Goal: Task Accomplishment & Management: Use online tool/utility

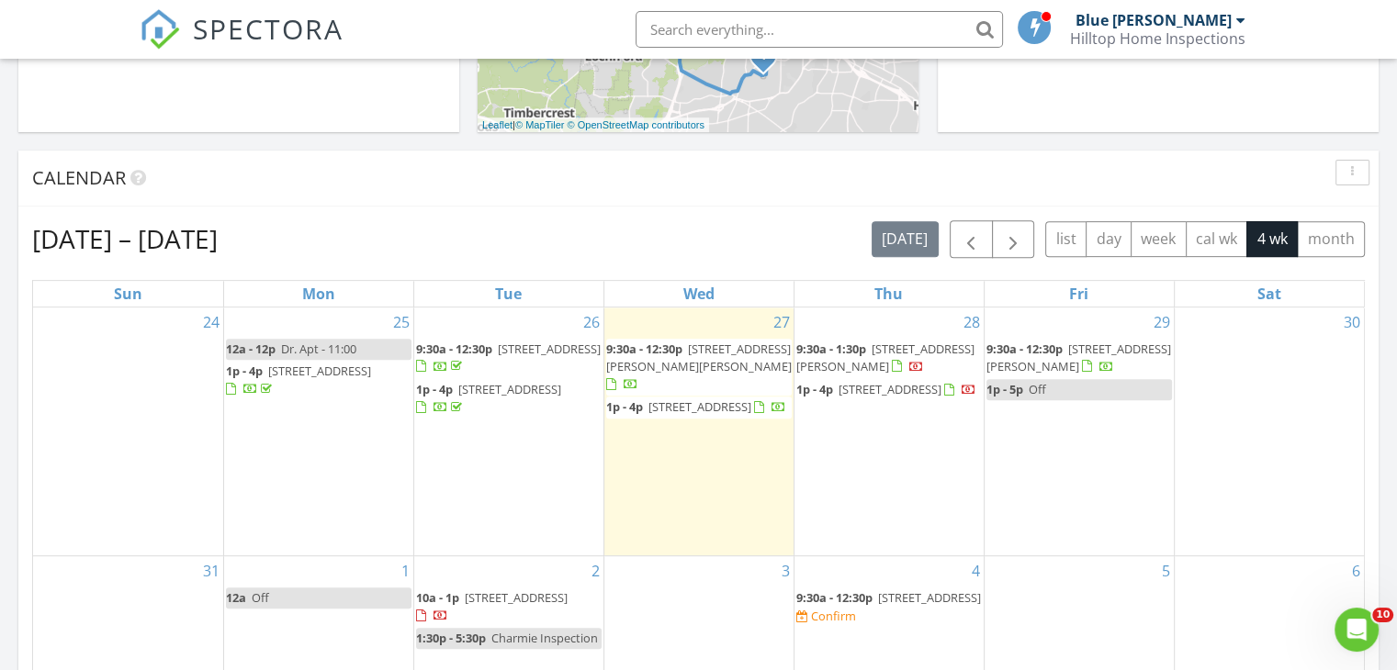
scroll to position [661, 0]
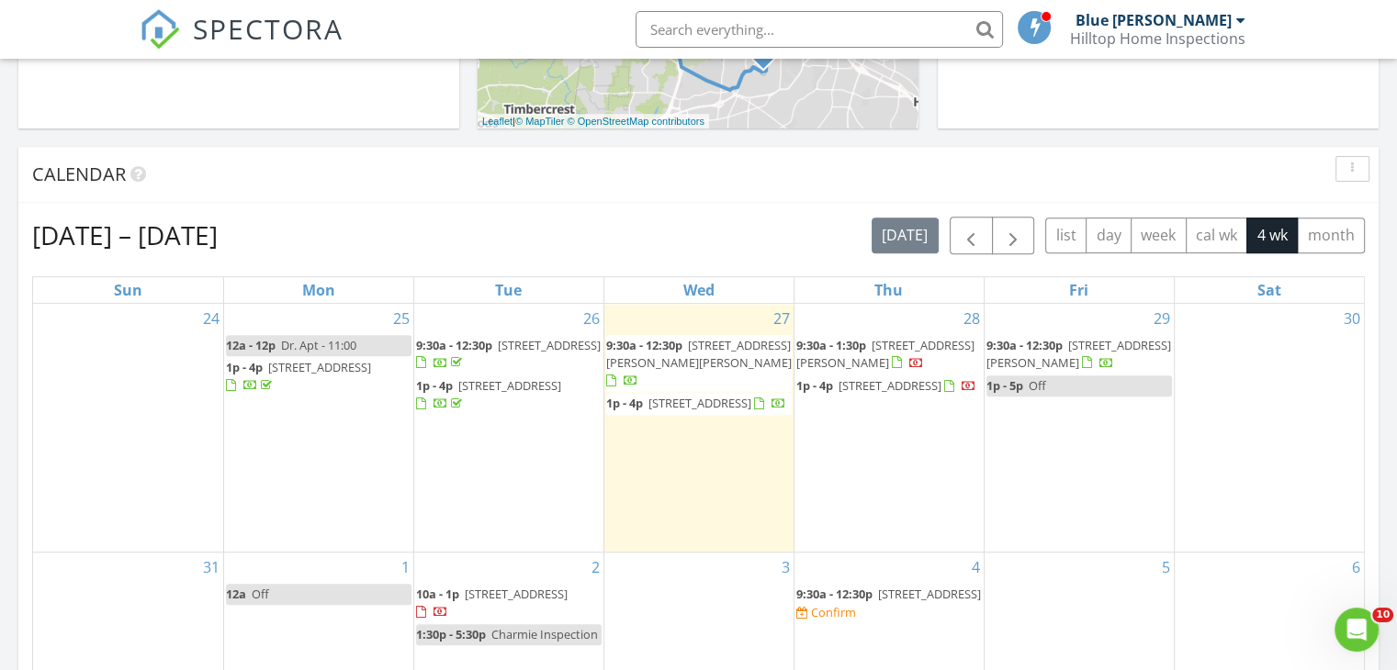
click at [892, 384] on span "[STREET_ADDRESS]" at bounding box center [889, 385] width 103 height 17
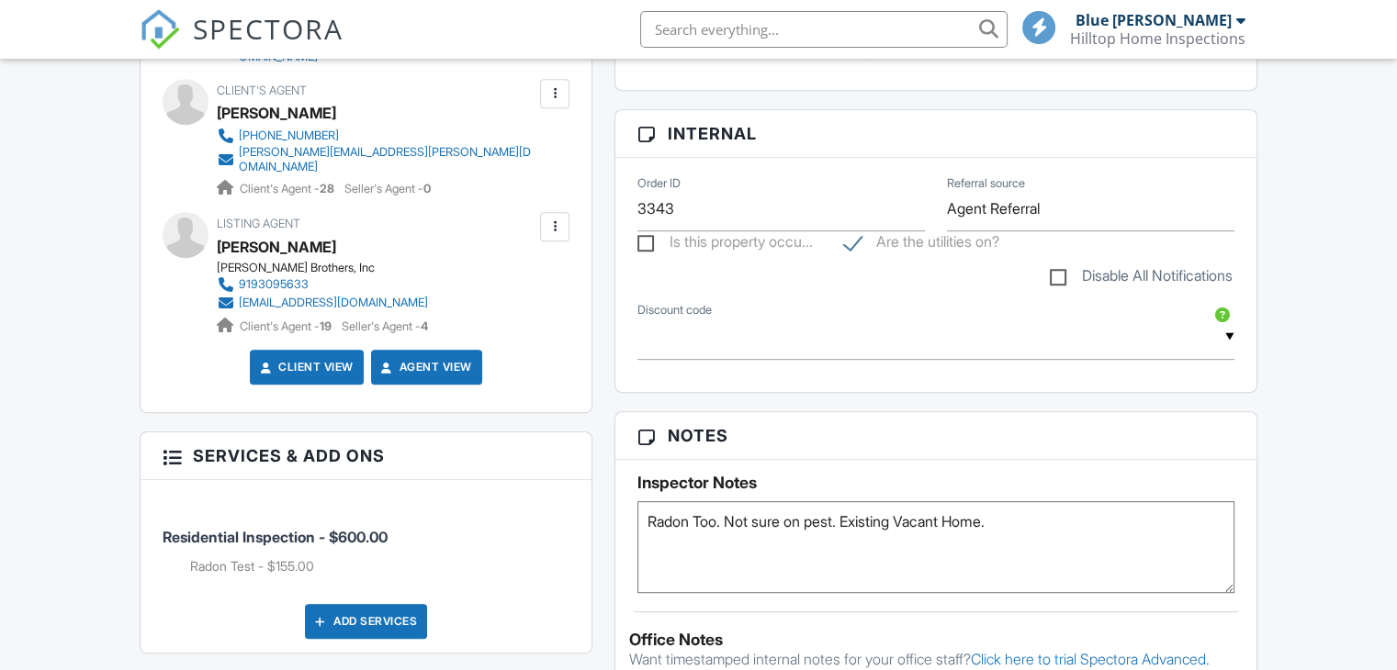
scroll to position [885, 0]
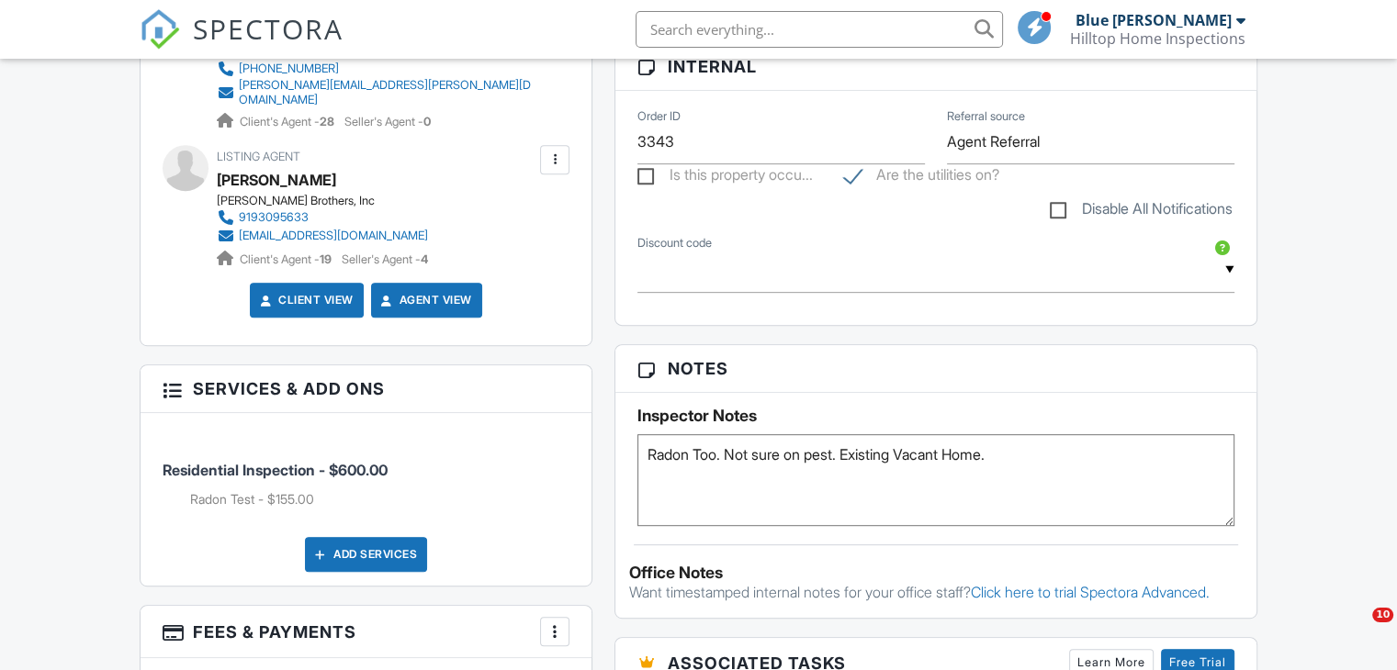
click at [1396, 262] on html "SPECTORA Blue Harriss Hilltop Home Inspections Role: Inspector Change Role Dash…" at bounding box center [698, 640] width 1397 height 3051
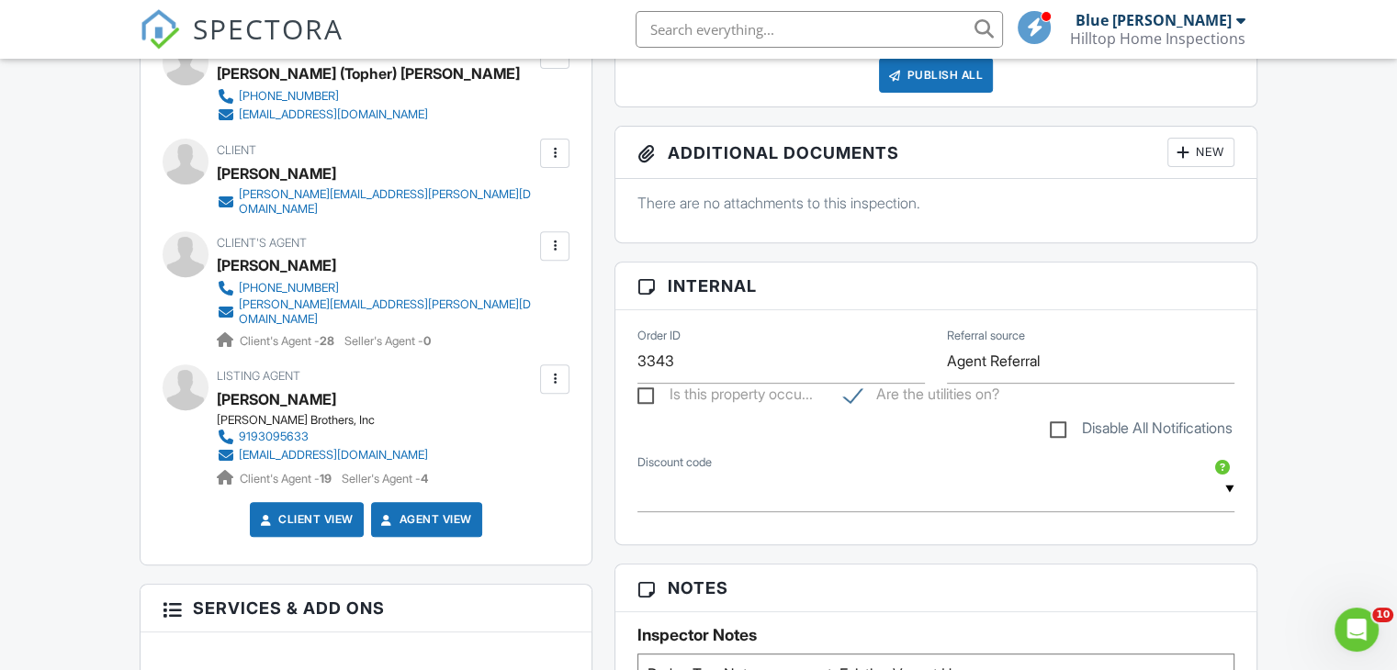
scroll to position [591, 0]
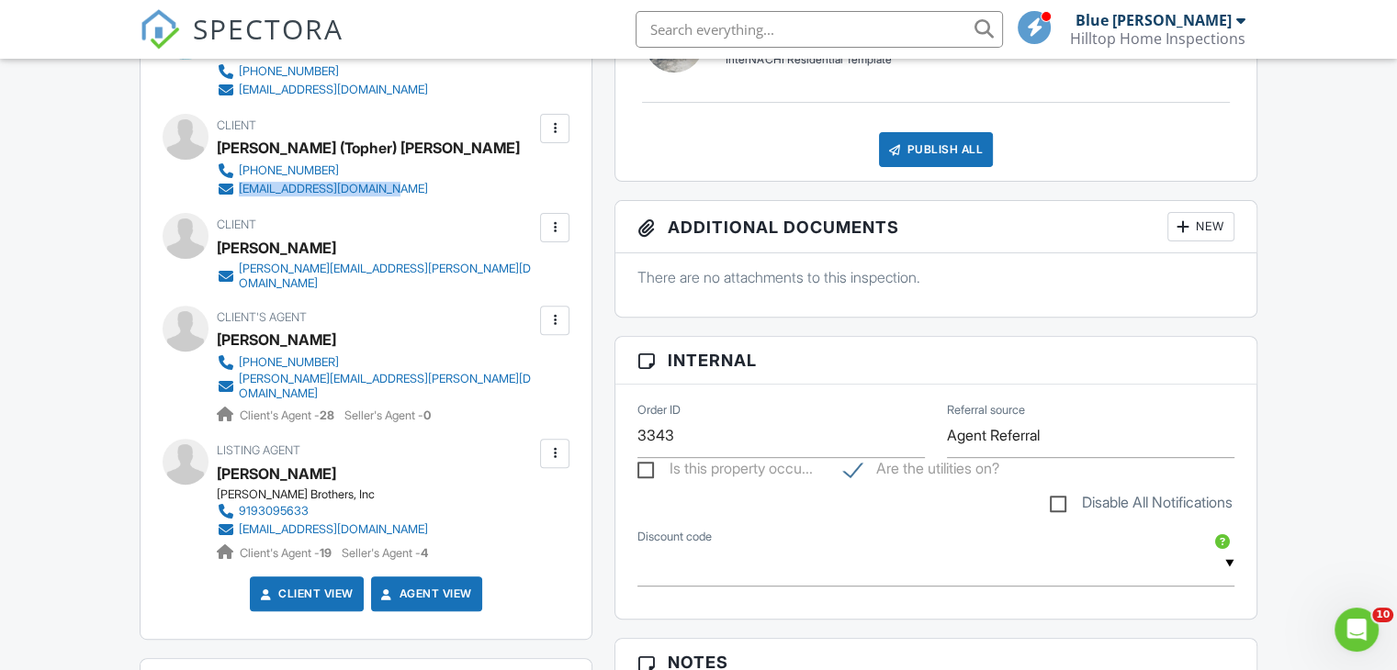
drag, startPoint x: 421, startPoint y: 190, endPoint x: 239, endPoint y: 196, distance: 181.9
click at [239, 196] on div "Client Christopher (Topher) Wells 831-428-5849 topherwells.tx@gmail.com" at bounding box center [405, 156] width 376 height 84
copy div "topherwells.tx@gmail.com"
drag, startPoint x: 500, startPoint y: 361, endPoint x: 241, endPoint y: 365, distance: 258.9
click at [241, 365] on div "Client's Agent Brad Farran 919-395-9929 brad.farran@compass.com Client's Agent …" at bounding box center [420, 365] width 407 height 119
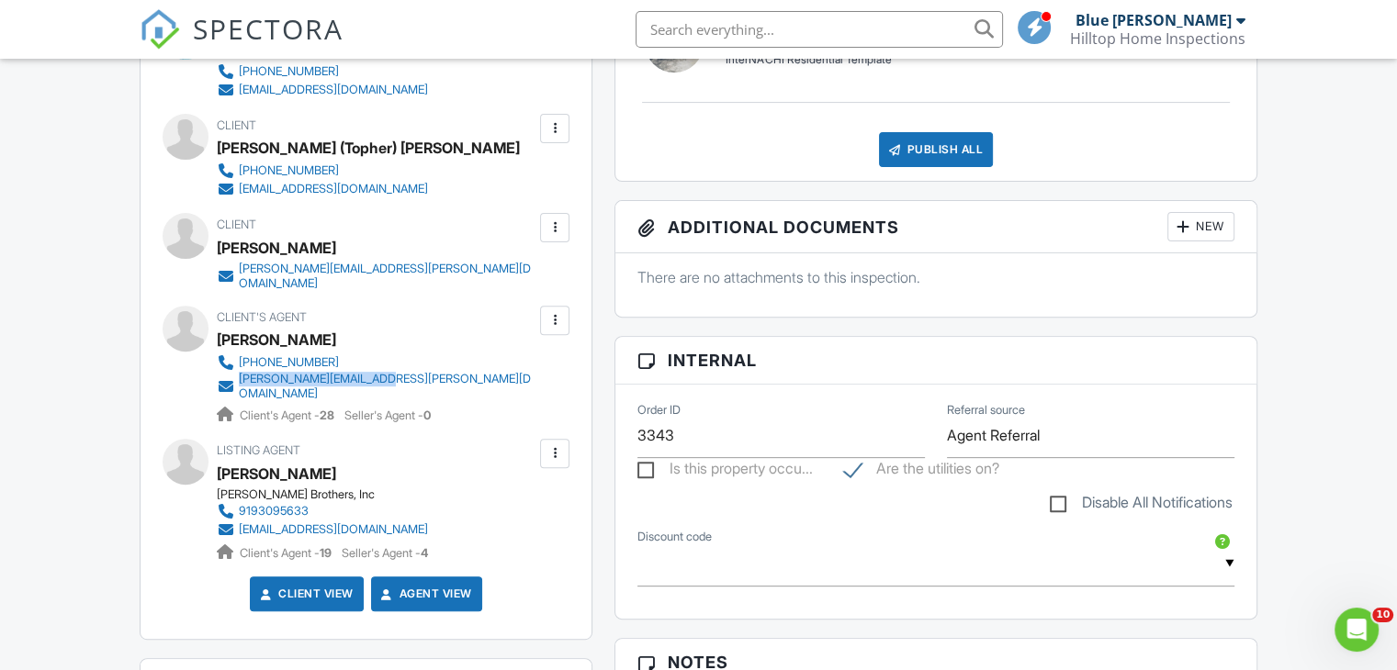
copy div "brad.farran@compass.com"
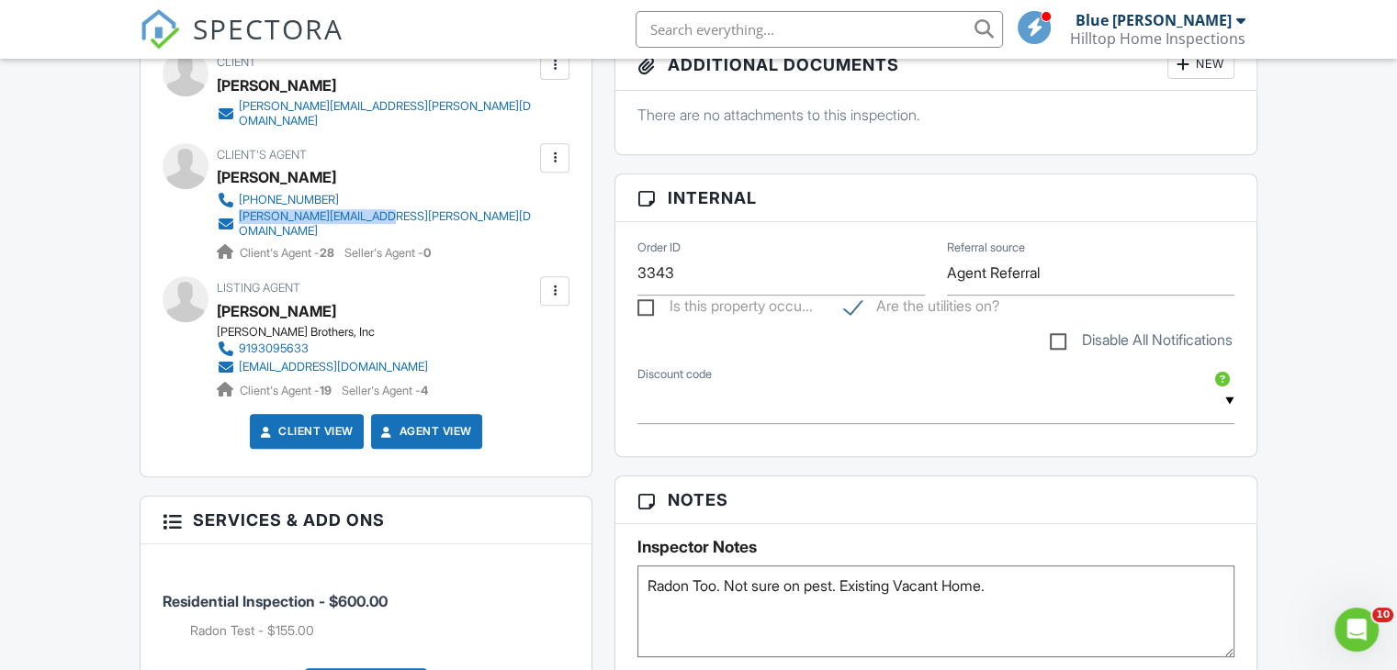
scroll to position [775, 0]
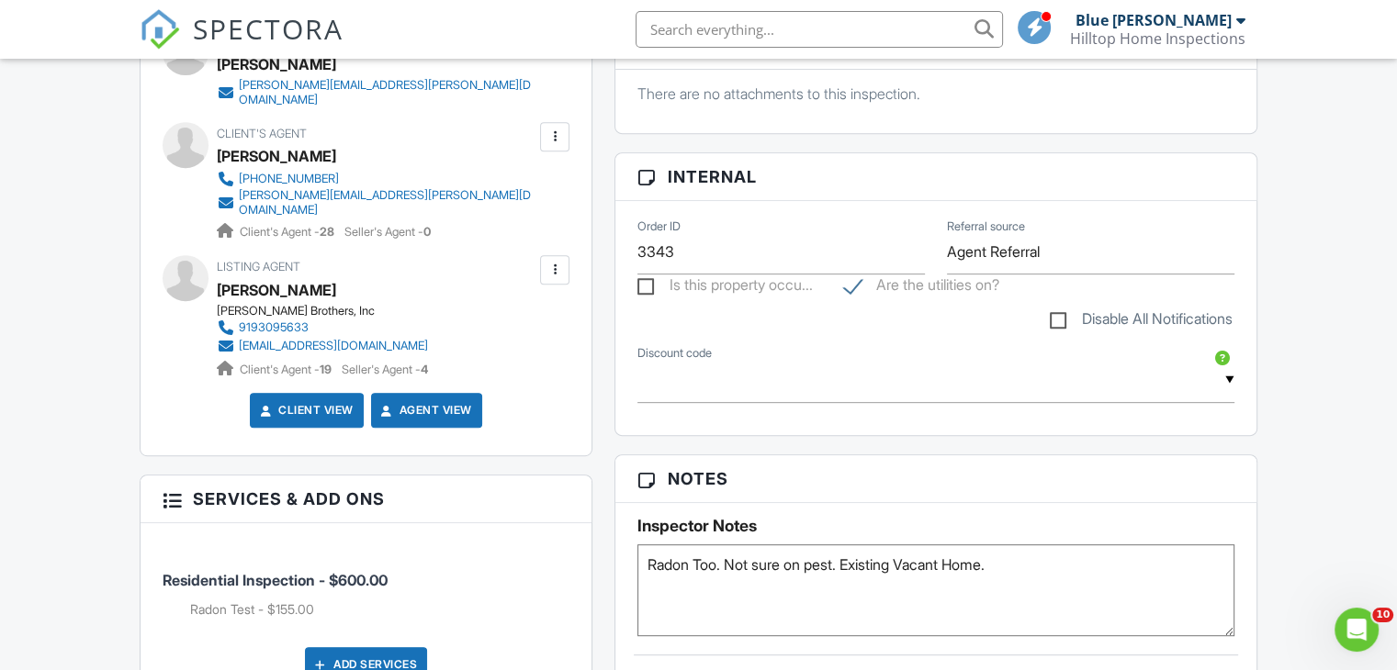
click at [698, 576] on textarea "Radon Too. Not sure on pest. Existing Vacant Home." at bounding box center [935, 590] width 597 height 92
type textarea "Radon Sent to Wake. Pest Sent to Patrick. Existing Vacant Home."
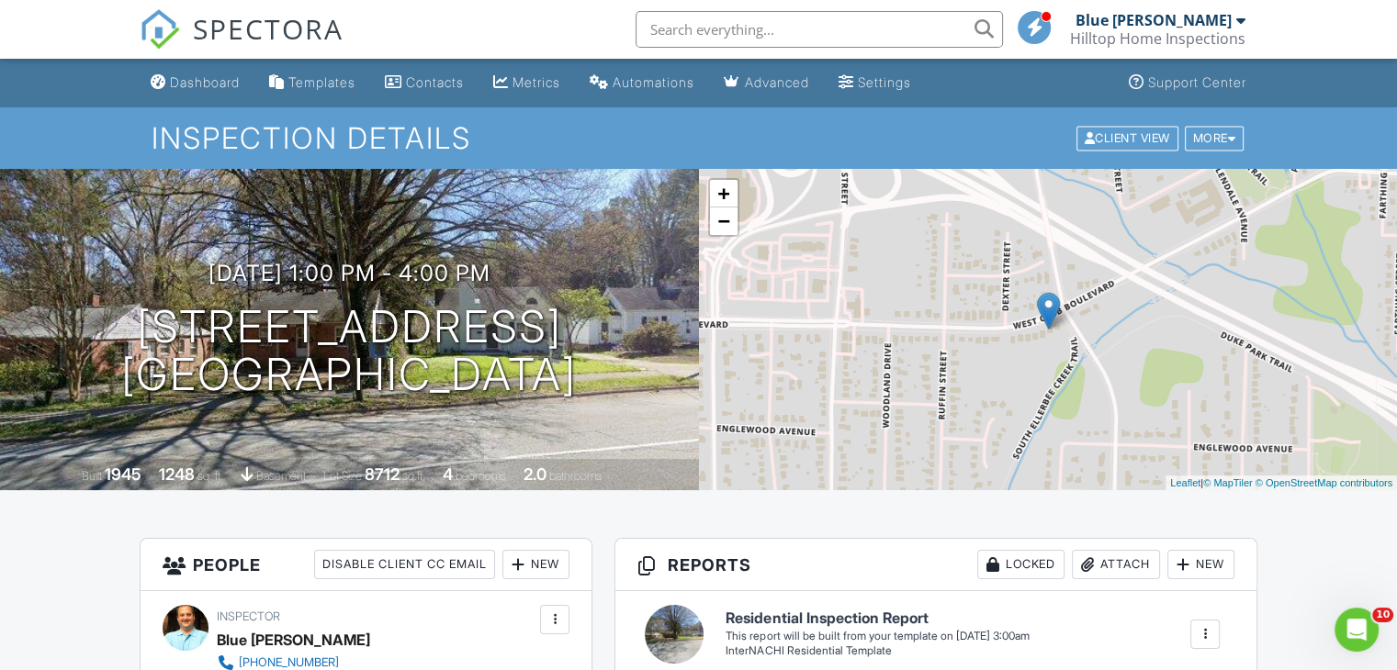
scroll to position [0, 0]
click at [206, 73] on link "Dashboard" at bounding box center [195, 83] width 104 height 34
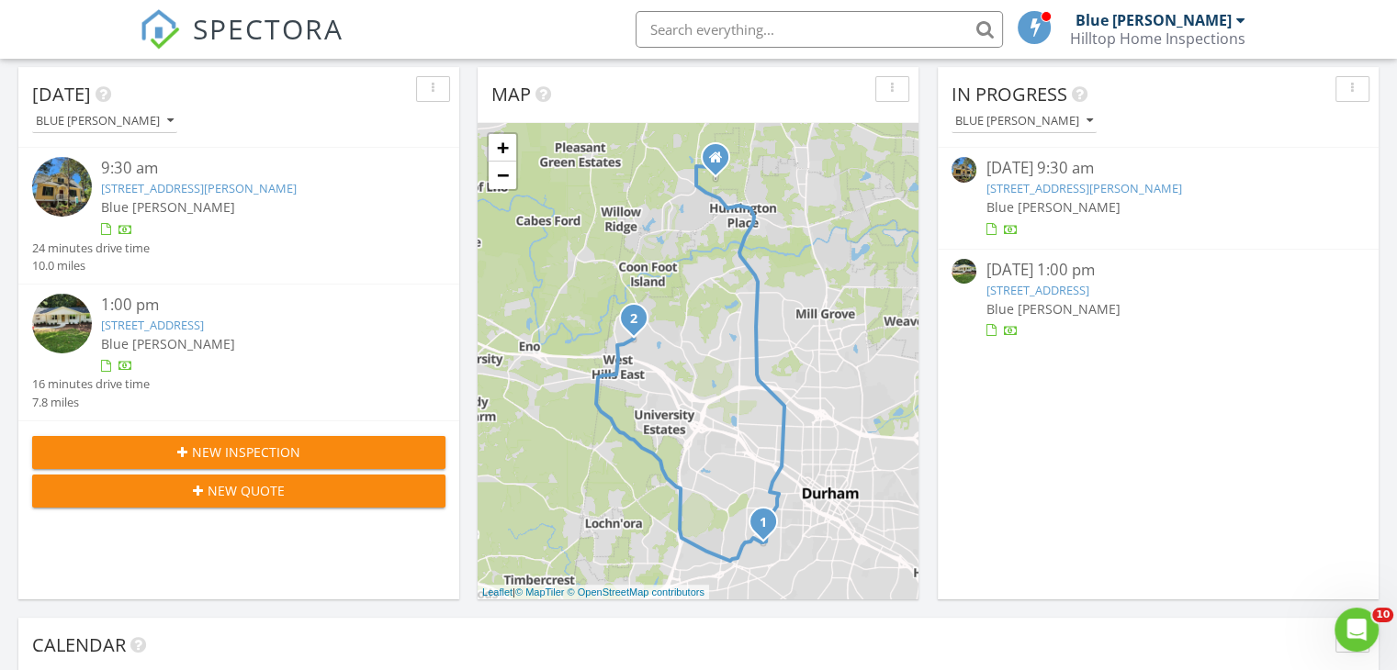
scroll to position [257, 0]
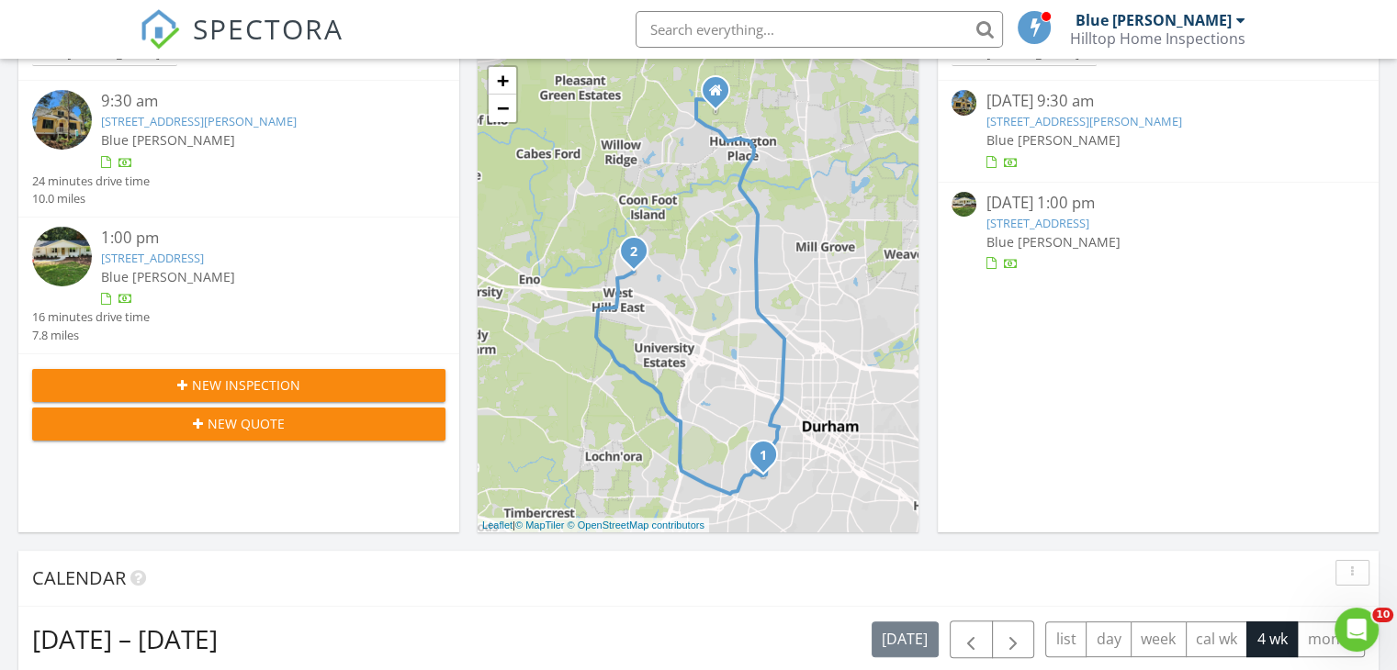
click at [204, 251] on link "[STREET_ADDRESS]" at bounding box center [152, 258] width 103 height 17
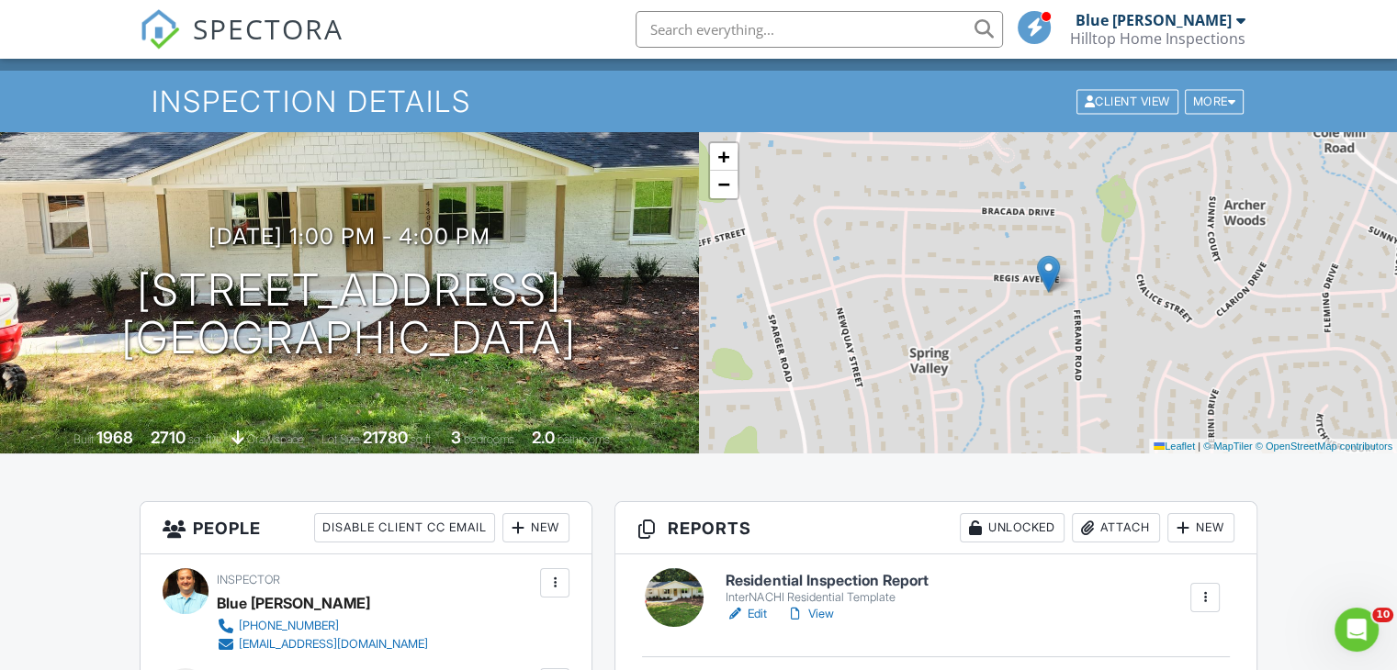
scroll to position [147, 0]
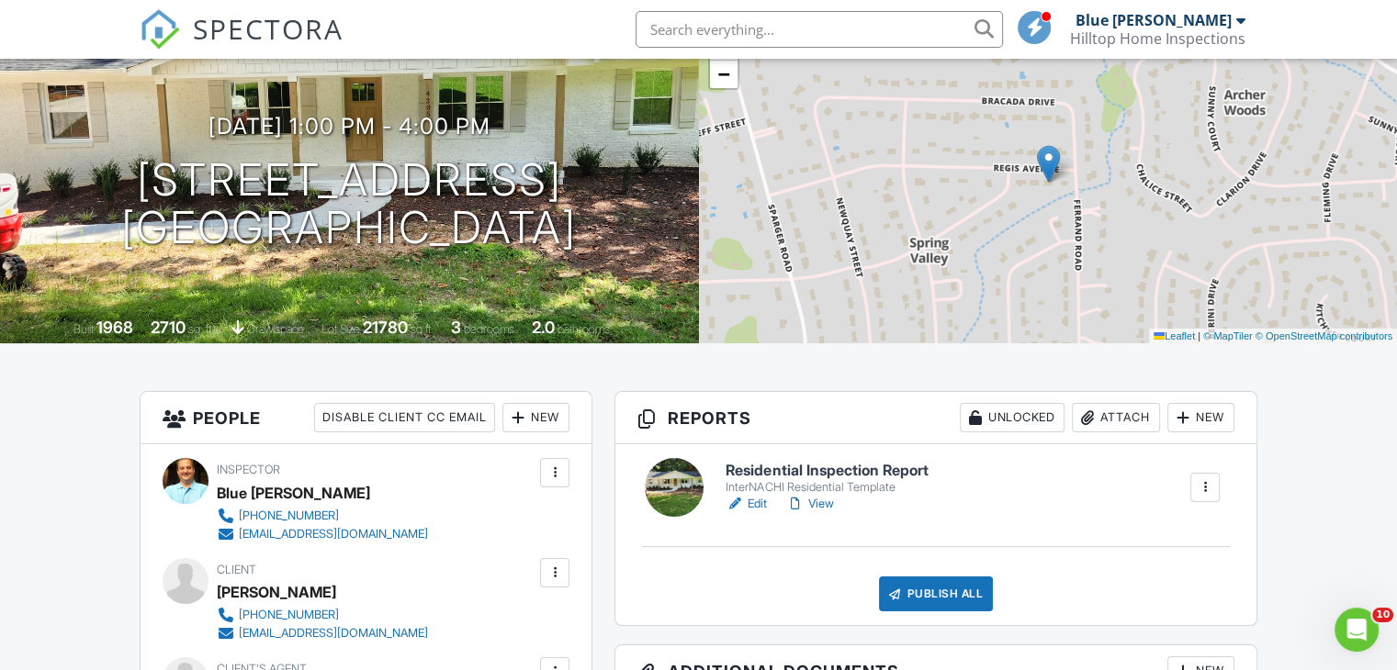
click at [840, 467] on h6 "Residential Inspection Report" at bounding box center [826, 471] width 202 height 17
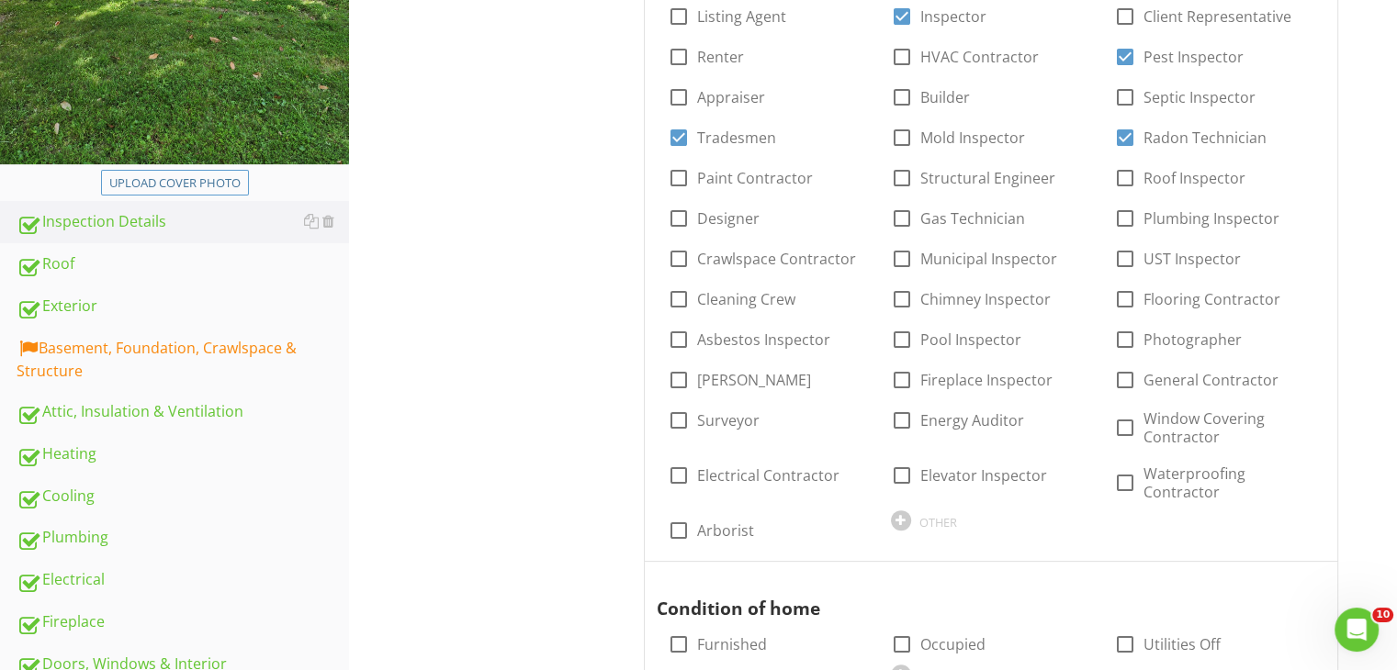
scroll to position [522, 0]
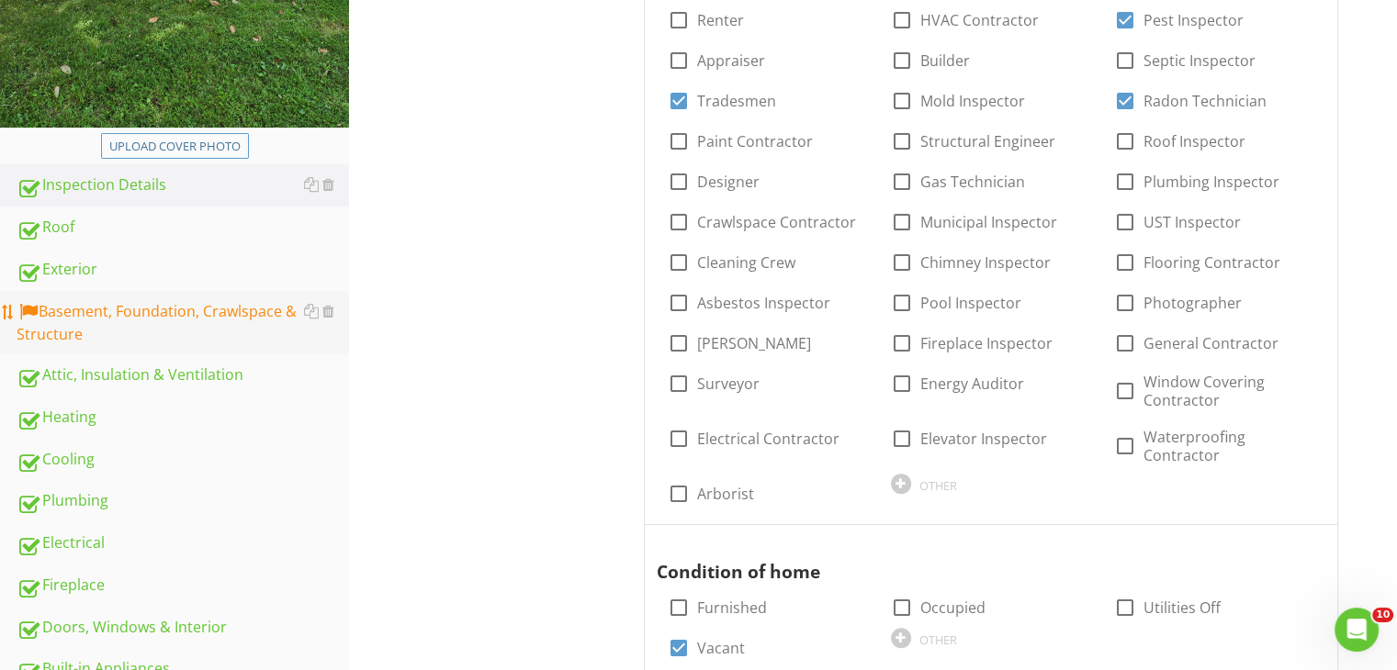
click at [230, 317] on div "Basement, Foundation, Crawlspace & Structure" at bounding box center [183, 323] width 332 height 46
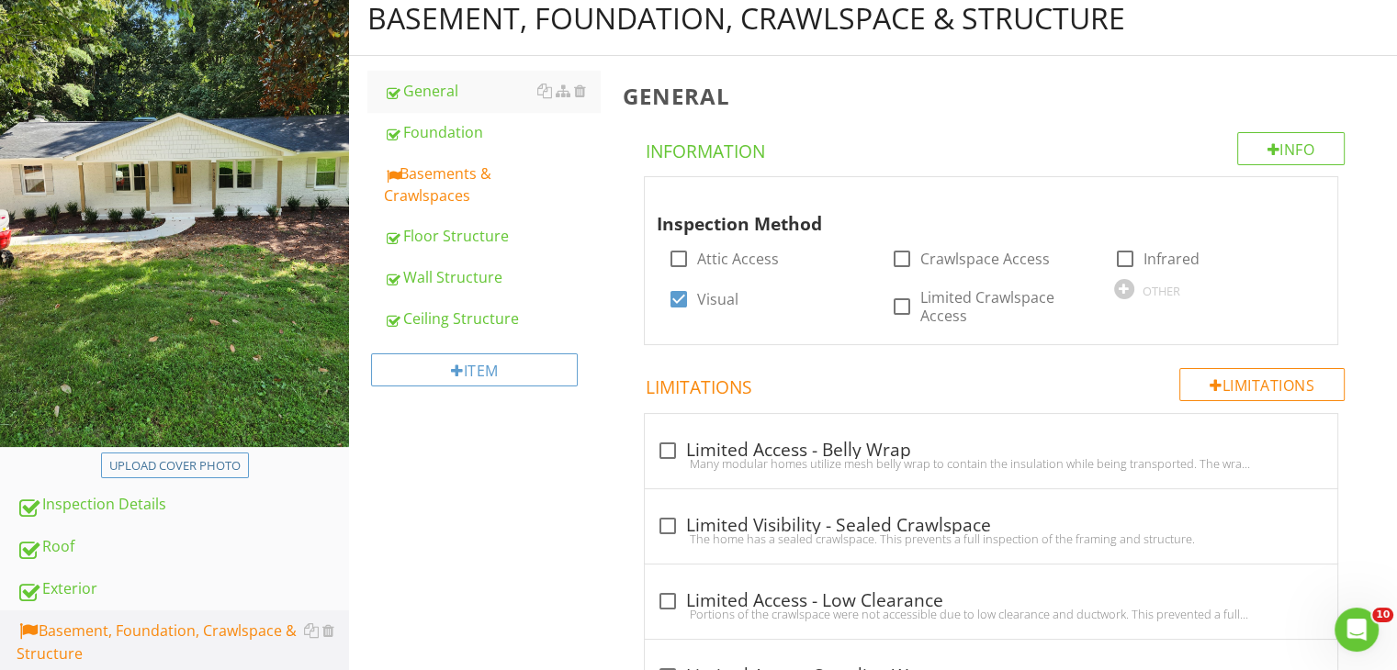
scroll to position [132, 0]
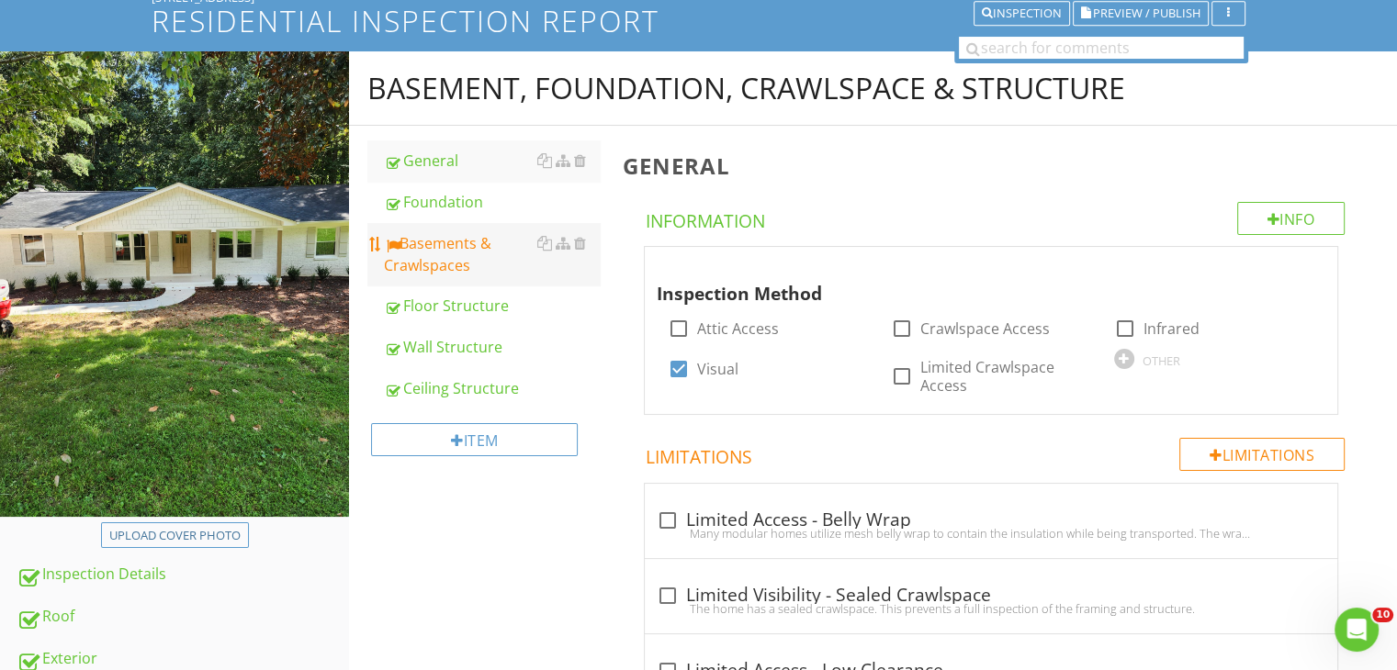
click at [419, 247] on div "Basements & Crawlspaces" at bounding box center [492, 254] width 216 height 44
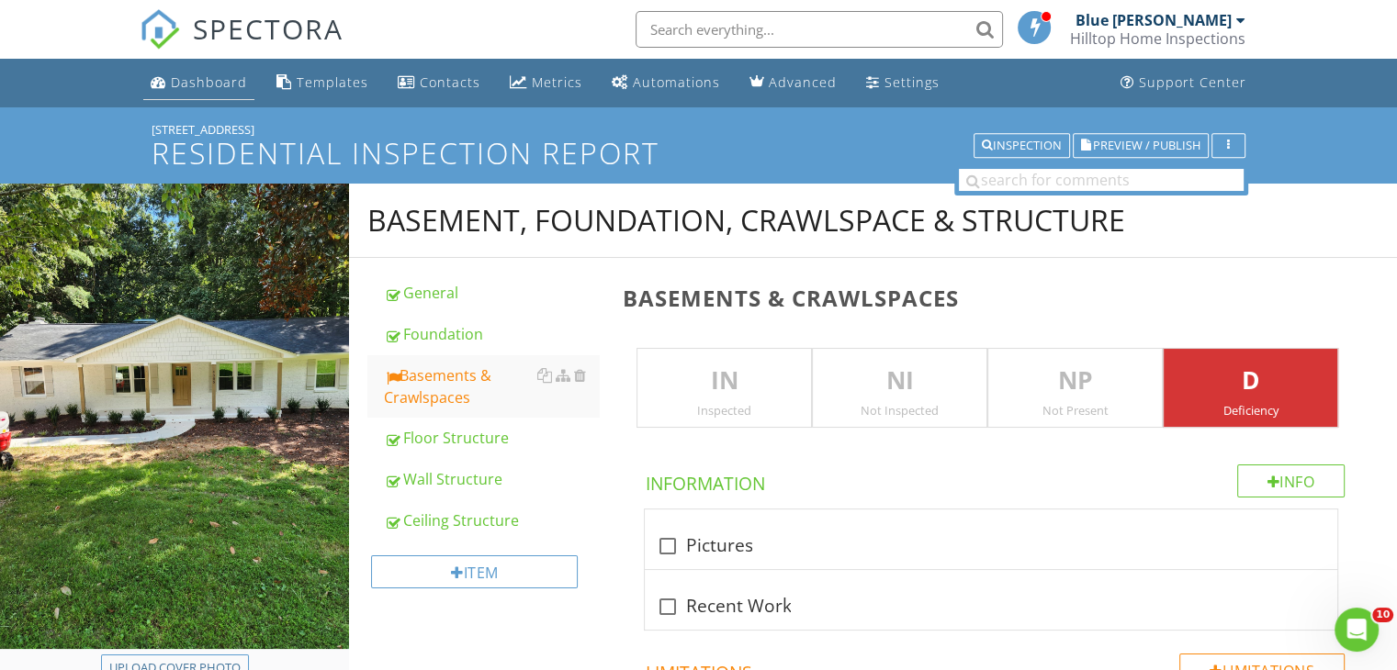
click at [207, 67] on link "Dashboard" at bounding box center [198, 83] width 111 height 34
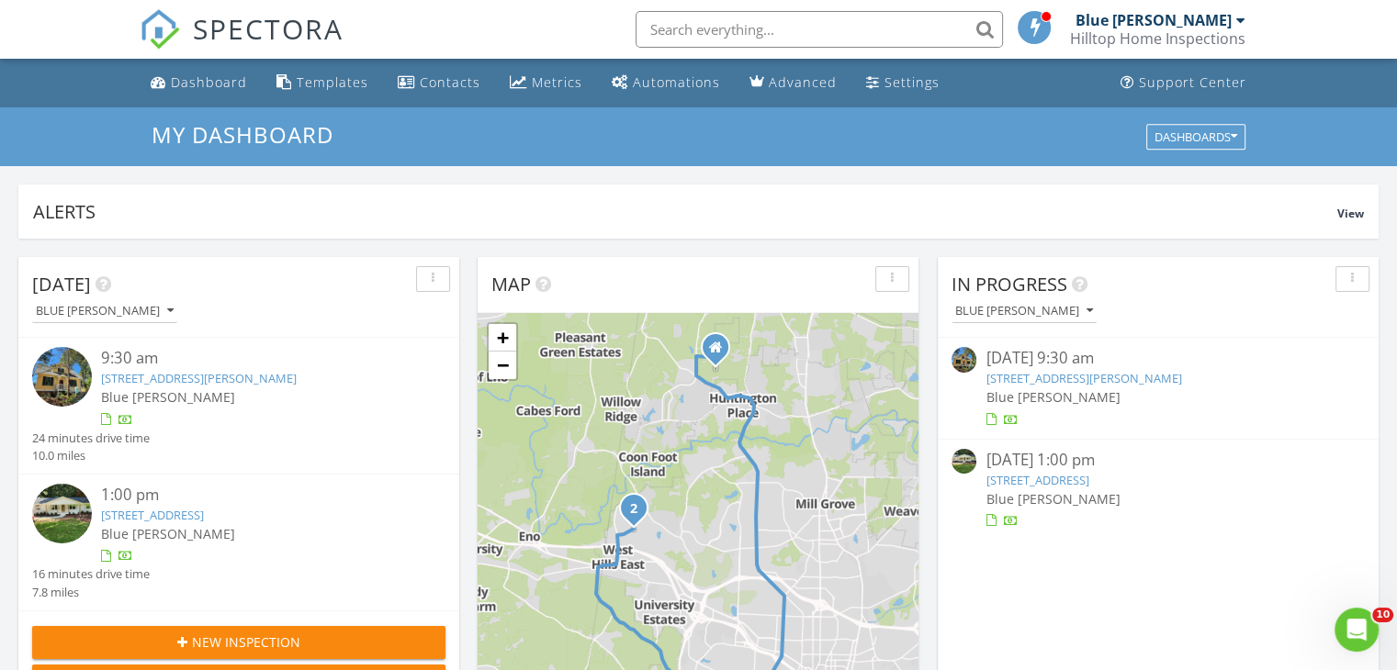
click at [735, 34] on input "text" at bounding box center [818, 29] width 367 height 37
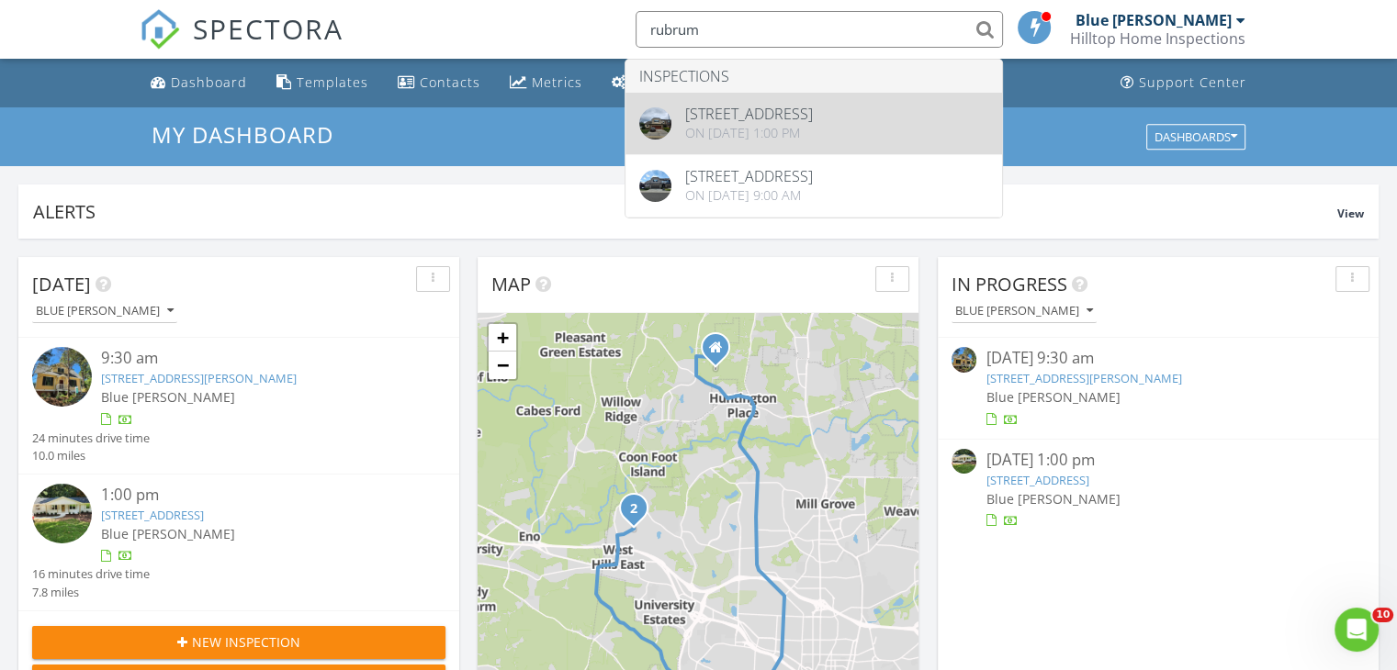
type input "rubrum"
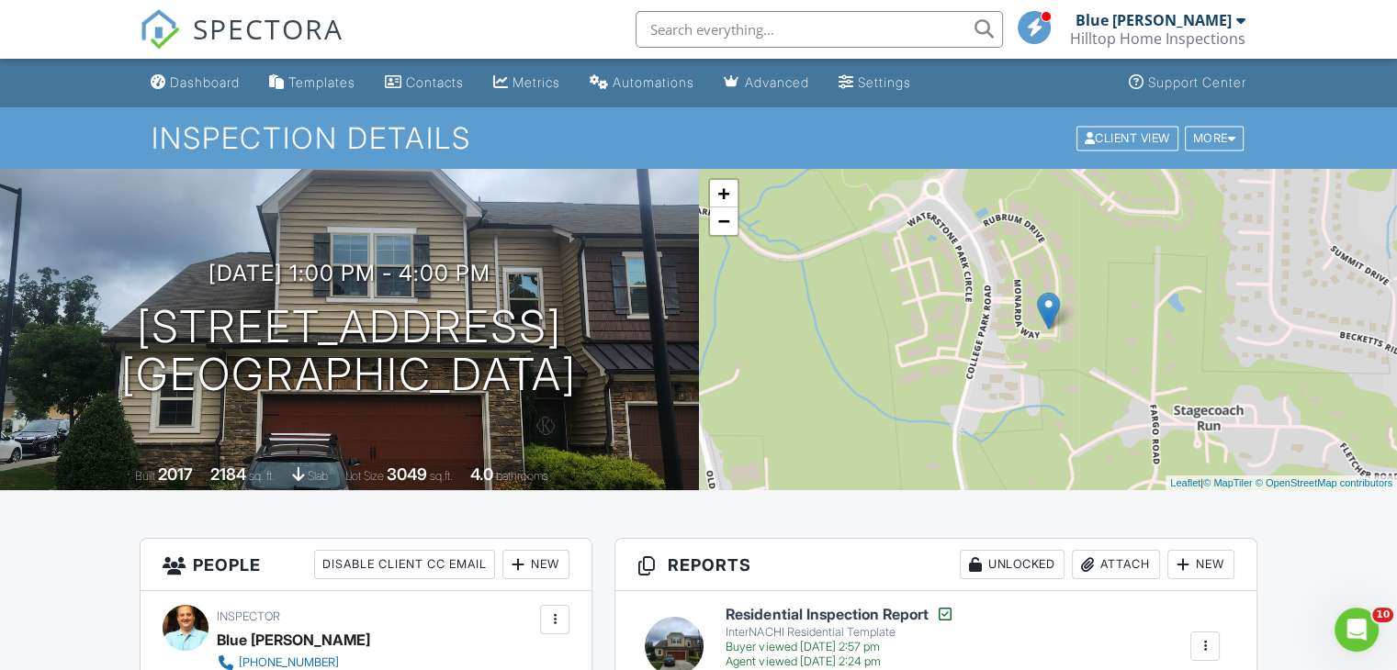
click at [819, 617] on h6 "Residential Inspection Report" at bounding box center [839, 614] width 228 height 18
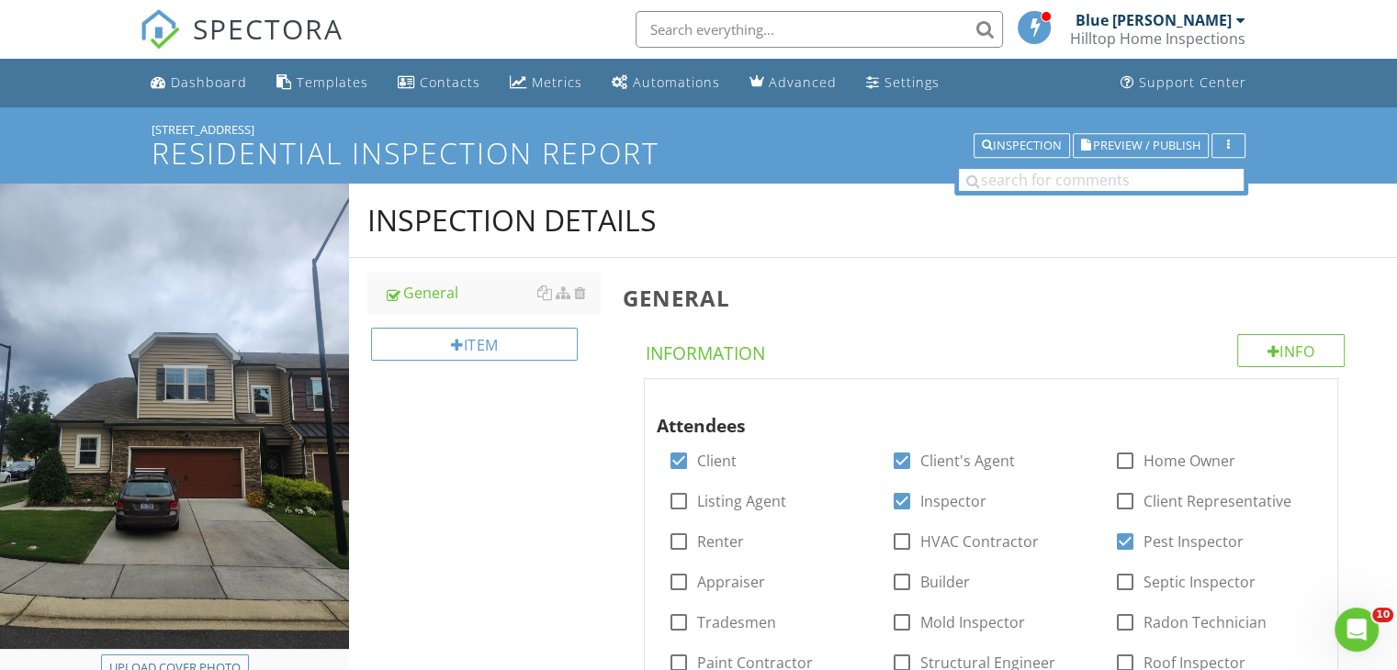
scroll to position [2, 0]
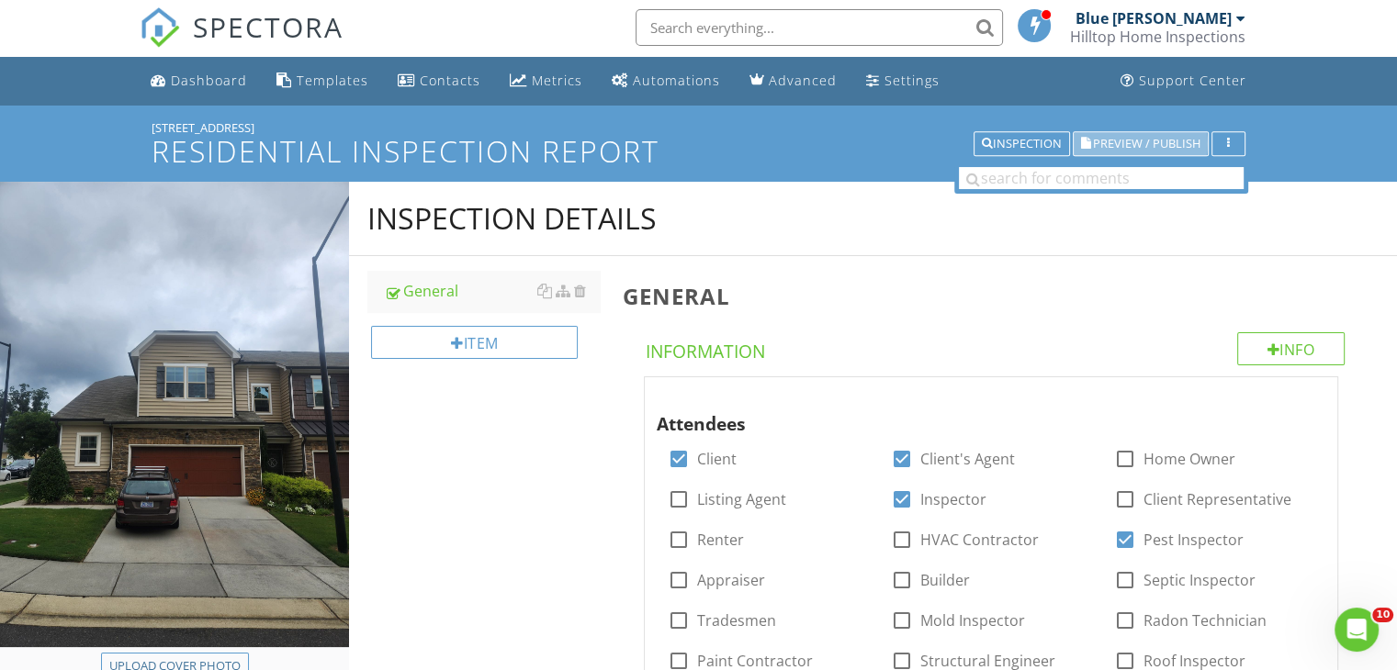
click at [1155, 138] on span "Preview / Publish" at bounding box center [1146, 144] width 107 height 12
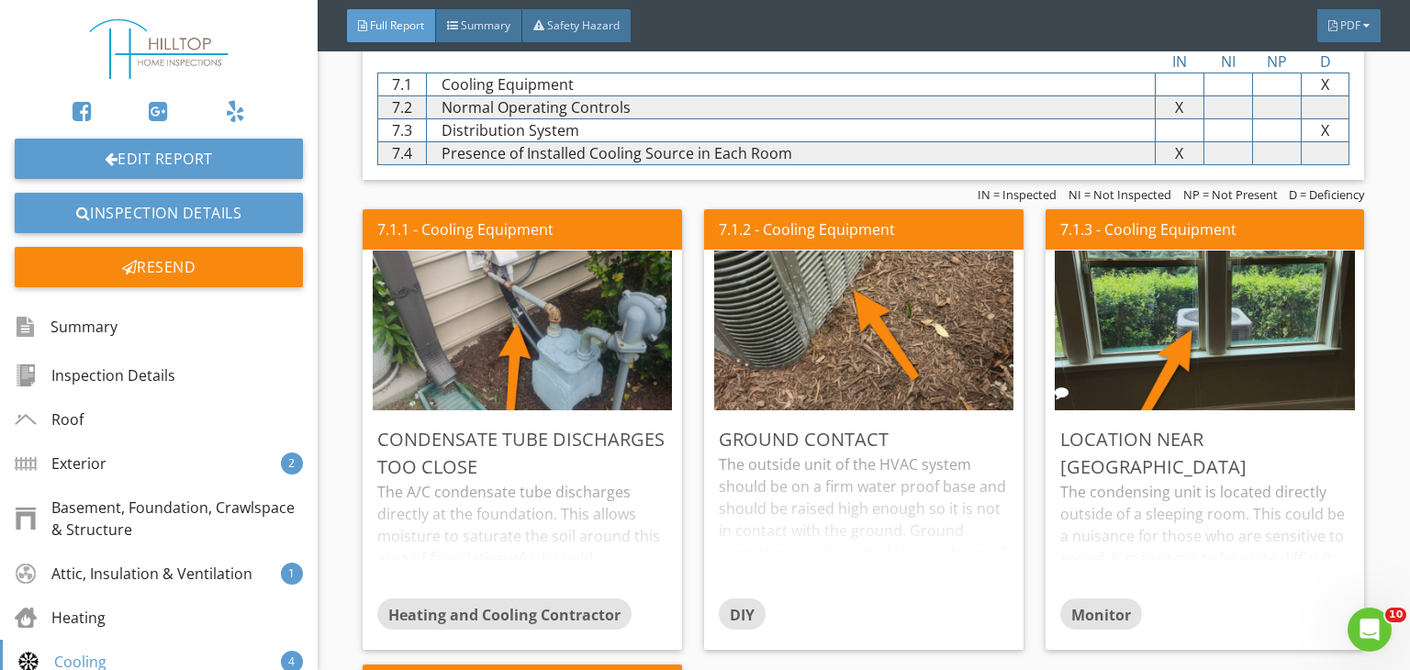
scroll to position [3562, 0]
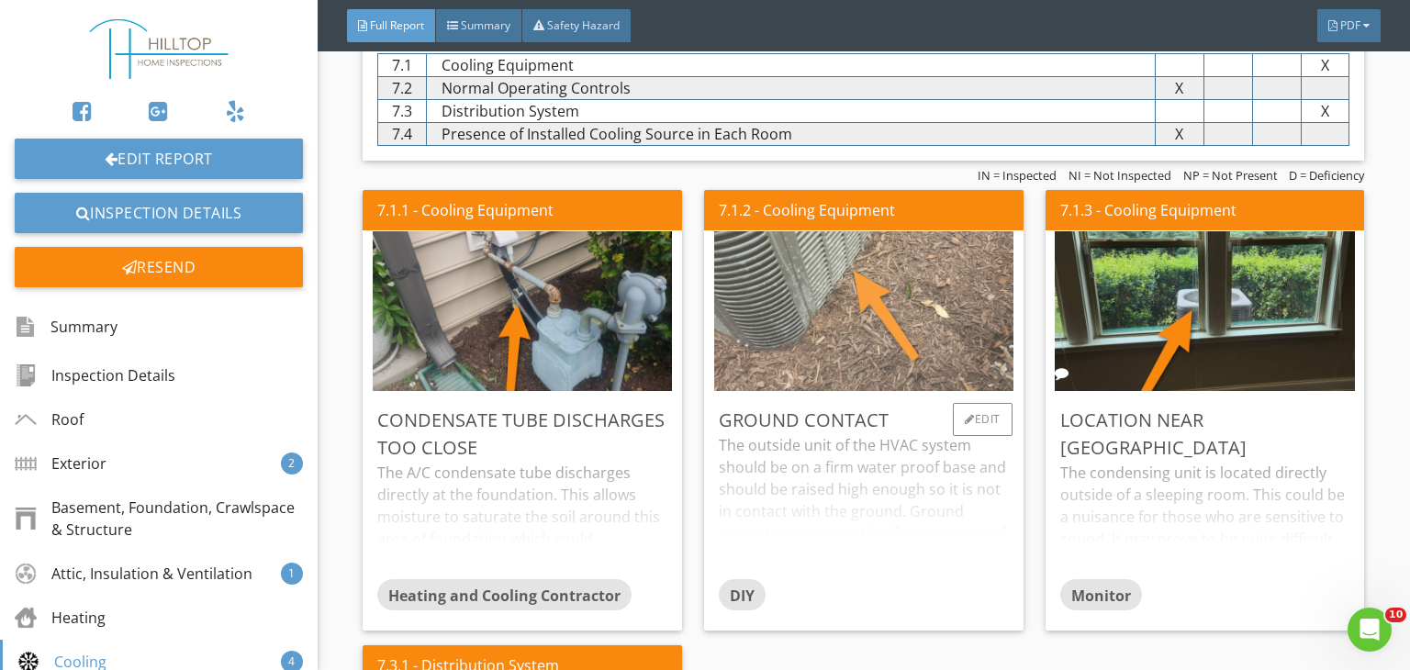
click at [793, 320] on img at bounding box center [863, 311] width 299 height 399
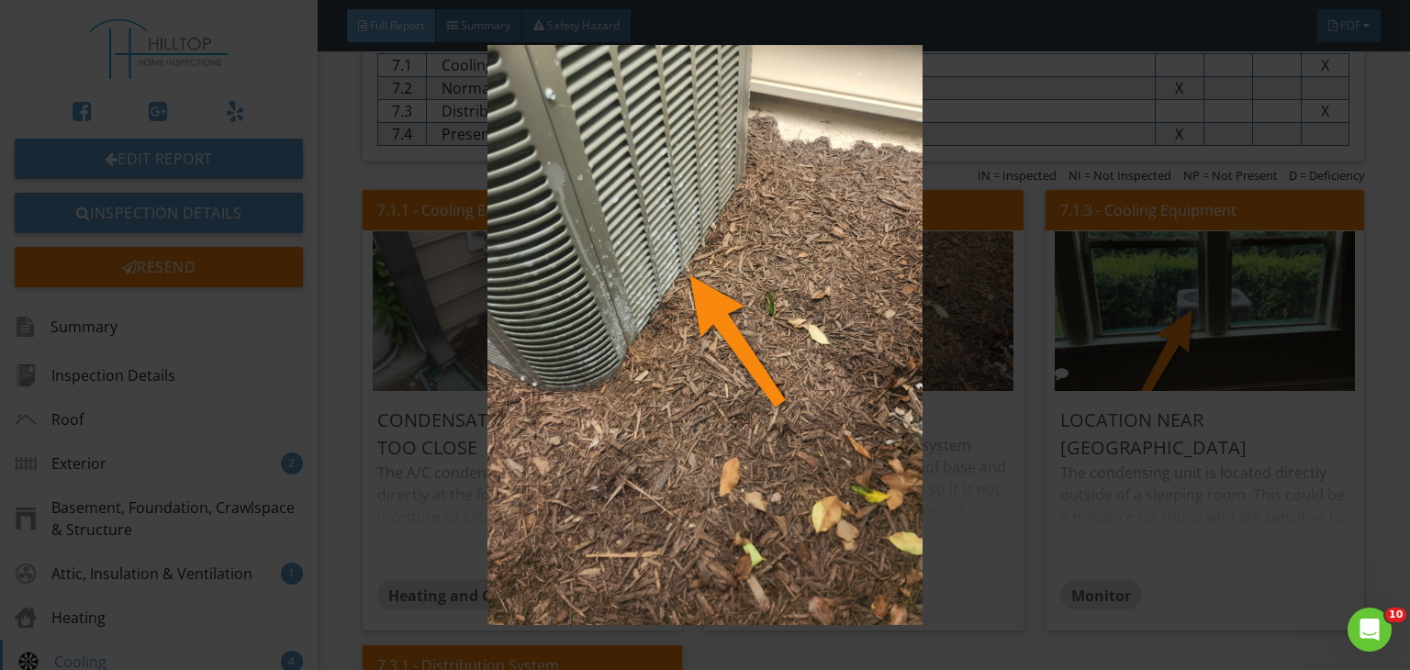
click at [1386, 219] on div at bounding box center [705, 335] width 1410 height 670
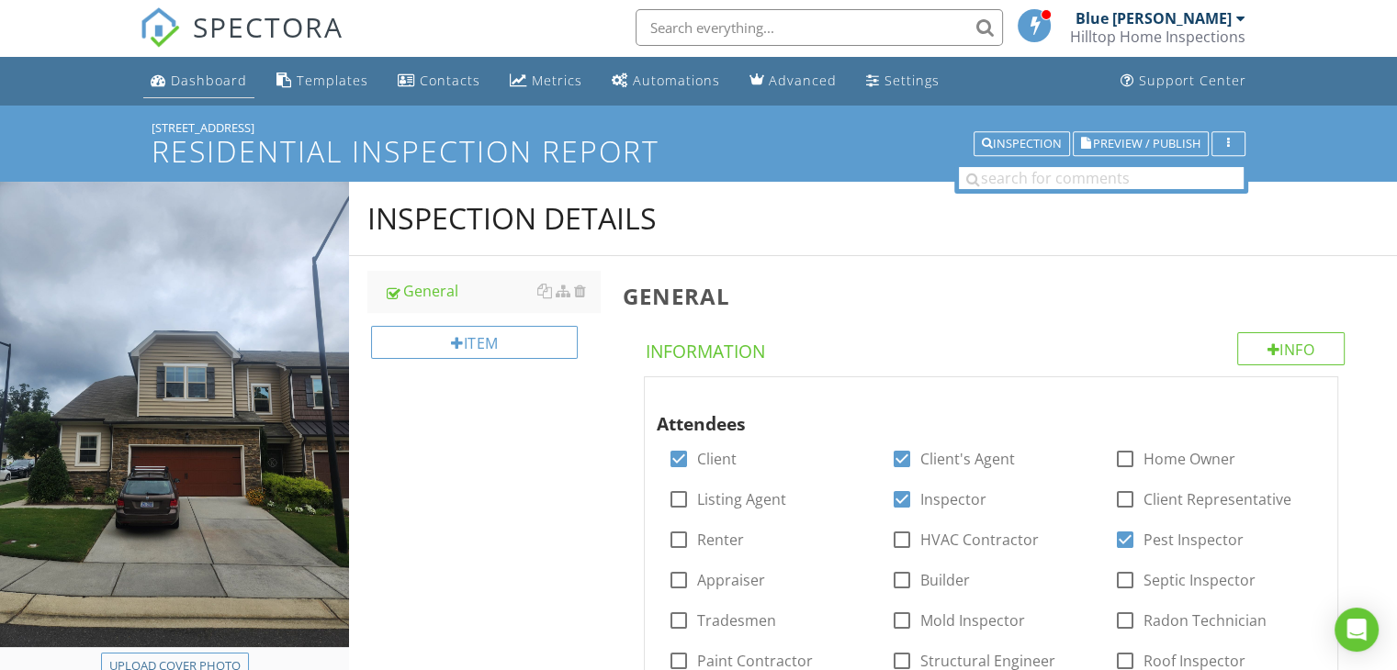
click at [209, 74] on div "Dashboard" at bounding box center [209, 80] width 76 height 17
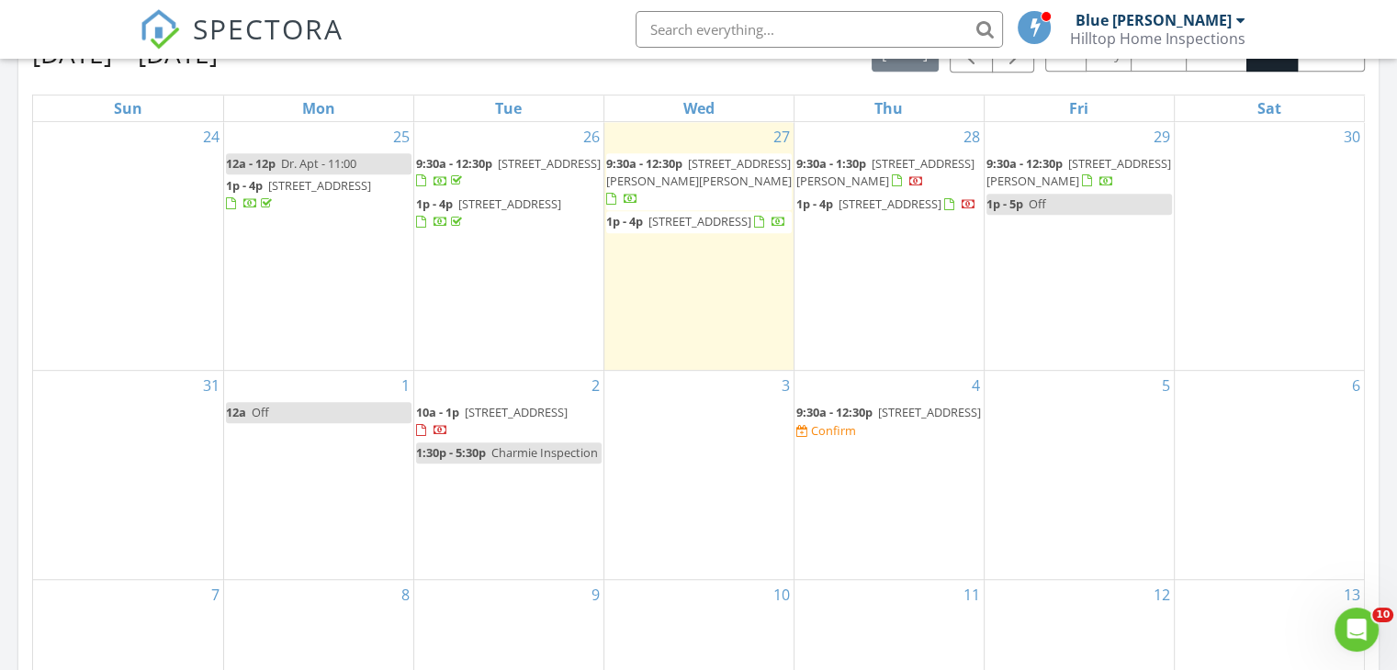
scroll to position [846, 0]
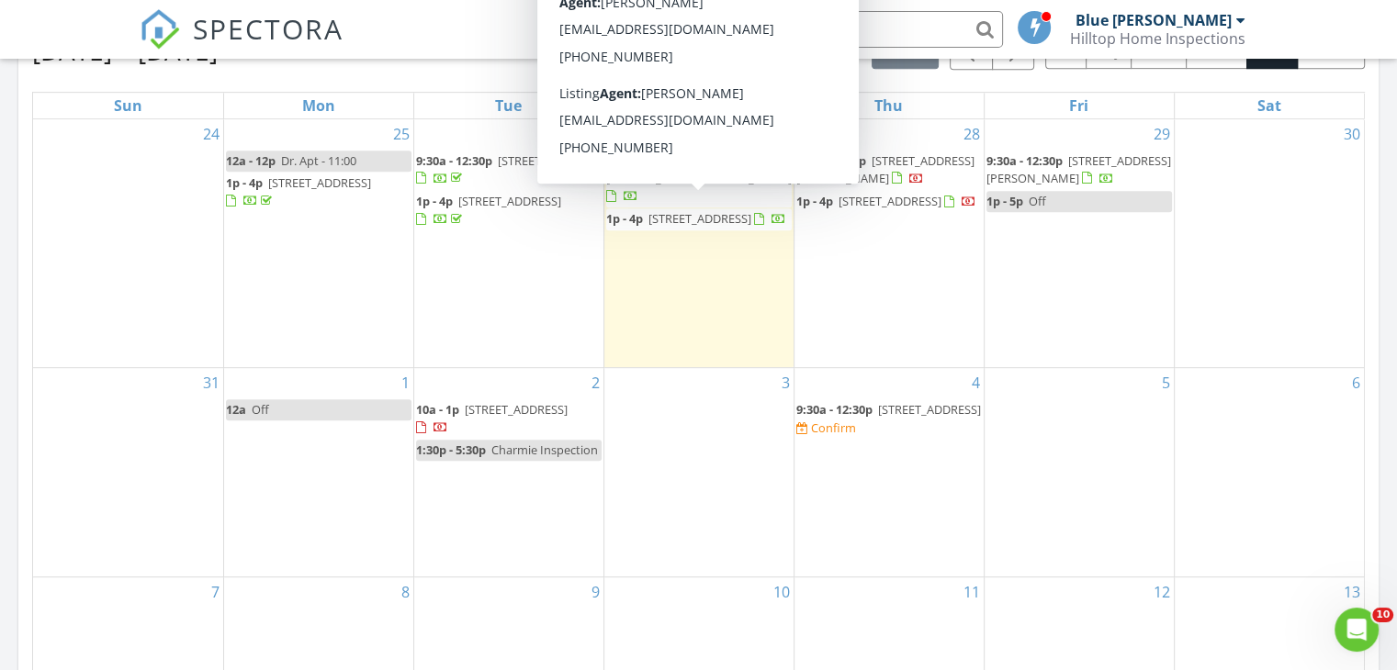
click at [705, 210] on span "[STREET_ADDRESS]" at bounding box center [699, 218] width 103 height 17
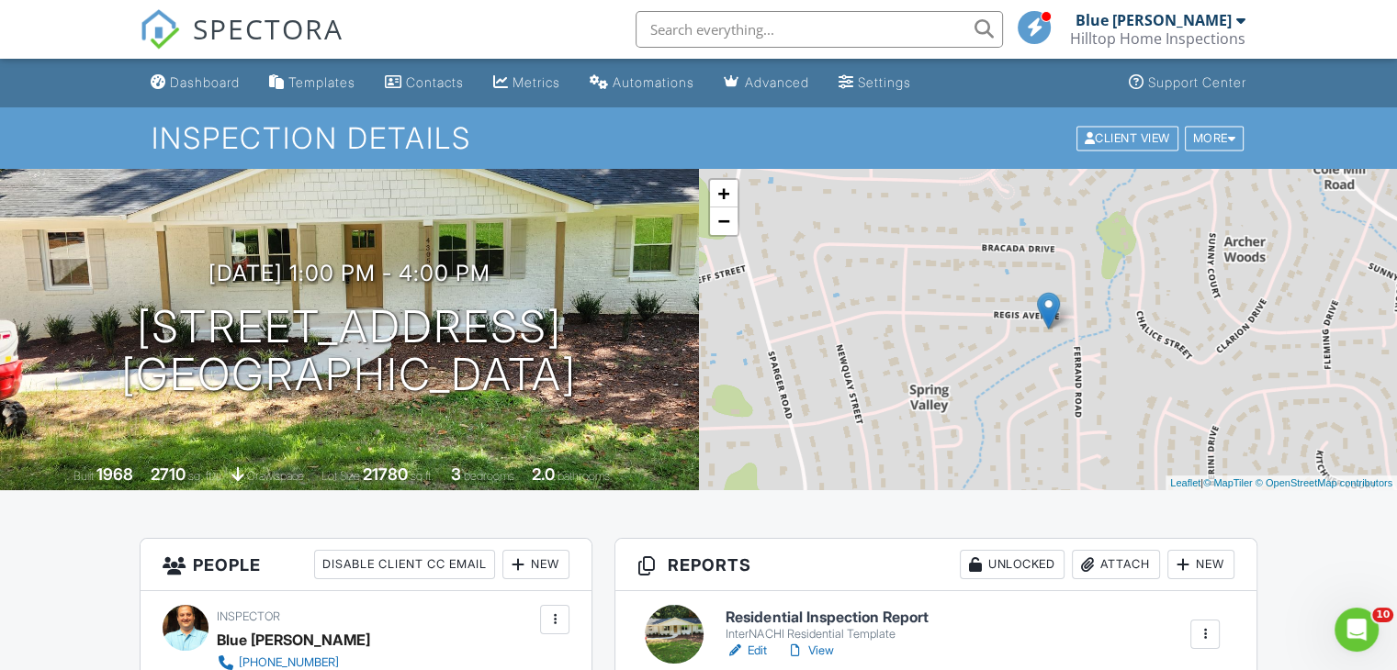
click at [807, 134] on h1 "Inspection Details" at bounding box center [698, 138] width 1094 height 32
click at [797, 610] on h6 "Residential Inspection Report" at bounding box center [826, 618] width 202 height 17
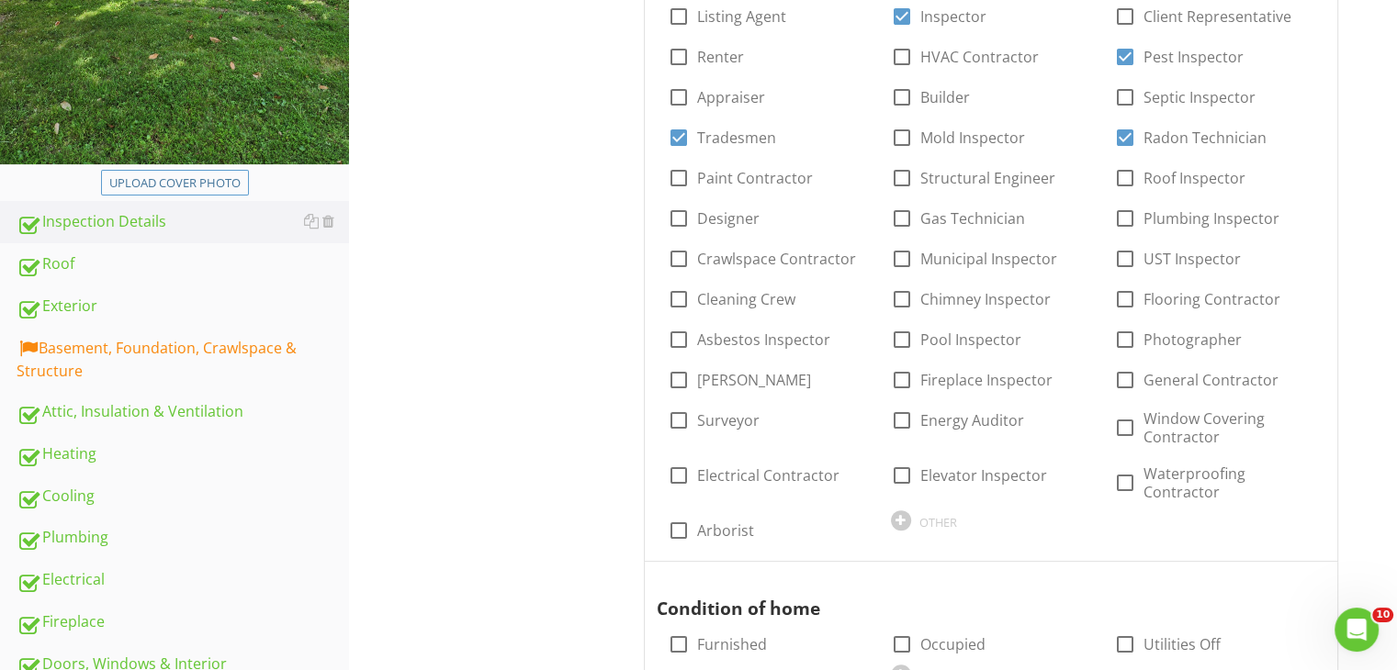
scroll to position [496, 0]
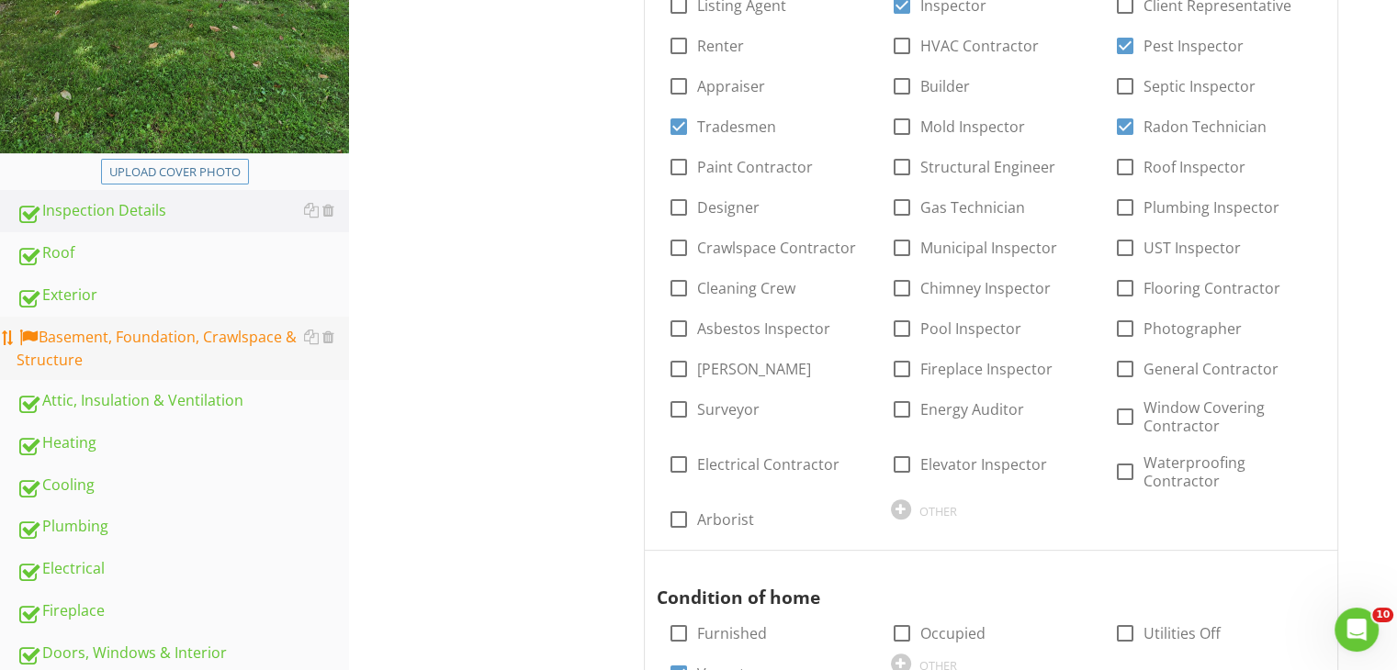
click at [244, 342] on div "Basement, Foundation, Crawlspace & Structure" at bounding box center [183, 349] width 332 height 46
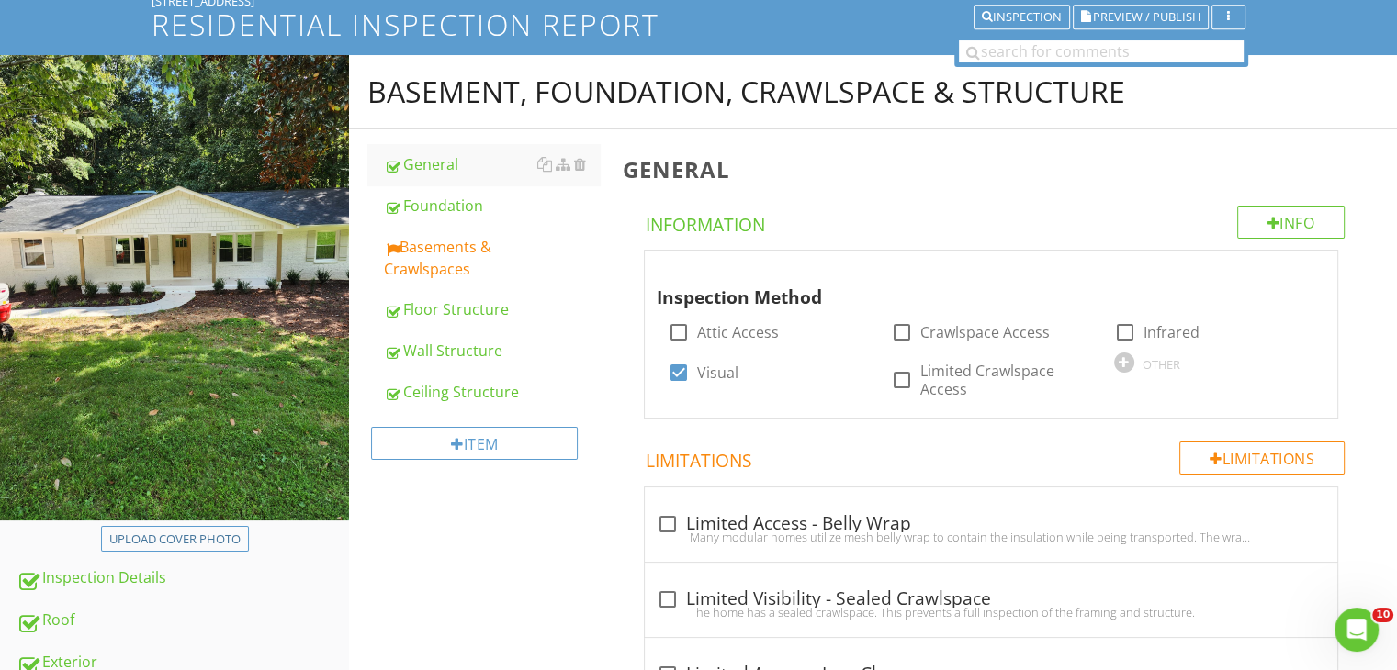
scroll to position [118, 0]
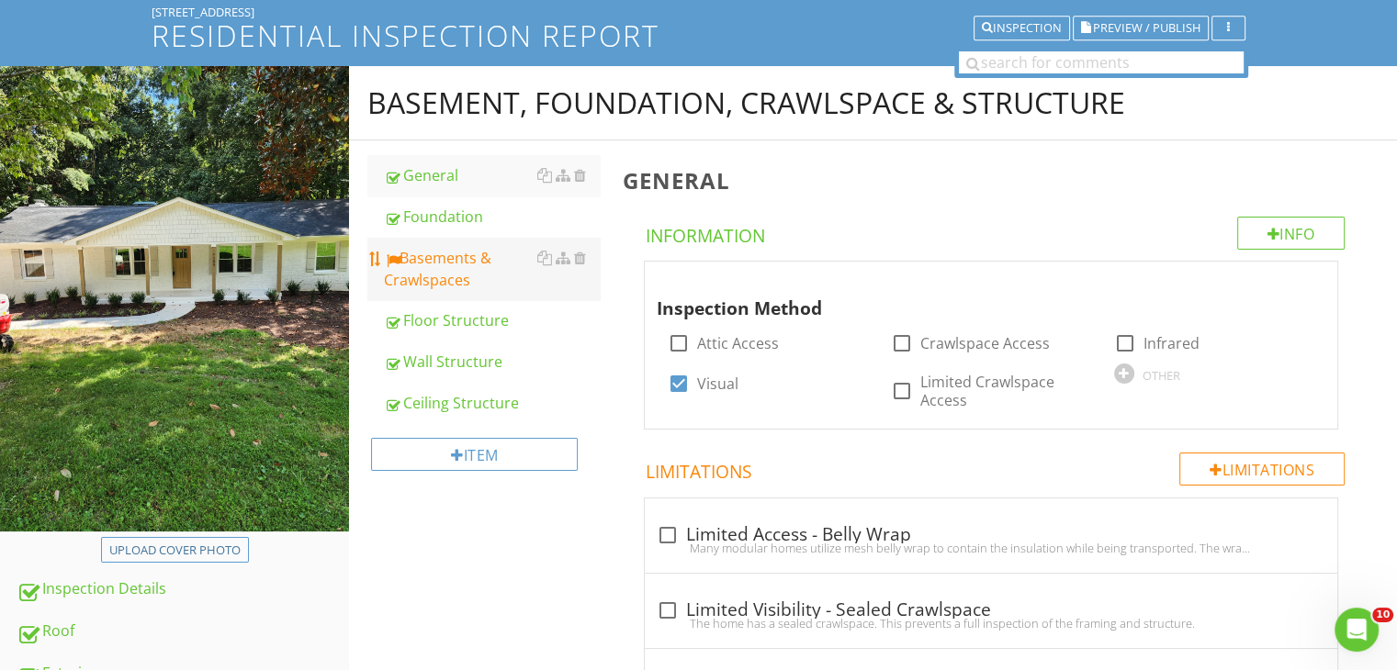
click at [408, 288] on div "Basements & Crawlspaces" at bounding box center [492, 269] width 216 height 44
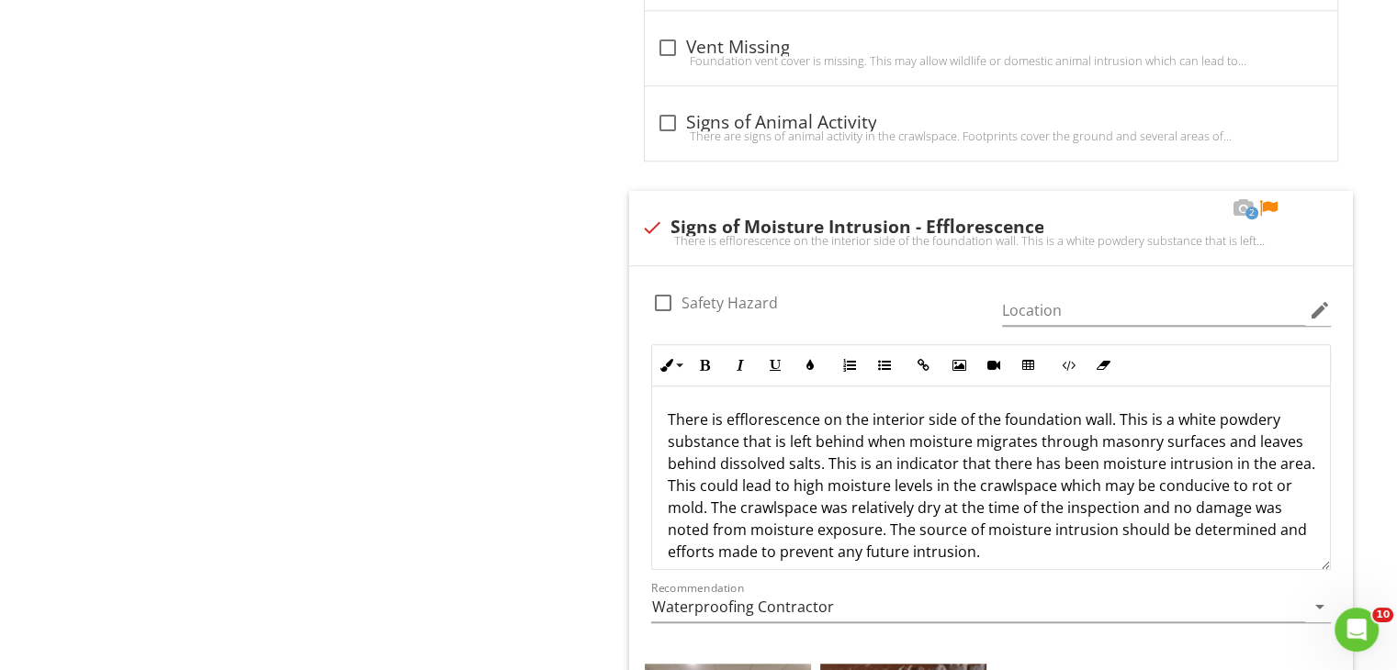
scroll to position [1660, 0]
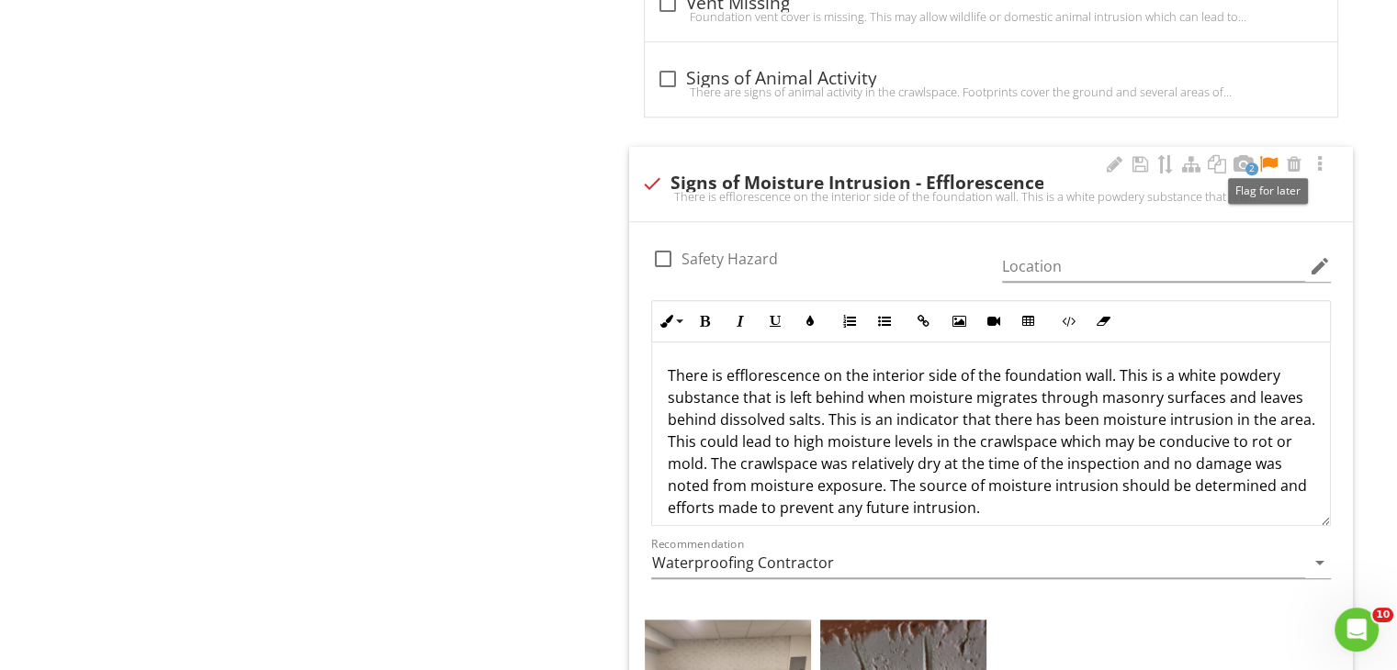
click at [1265, 159] on div at bounding box center [1268, 164] width 22 height 18
click at [1003, 373] on p "There is efflorescence on the interior side of the foundation wall. This is a w…" at bounding box center [991, 442] width 648 height 154
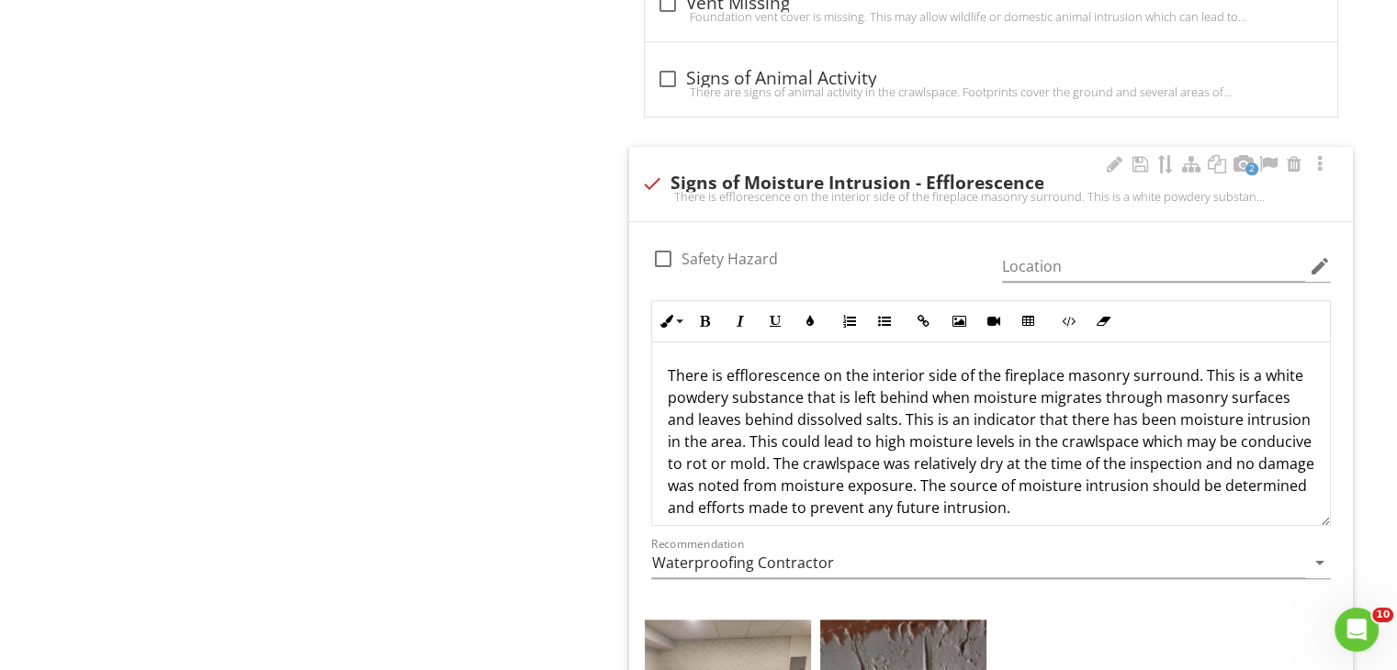
click at [1057, 440] on p "There is efflorescence on the interior side of the fireplace masonry surround. …" at bounding box center [991, 442] width 648 height 154
click at [798, 462] on p "There is efflorescence on the interior side of the fireplace masonry surround. …" at bounding box center [991, 442] width 648 height 154
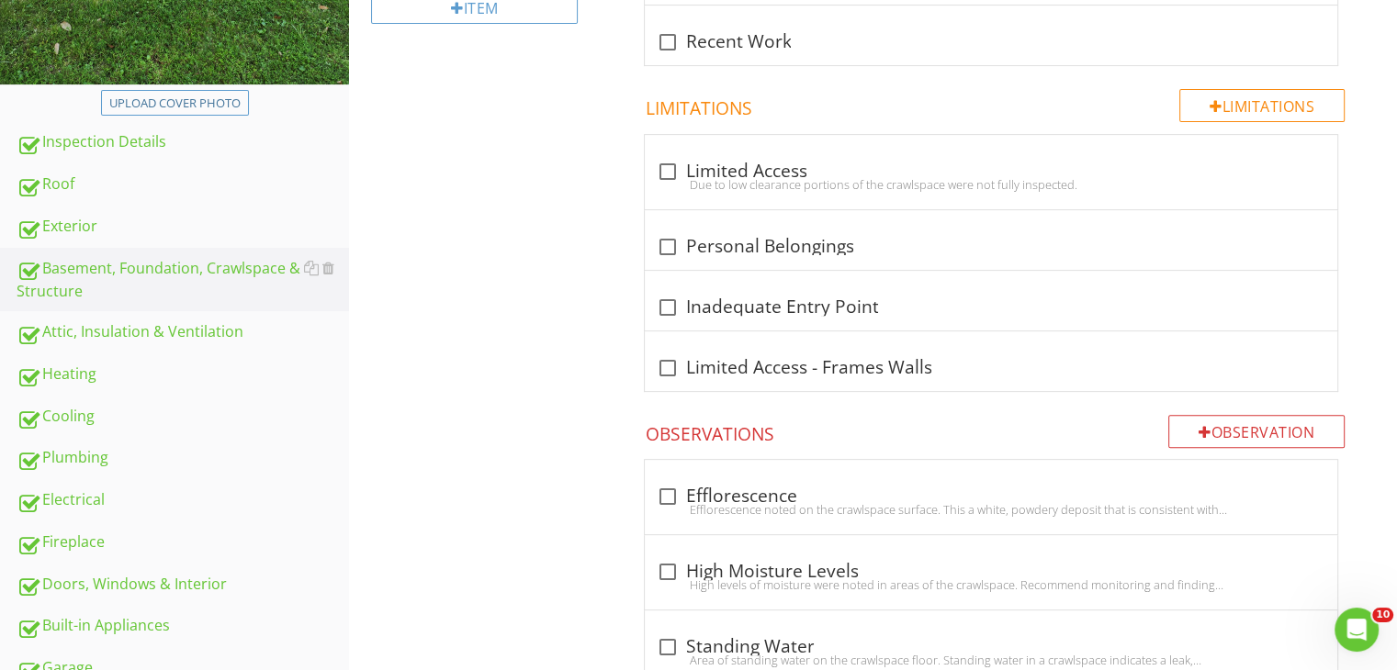
scroll to position [0, 0]
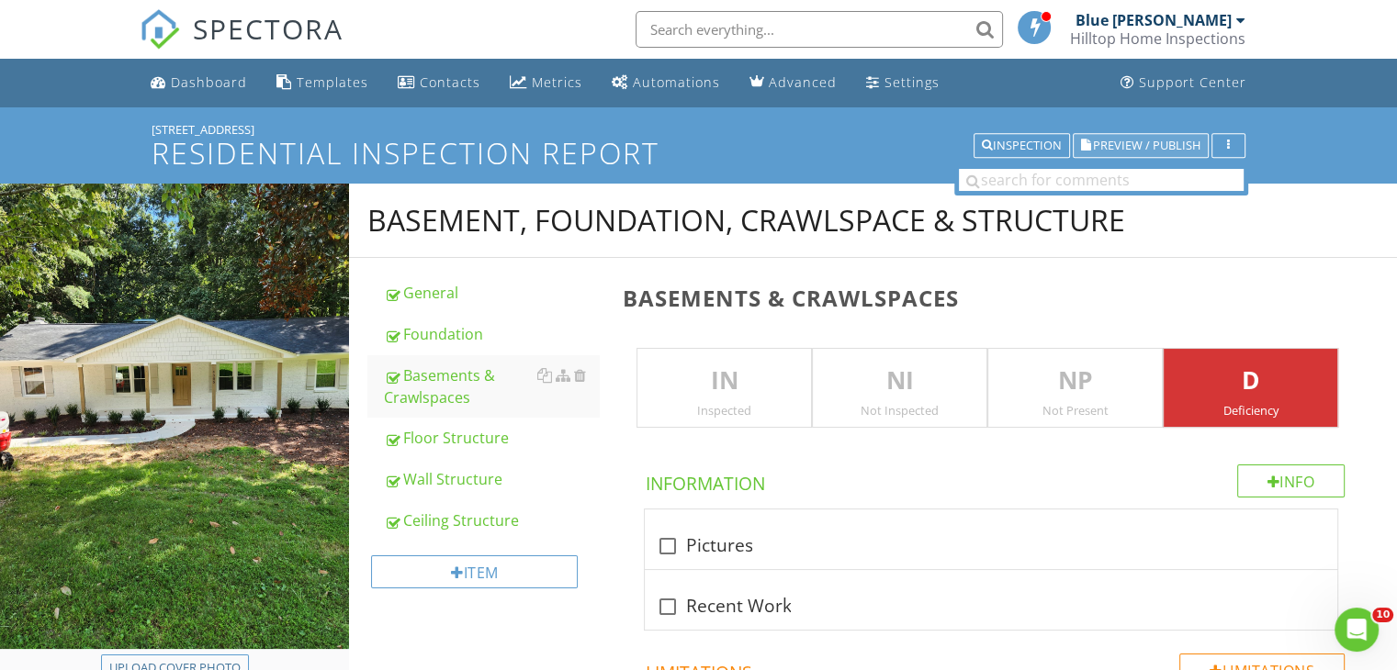
click at [1131, 141] on span "Preview / Publish" at bounding box center [1146, 146] width 107 height 12
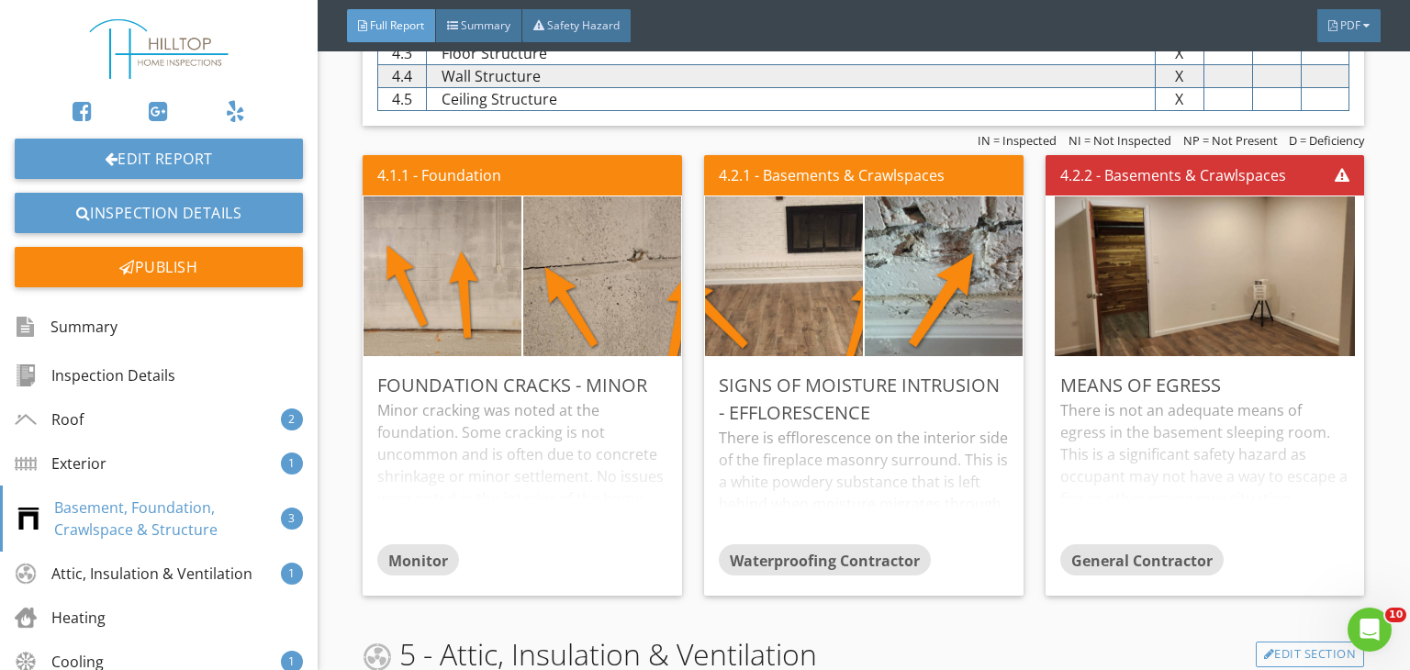
scroll to position [2718, 0]
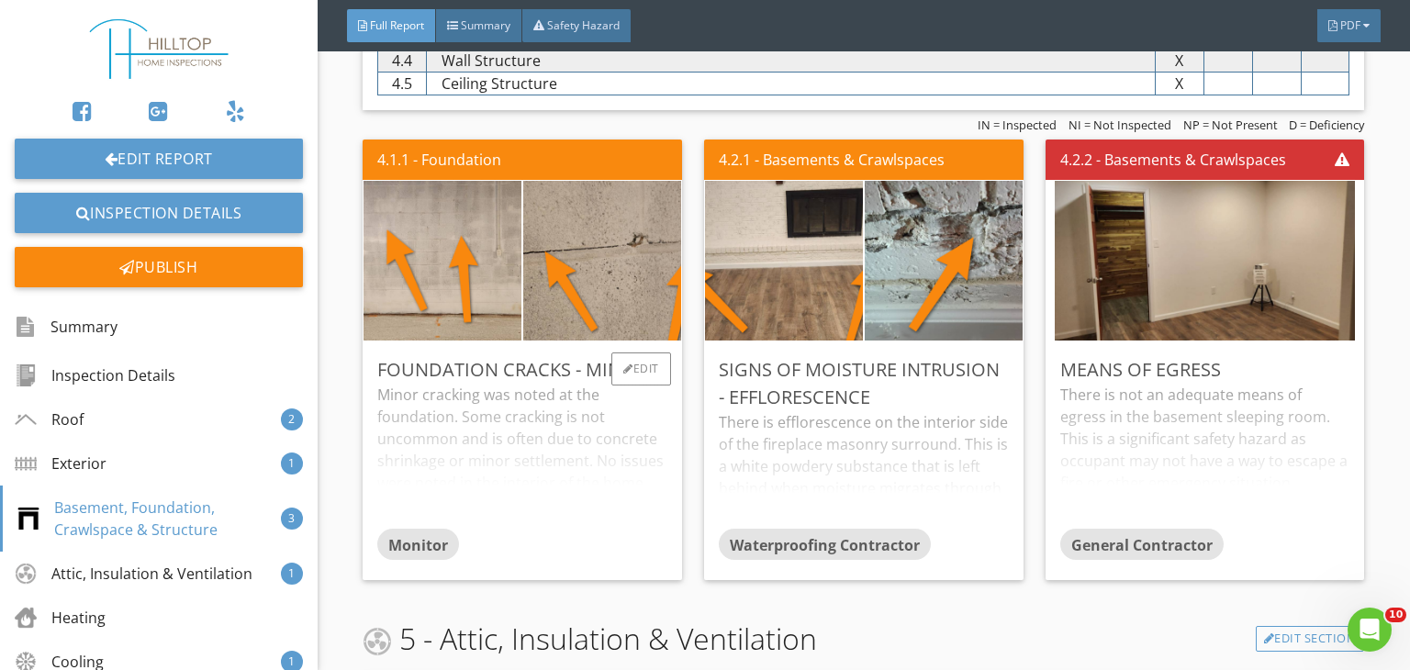
click at [518, 405] on div "Minor cracking was noted at the foundation. Some cracking is not uncommon and i…" at bounding box center [522, 456] width 290 height 145
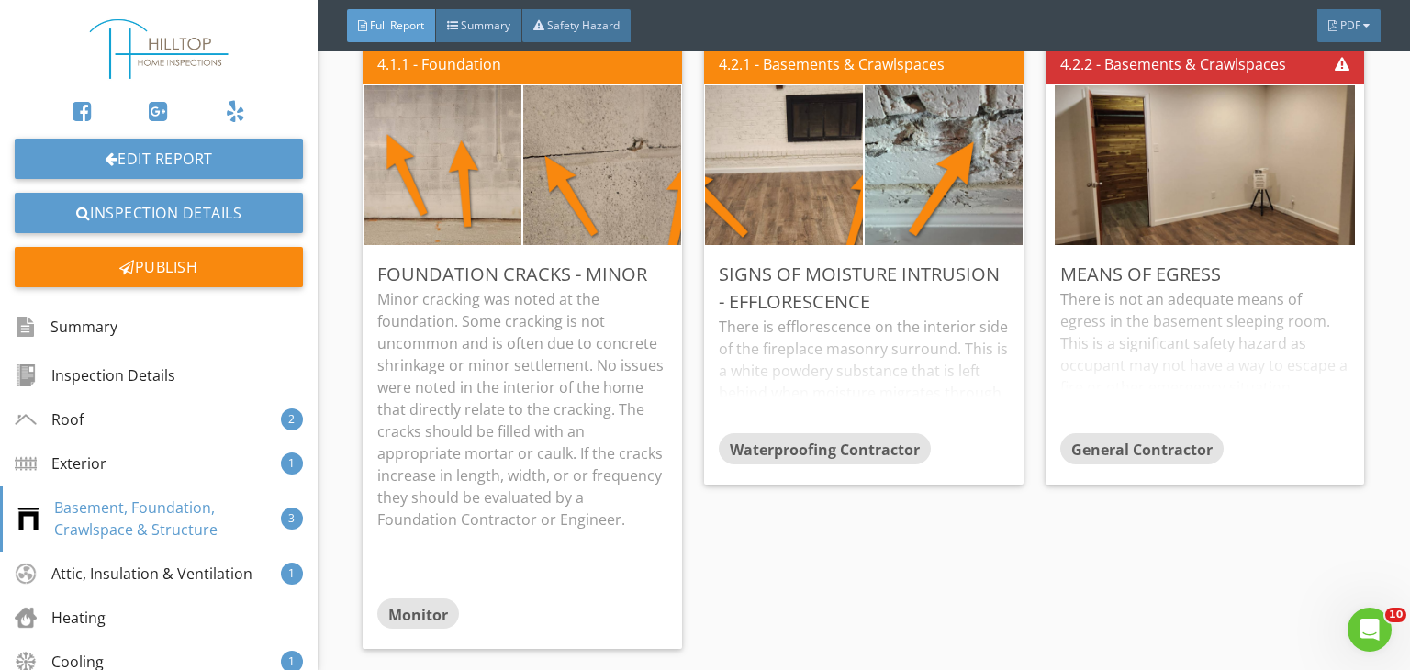
scroll to position [2828, 0]
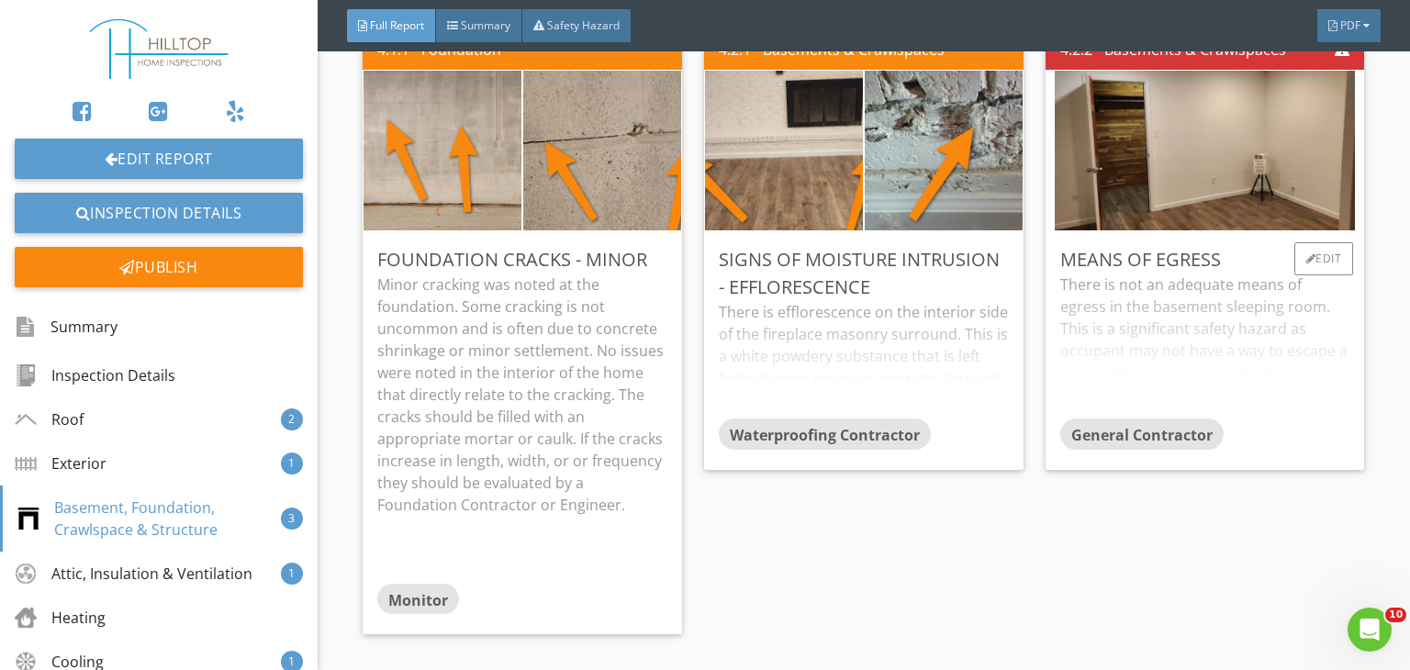
click at [1175, 331] on div "There is not an adequate means of egress in the basement sleeping room. This is…" at bounding box center [1205, 346] width 290 height 145
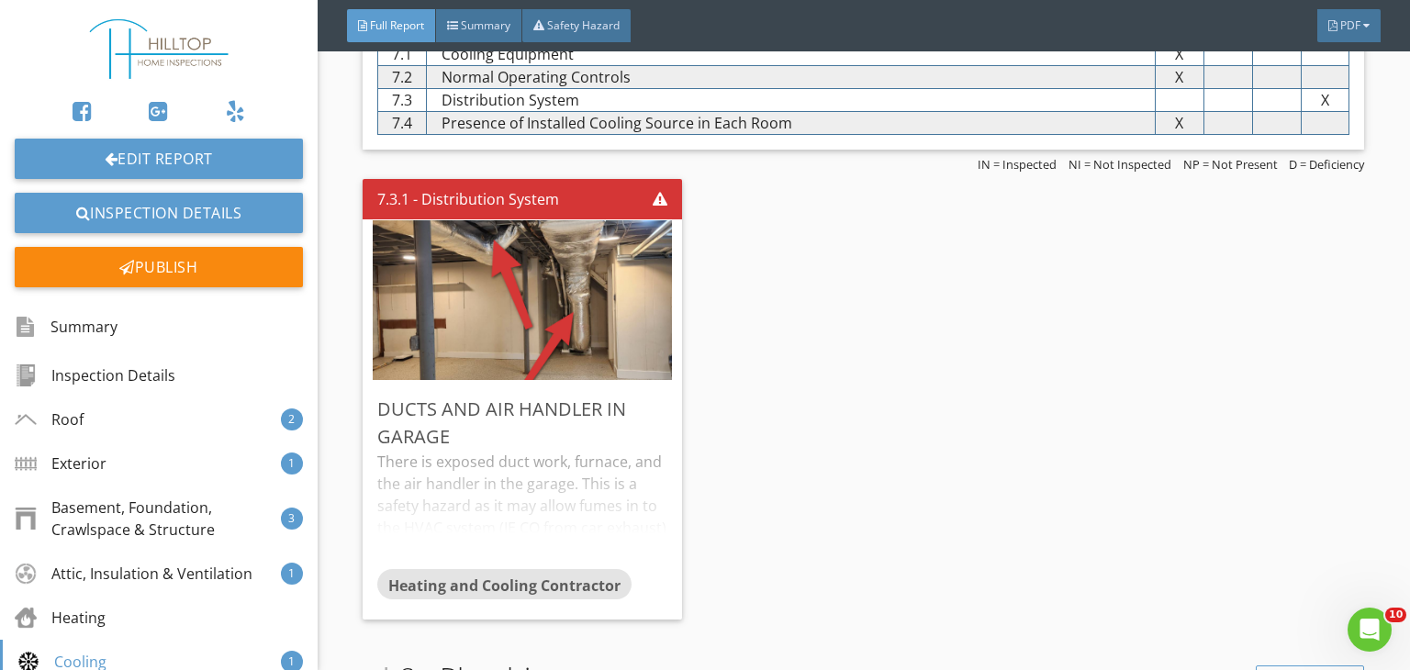
scroll to position [4664, 0]
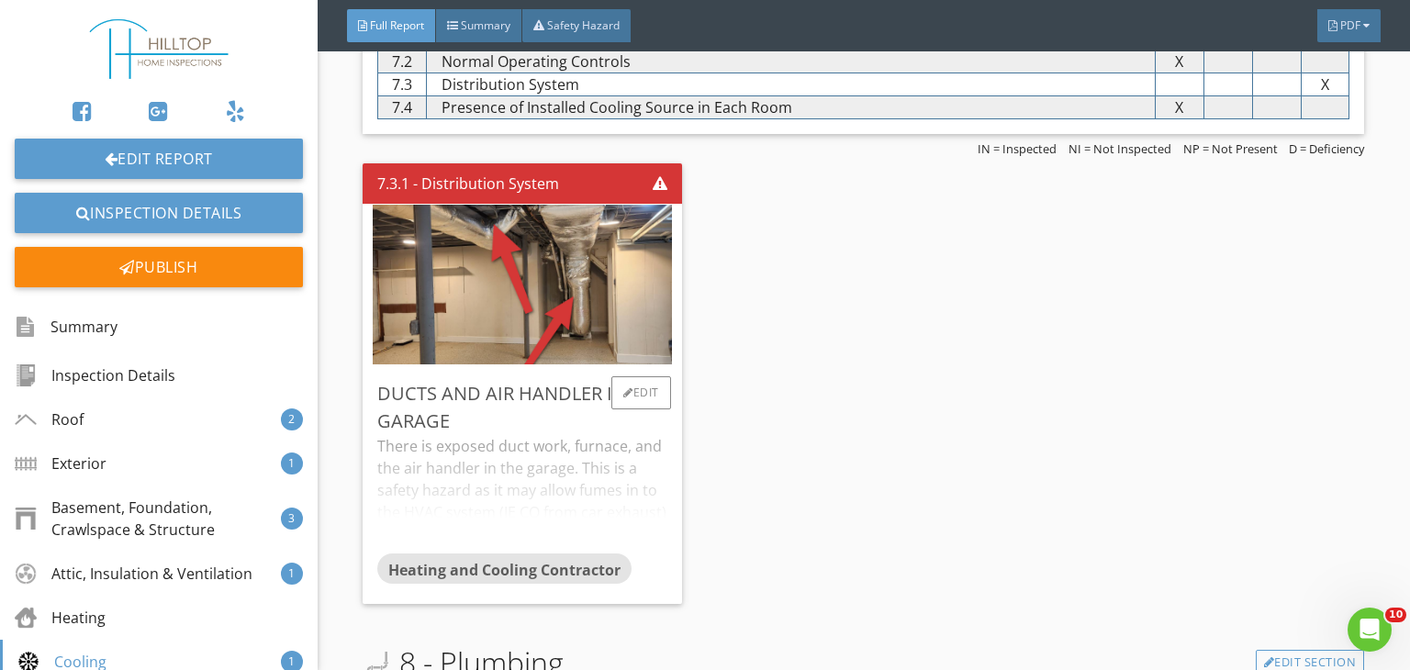
click at [518, 461] on div "There is exposed duct work, furnace, and the air handler in the garage. This is…" at bounding box center [522, 494] width 290 height 118
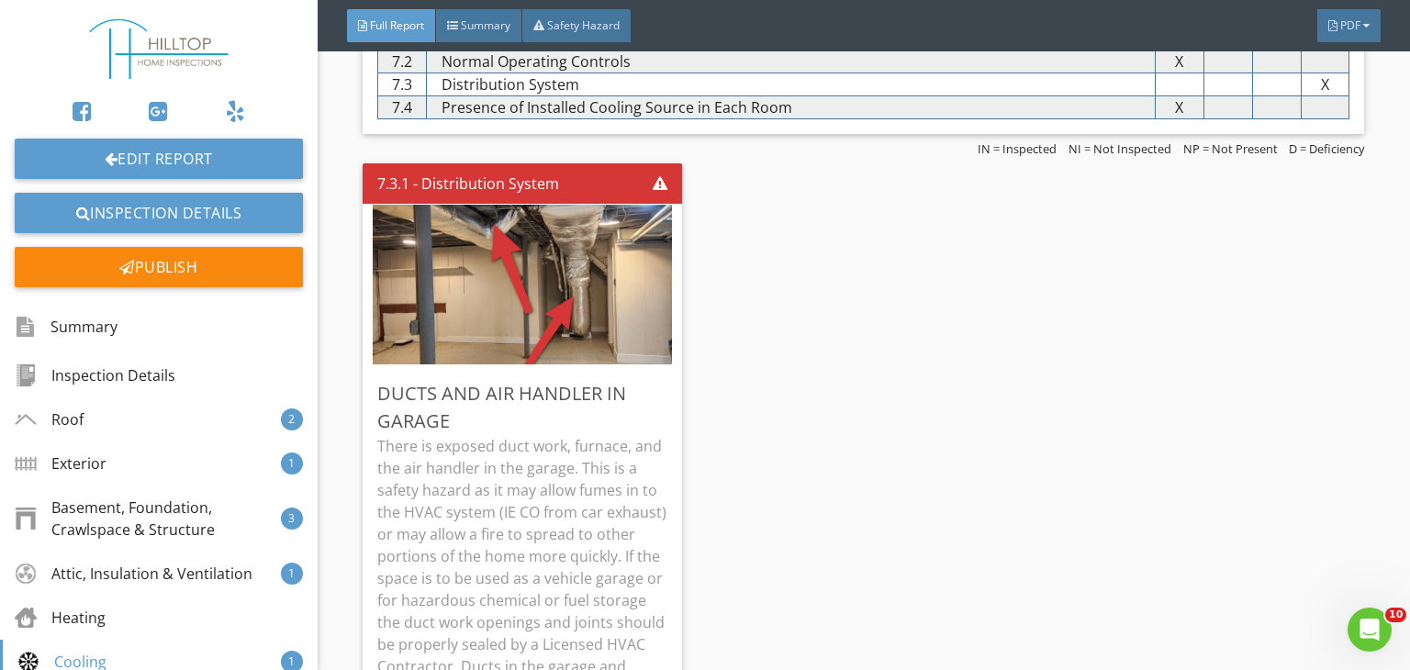
click at [779, 443] on div "7.3.1 - Distribution System Ducts and Air Handler in Garage There is exposed du…" at bounding box center [864, 557] width 1002 height 802
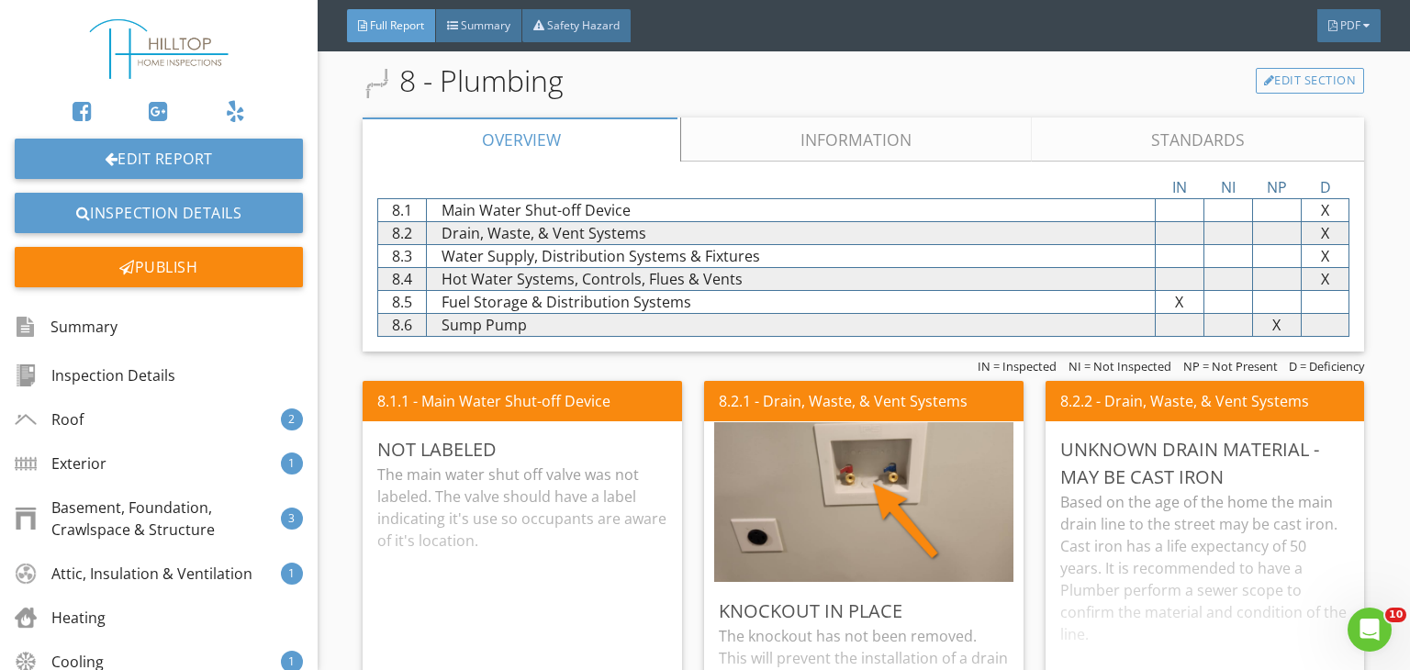
scroll to position [5803, 0]
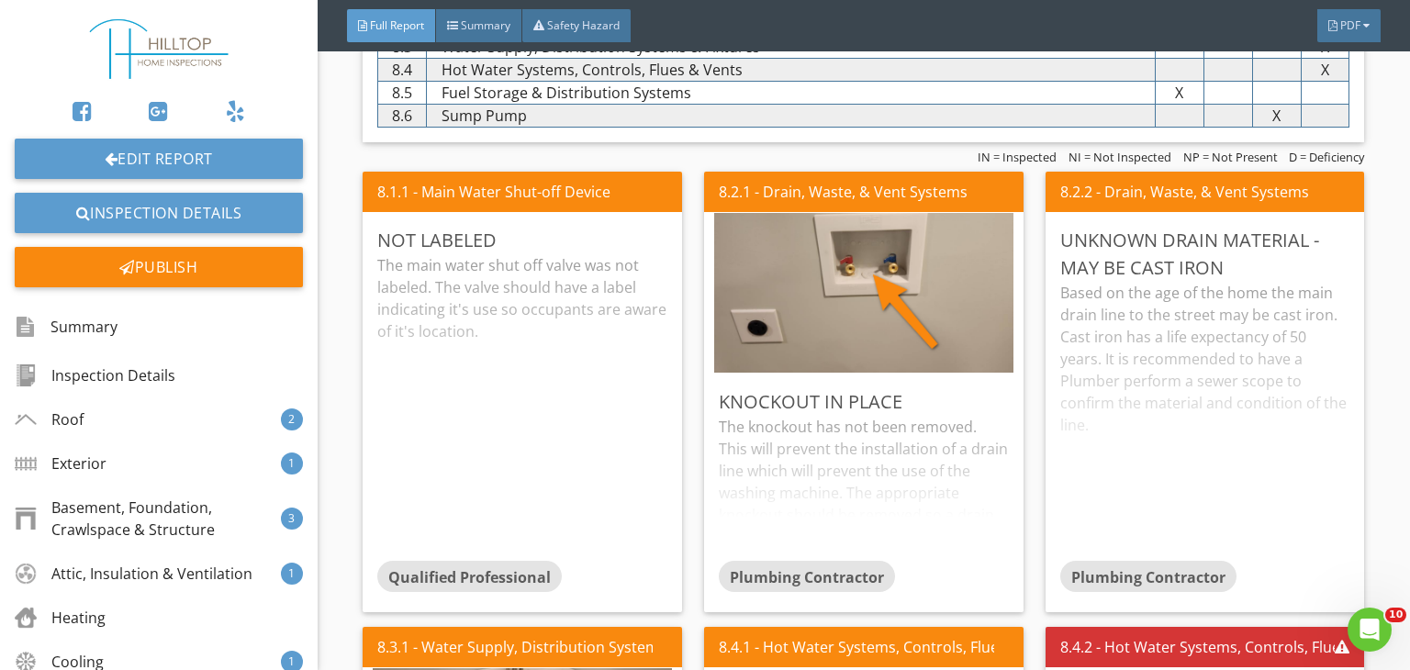
click at [1377, 272] on div "Report Tools 4305 Regis Ave Durham, NC 27705 08/27/2025 1:00 pm Inspector Blue …" at bounding box center [864, 79] width 1093 height 11764
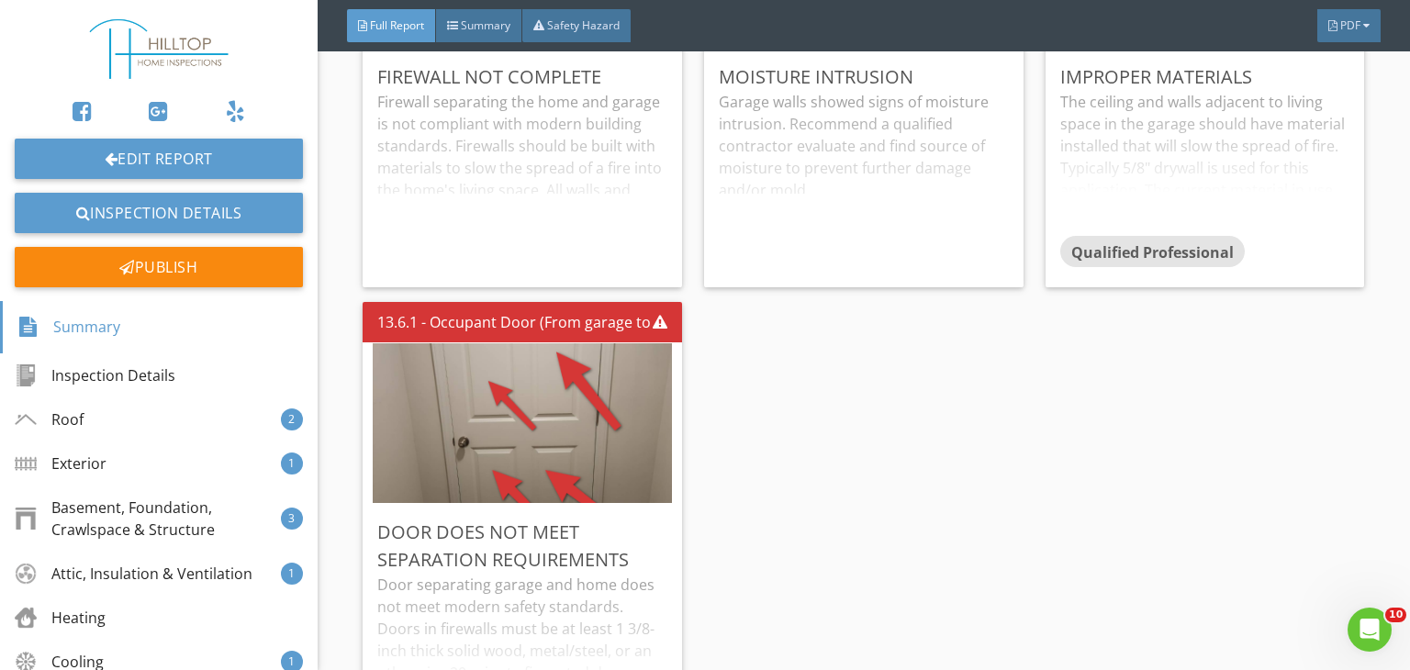
scroll to position [11116, 0]
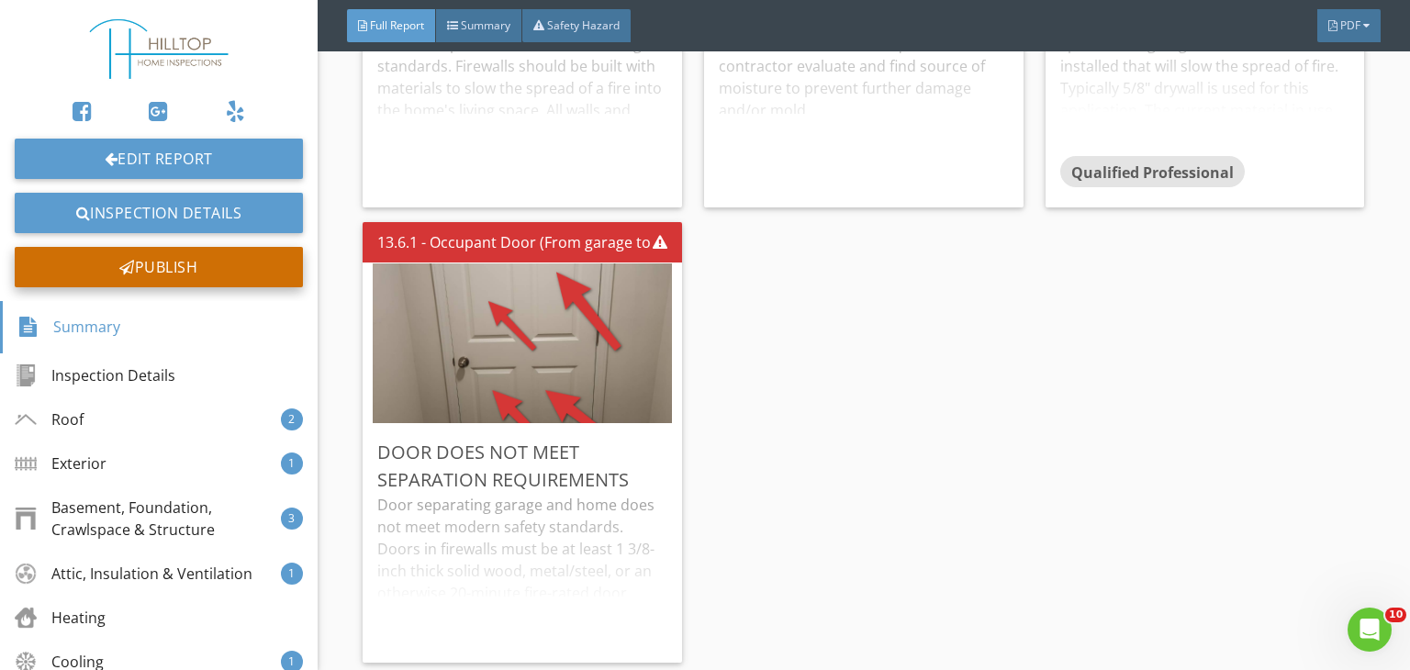
click at [184, 264] on div "Publish" at bounding box center [159, 267] width 288 height 40
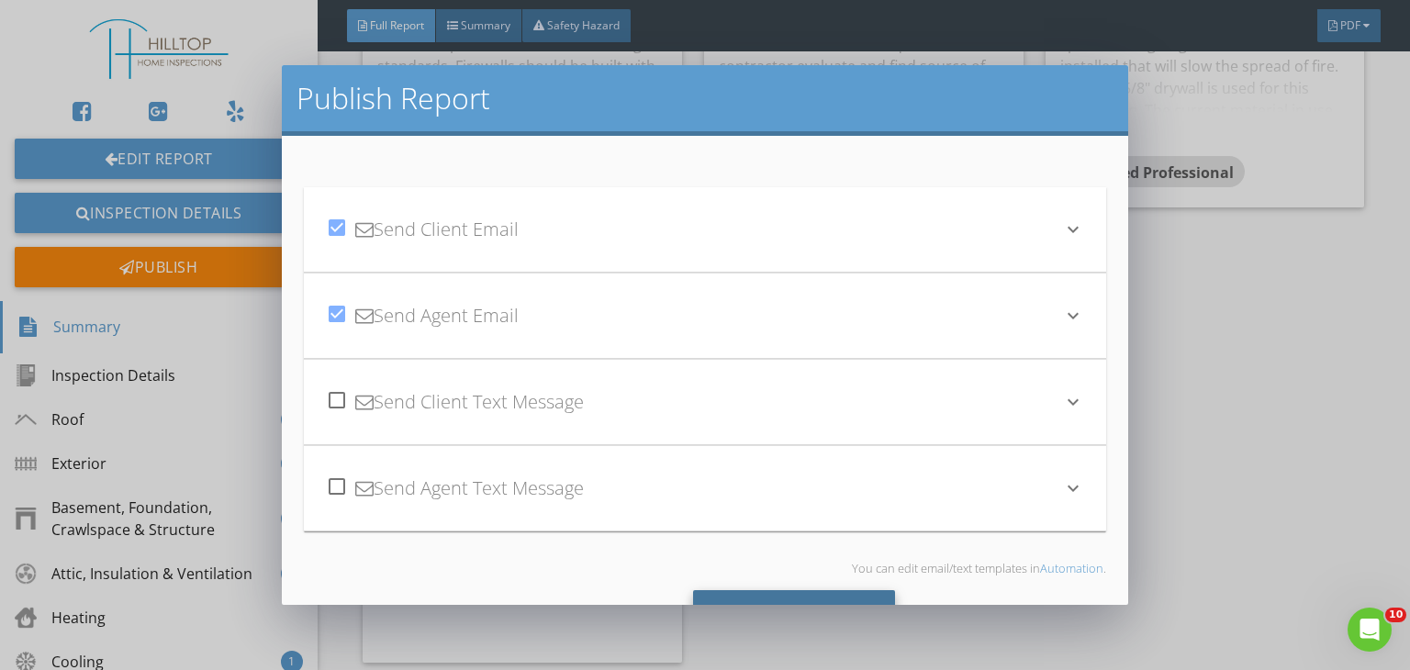
click at [785, 600] on div "Send All" at bounding box center [794, 615] width 203 height 50
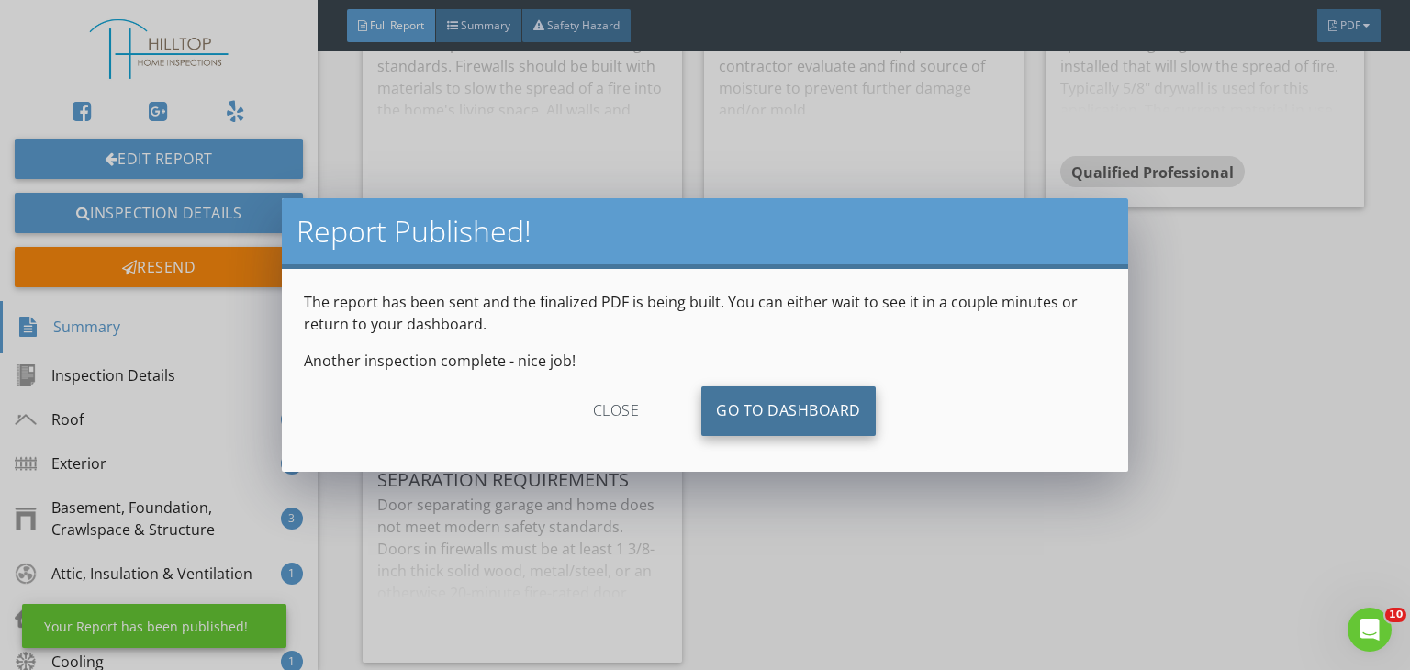
click at [789, 419] on link "Go To Dashboard" at bounding box center [788, 412] width 174 height 50
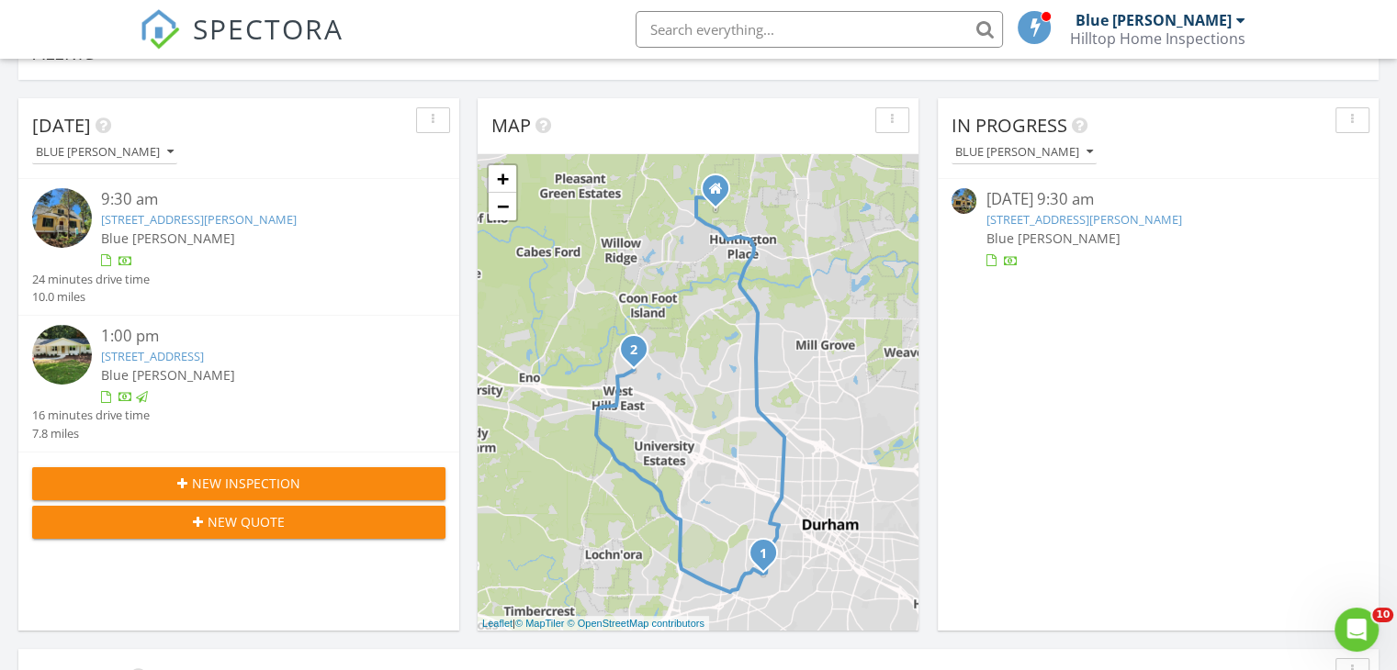
scroll to position [73, 0]
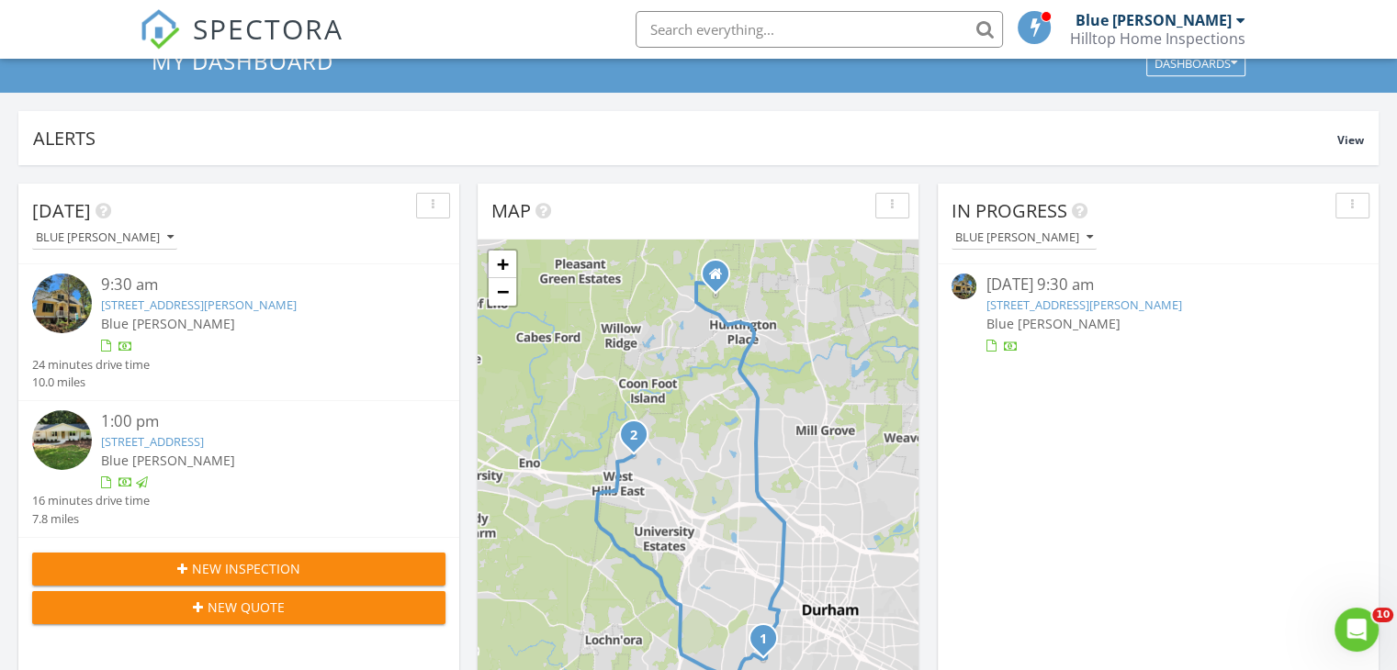
click at [241, 297] on link "[STREET_ADDRESS][PERSON_NAME]" at bounding box center [199, 305] width 196 height 17
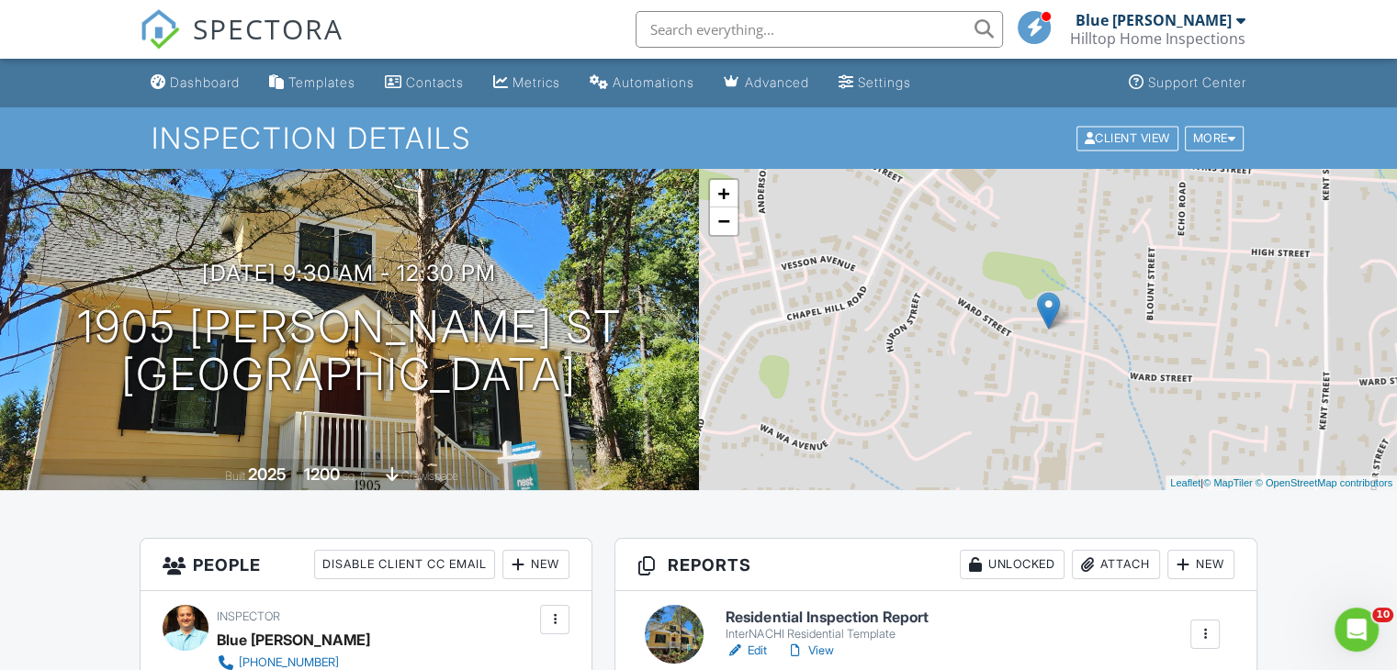
click at [781, 611] on h6 "Residential Inspection Report" at bounding box center [826, 618] width 202 height 17
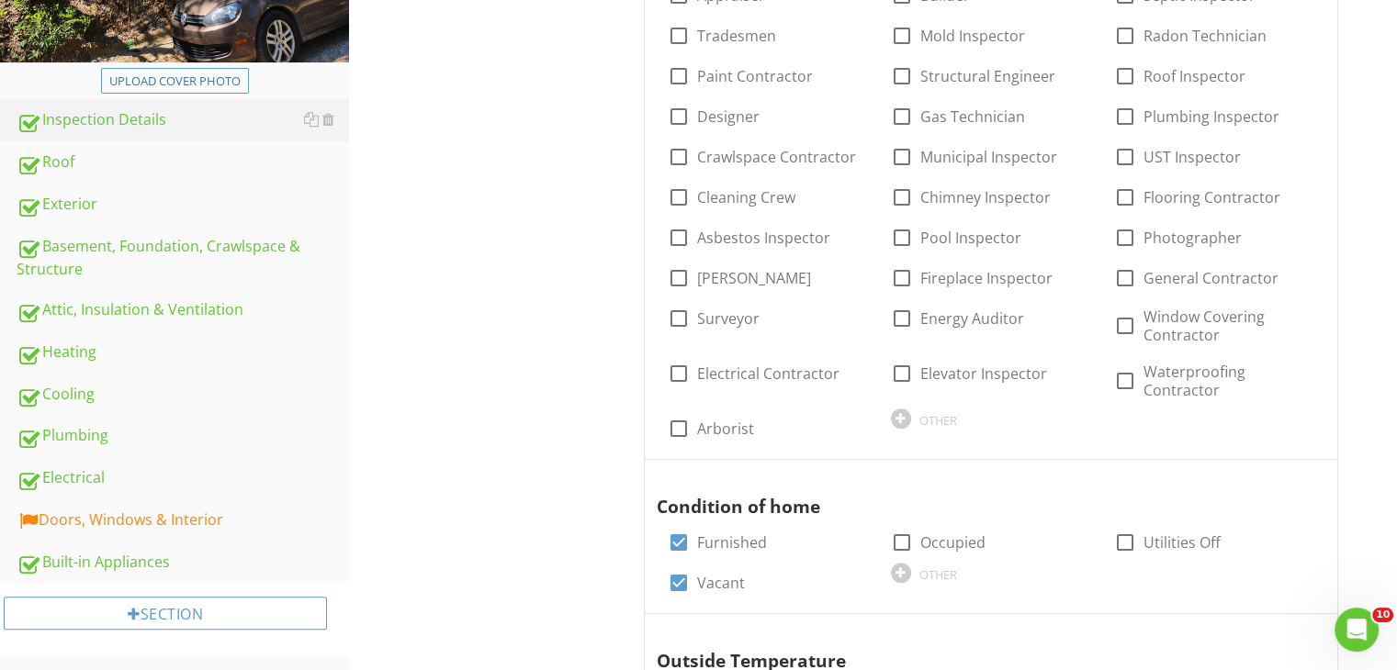
scroll to position [596, 0]
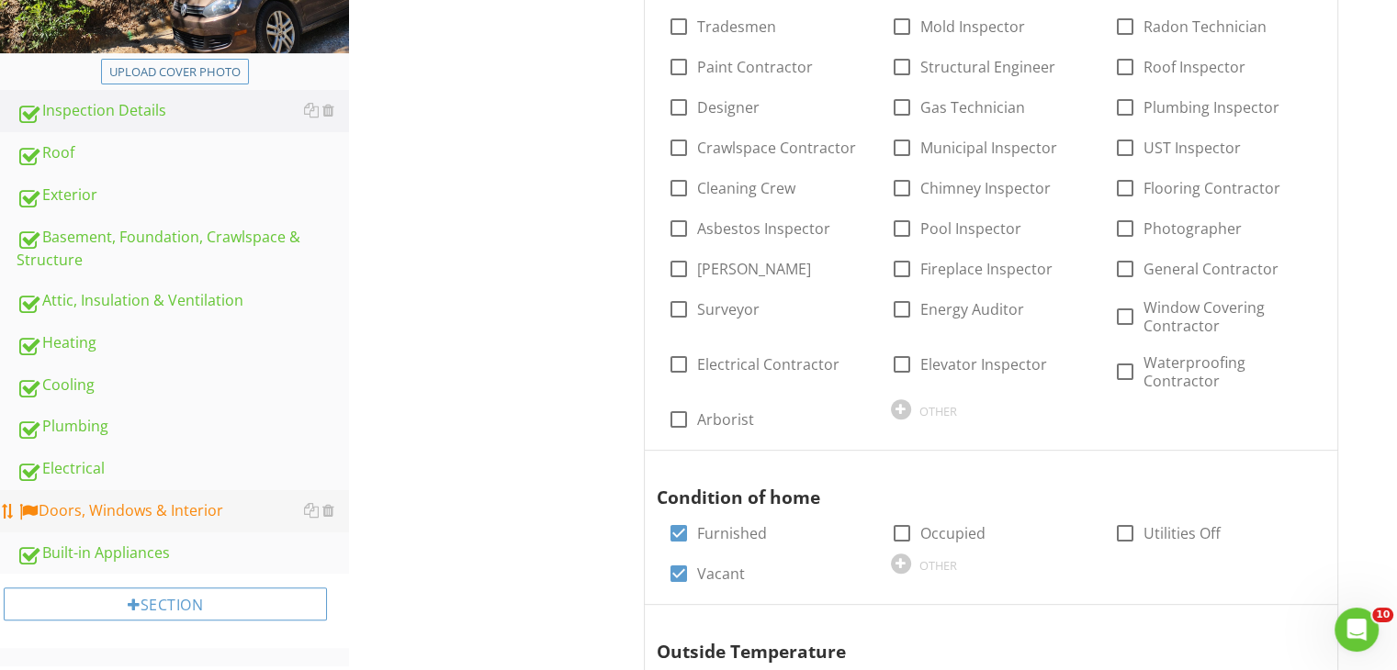
click at [163, 503] on div "Doors, Windows & Interior" at bounding box center [183, 511] width 332 height 24
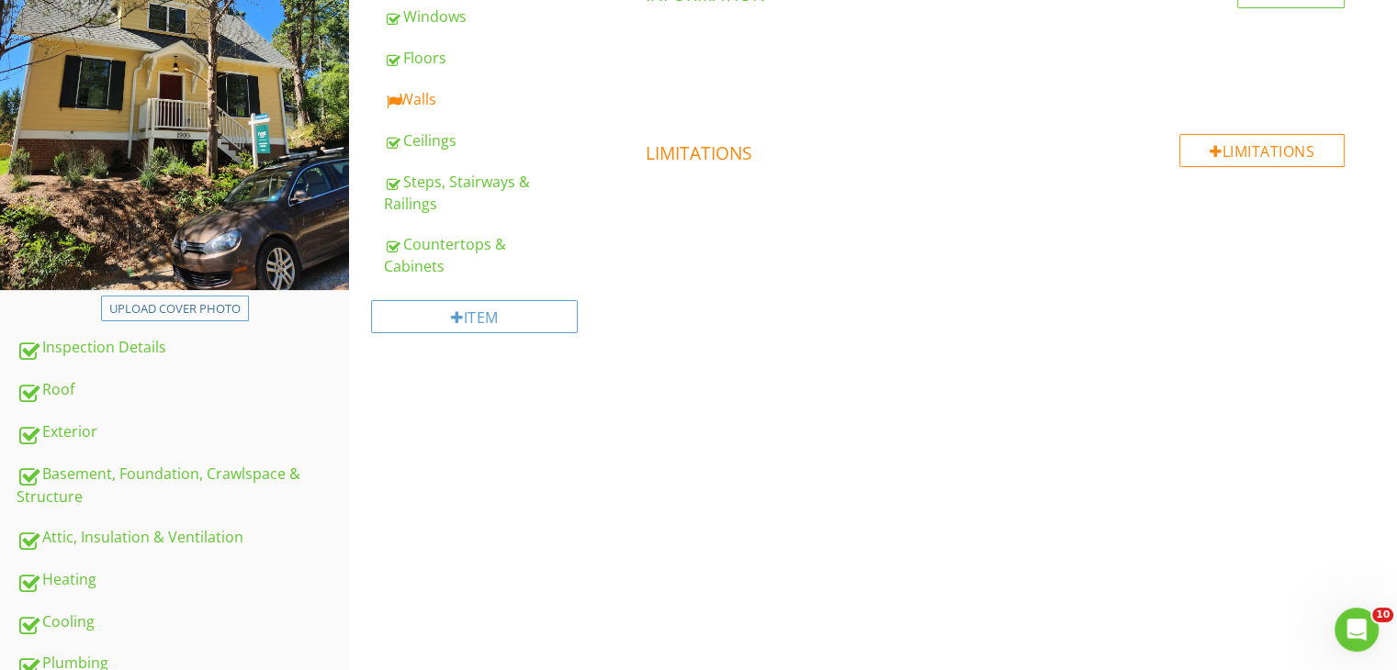
scroll to position [250, 0]
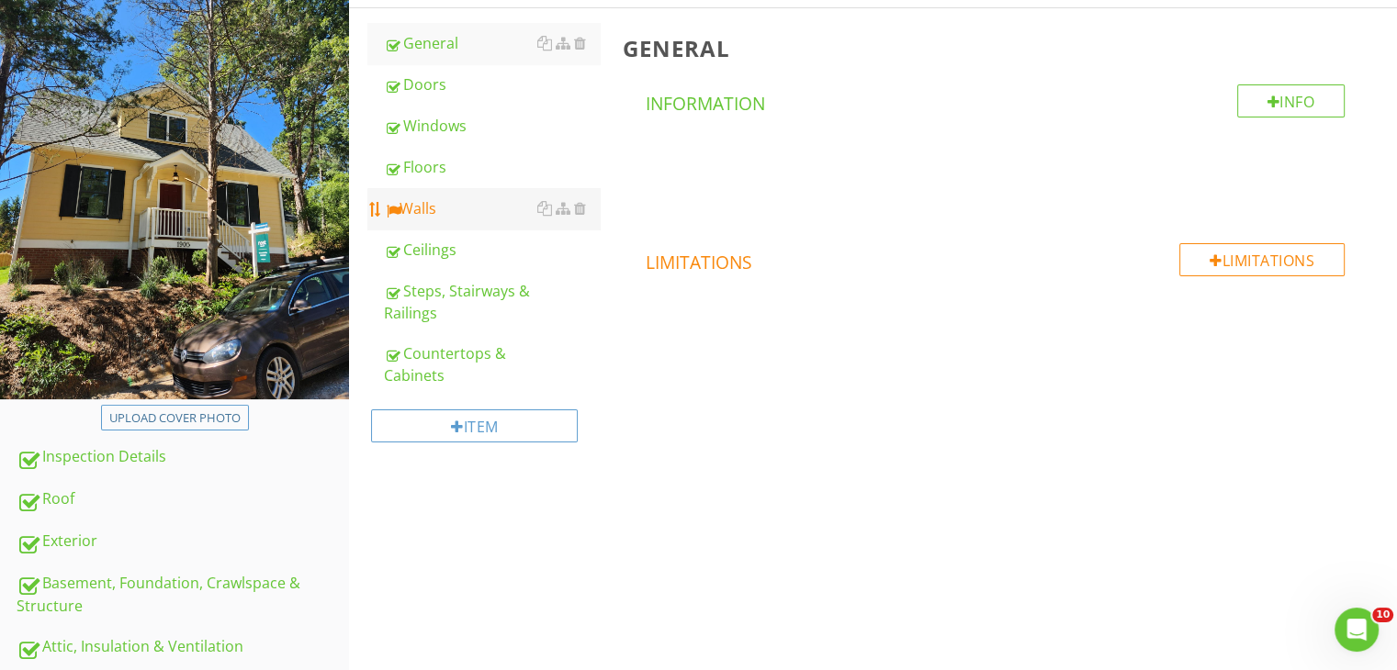
click at [420, 219] on link "Walls" at bounding box center [492, 208] width 216 height 40
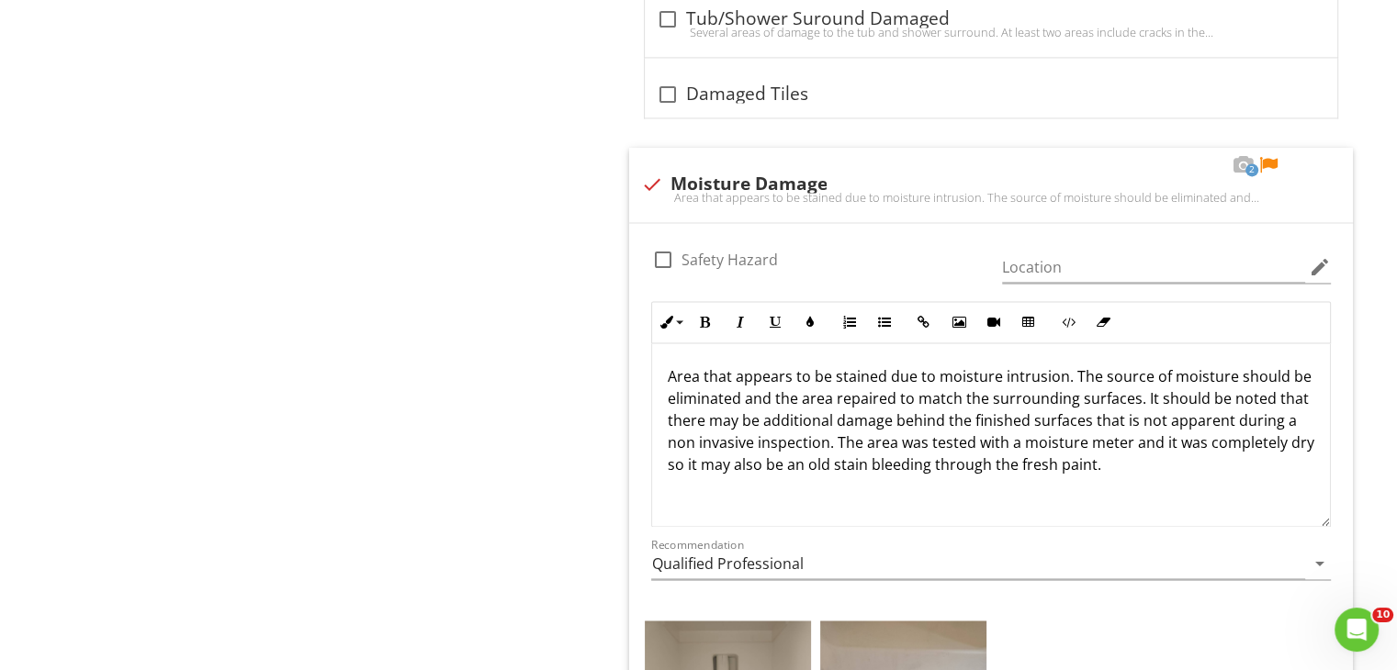
scroll to position [2790, 0]
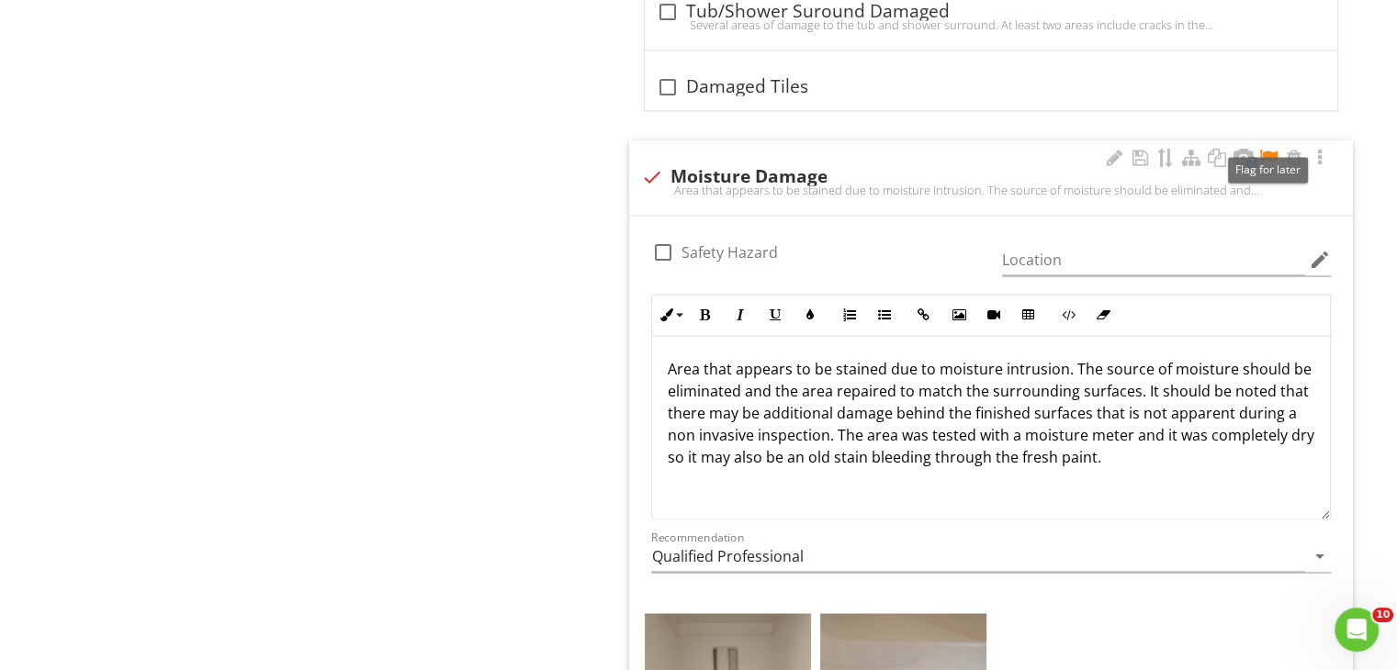
click at [1268, 150] on div at bounding box center [1268, 158] width 22 height 18
click at [1206, 434] on p "Area that appears to be stained due to moisture intrusion. The source of moistu…" at bounding box center [991, 413] width 648 height 110
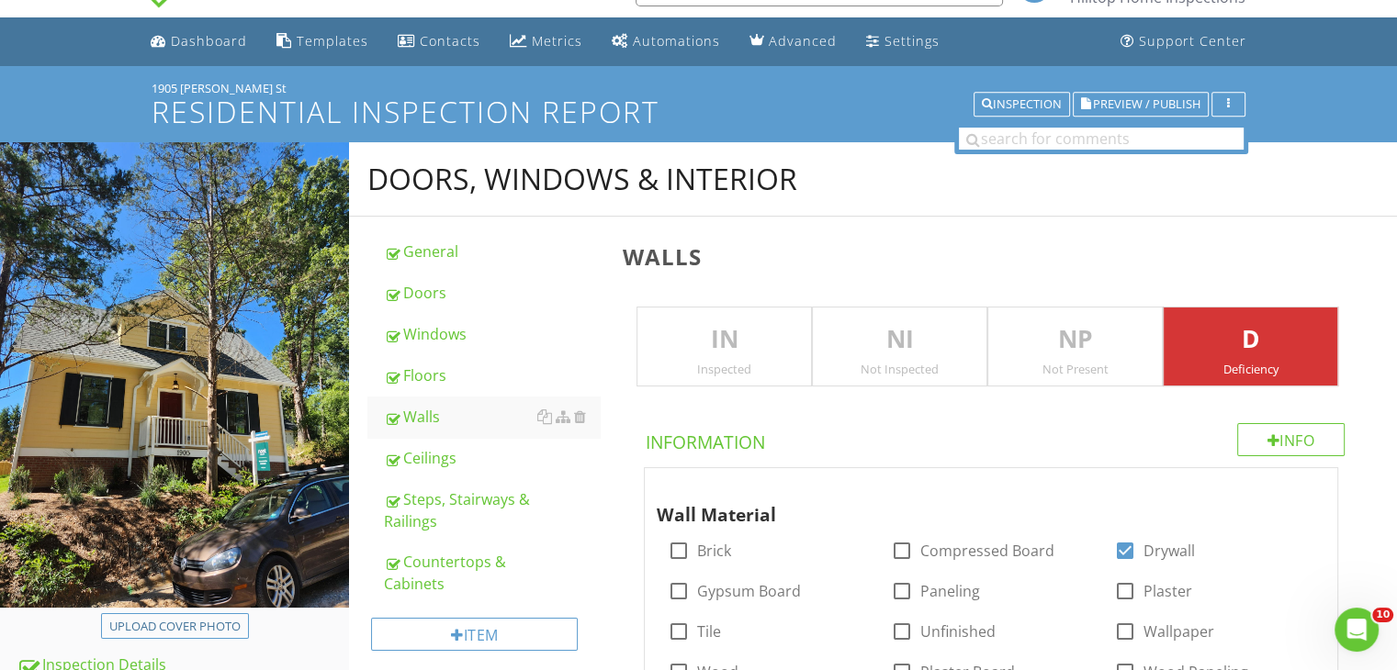
scroll to position [0, 0]
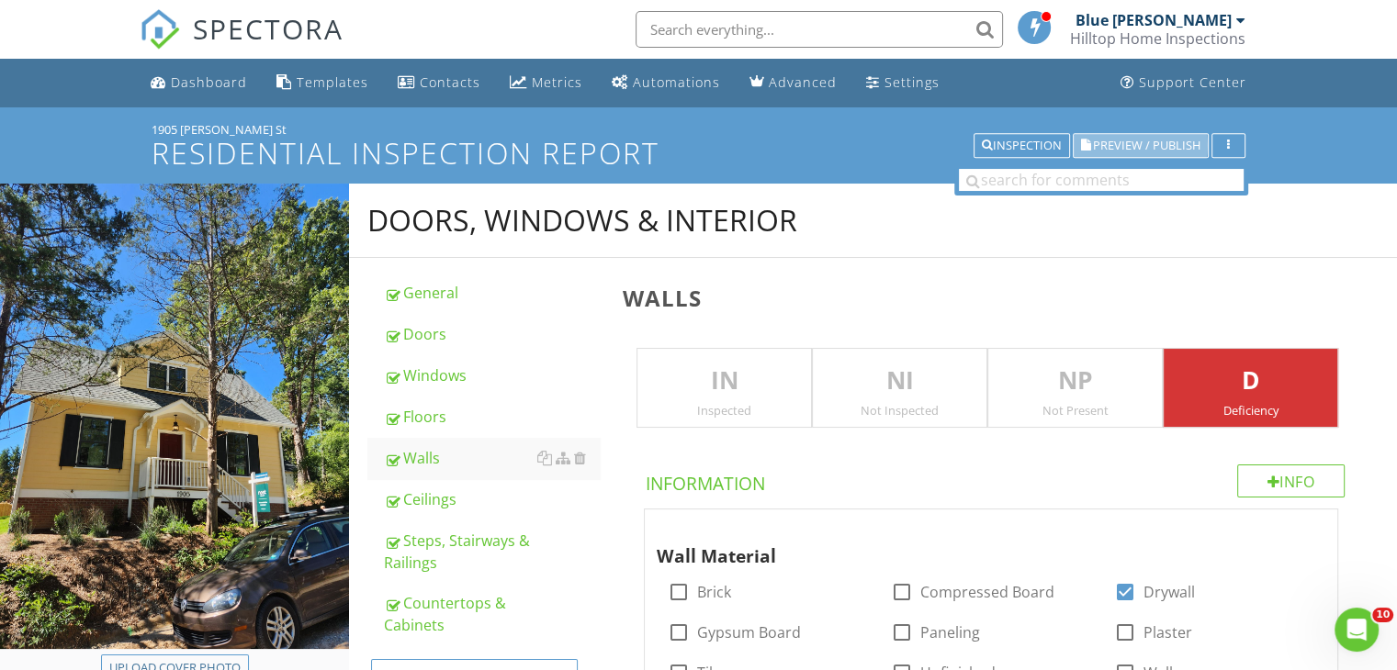
click at [1137, 147] on span "Preview / Publish" at bounding box center [1146, 146] width 107 height 12
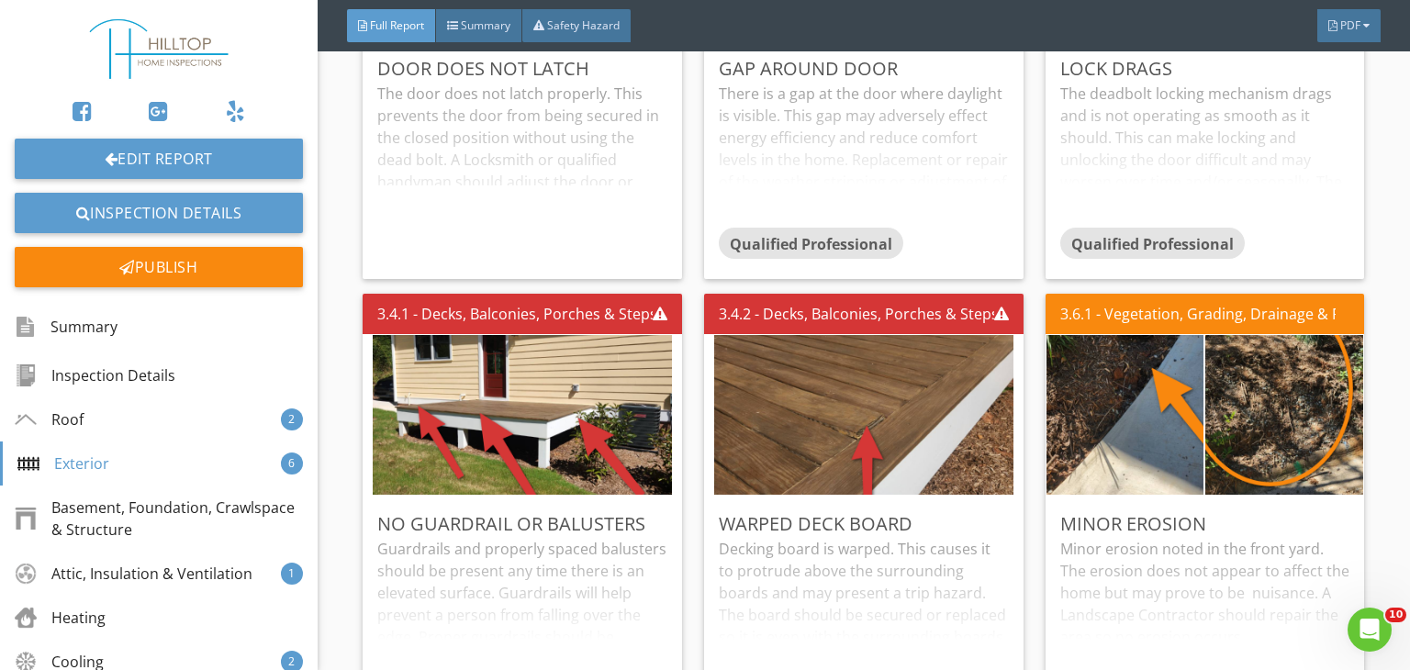
scroll to position [2314, 0]
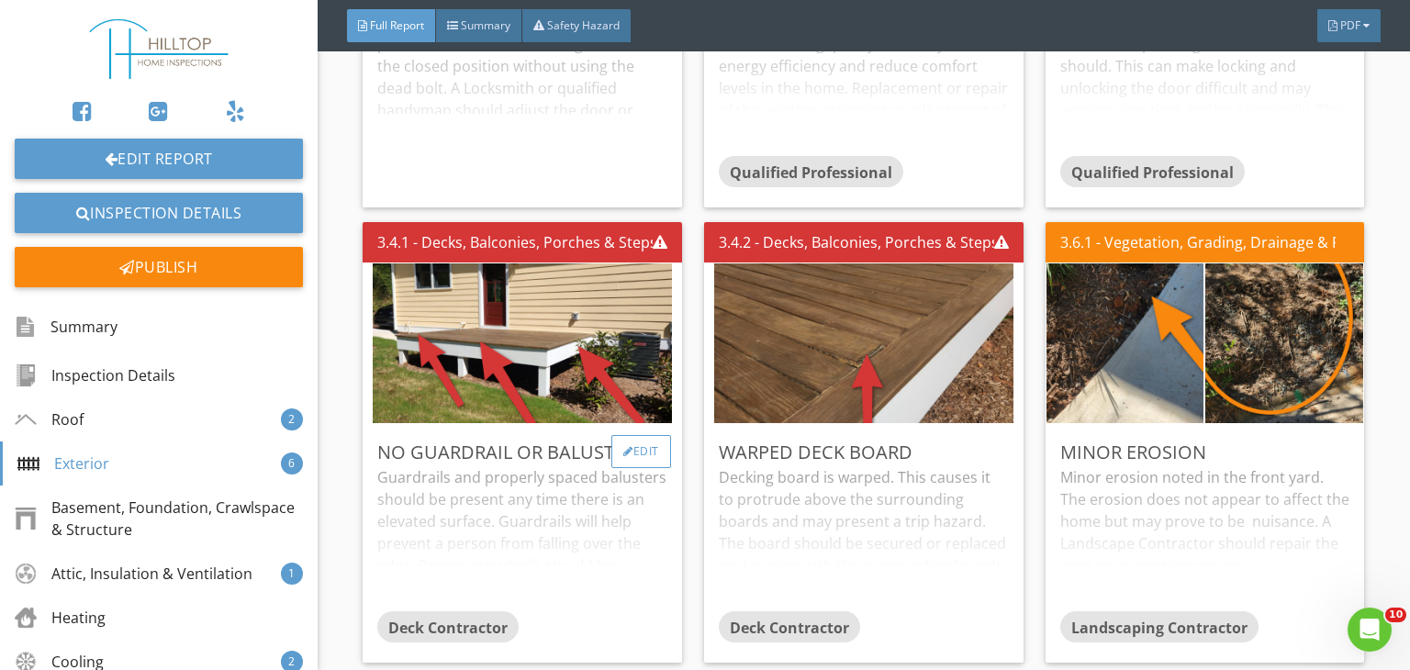
click at [646, 435] on div "Edit" at bounding box center [641, 451] width 60 height 33
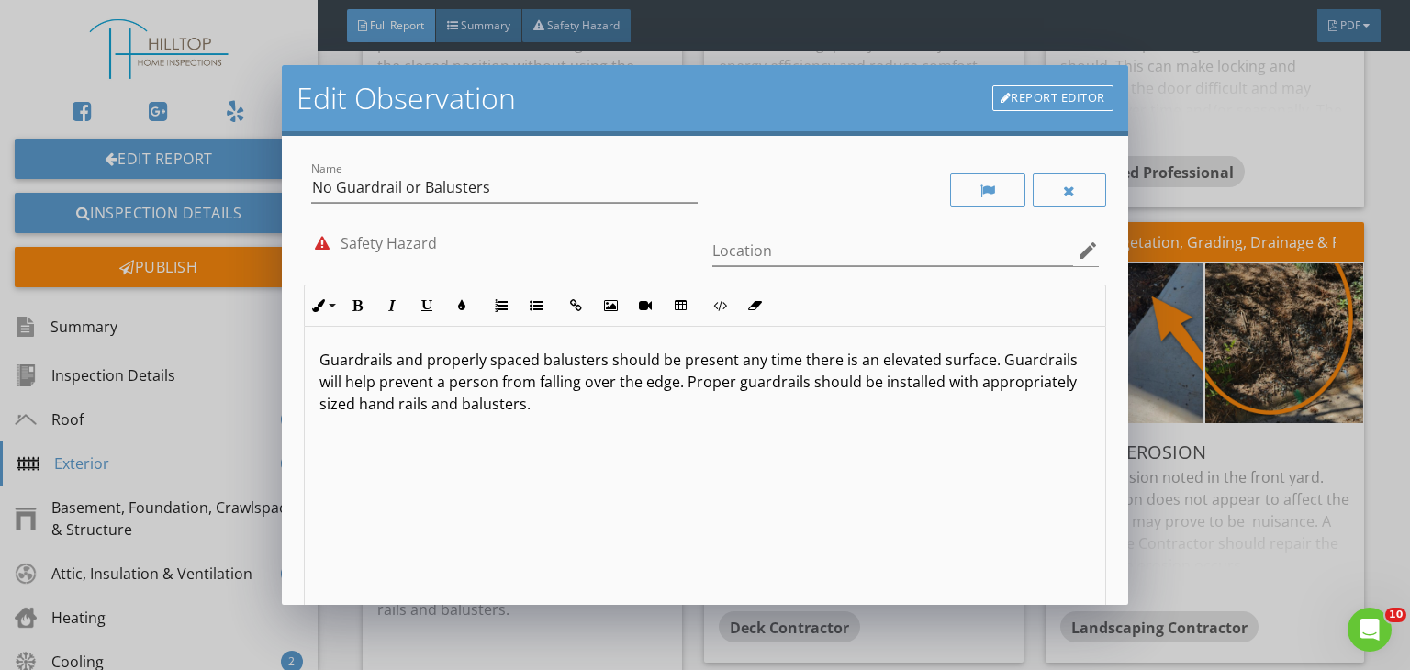
scroll to position [253, 0]
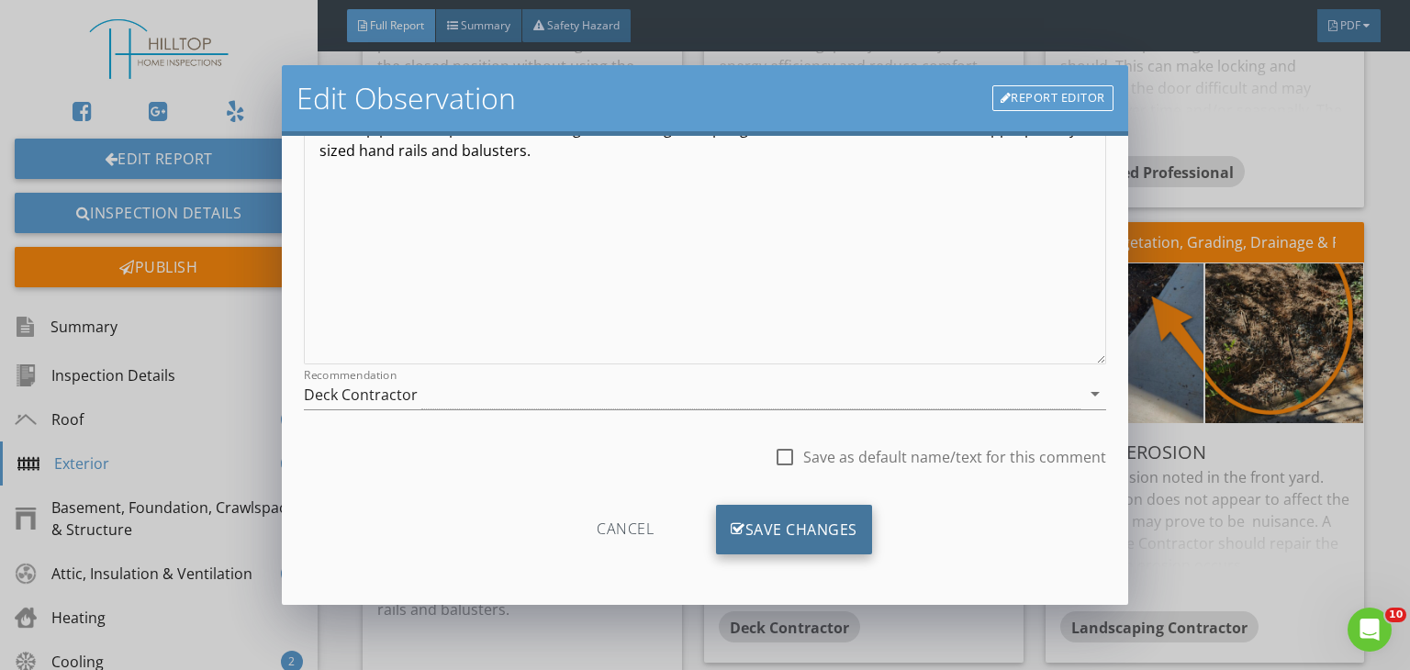
click at [768, 530] on div "Save Changes" at bounding box center [794, 530] width 156 height 50
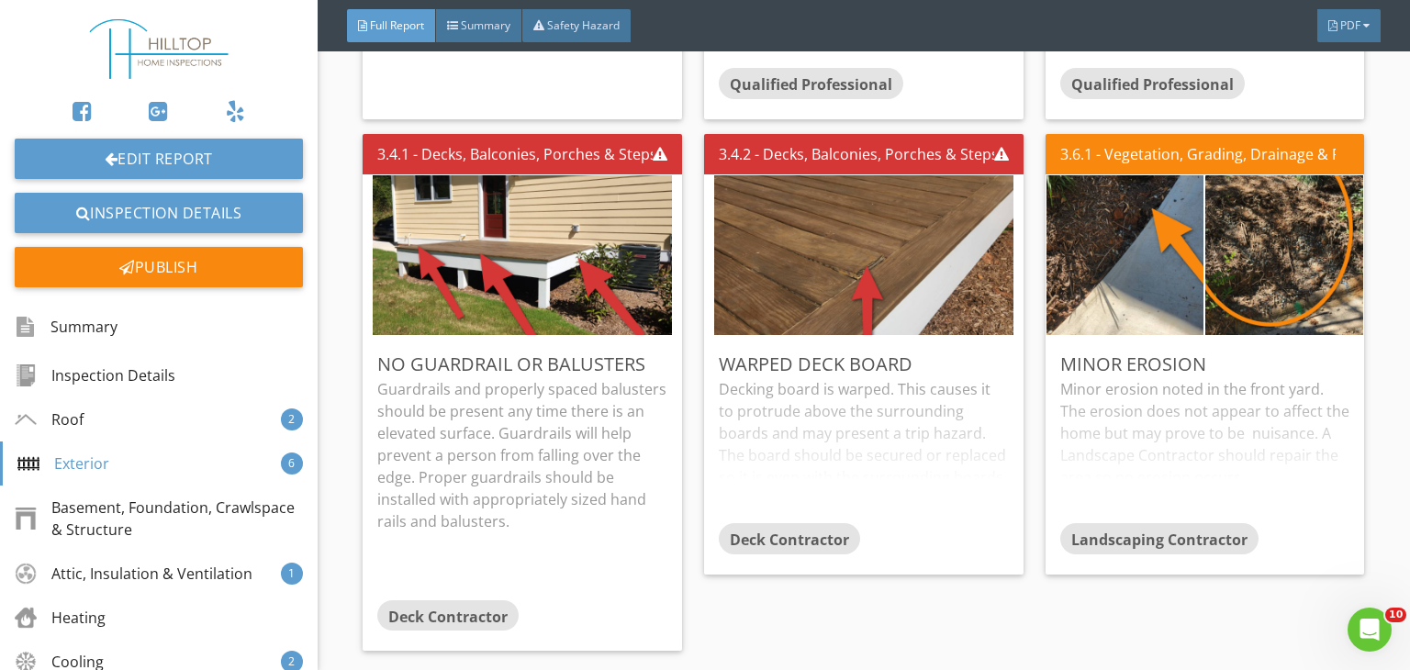
scroll to position [2461, 0]
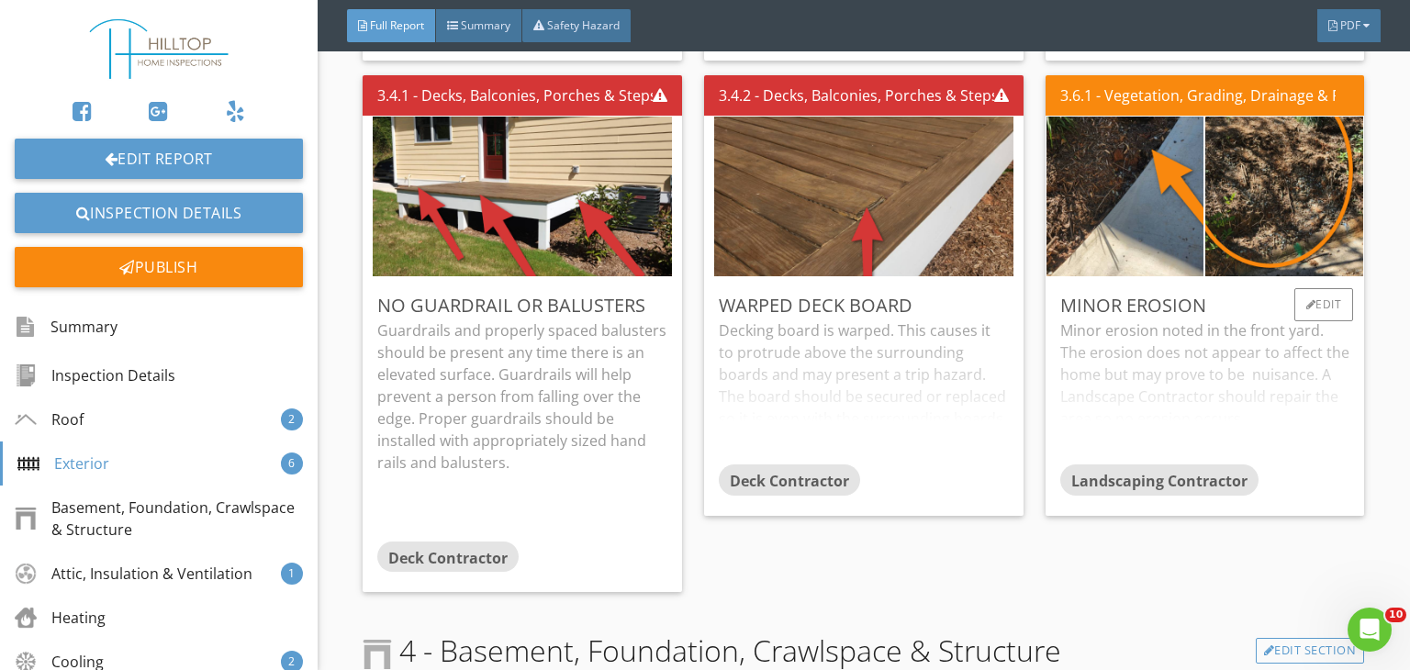
click at [1117, 372] on div "Minor erosion noted in the front yard. The erosion does not appear to affect th…" at bounding box center [1205, 392] width 290 height 145
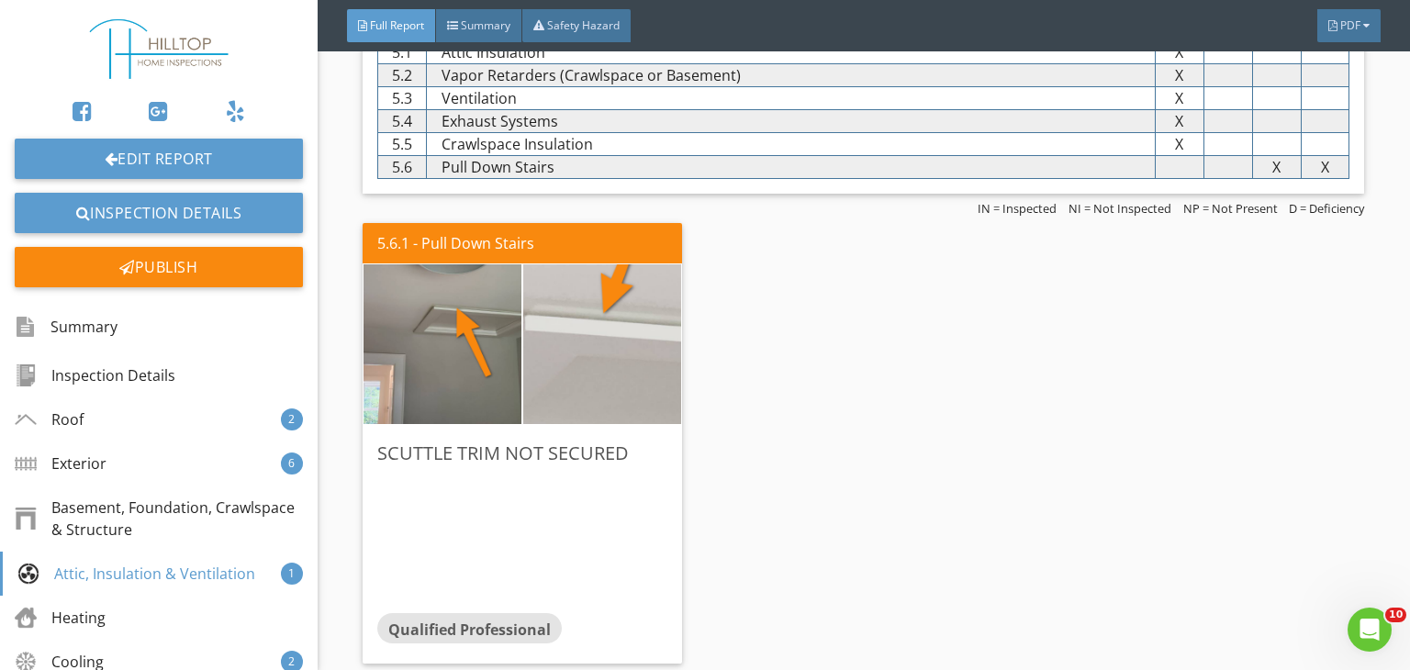
scroll to position [3673, 0]
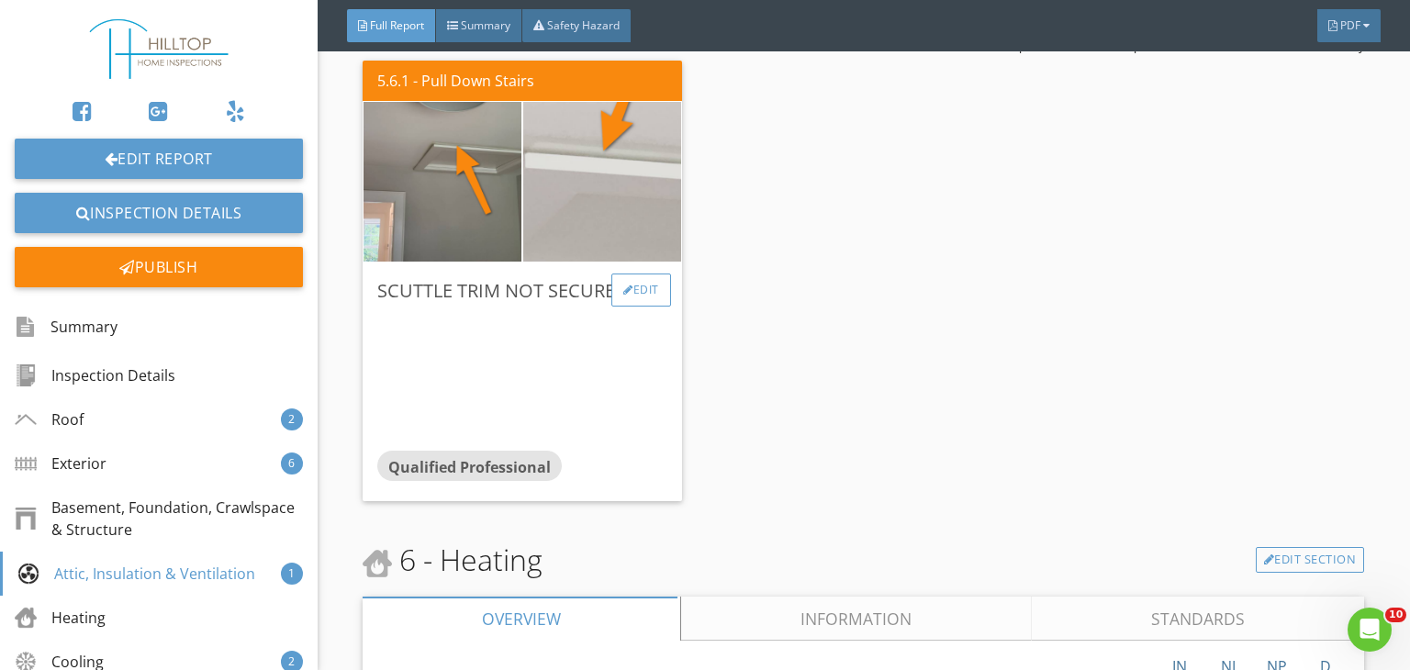
click at [627, 289] on div "Edit" at bounding box center [641, 290] width 60 height 33
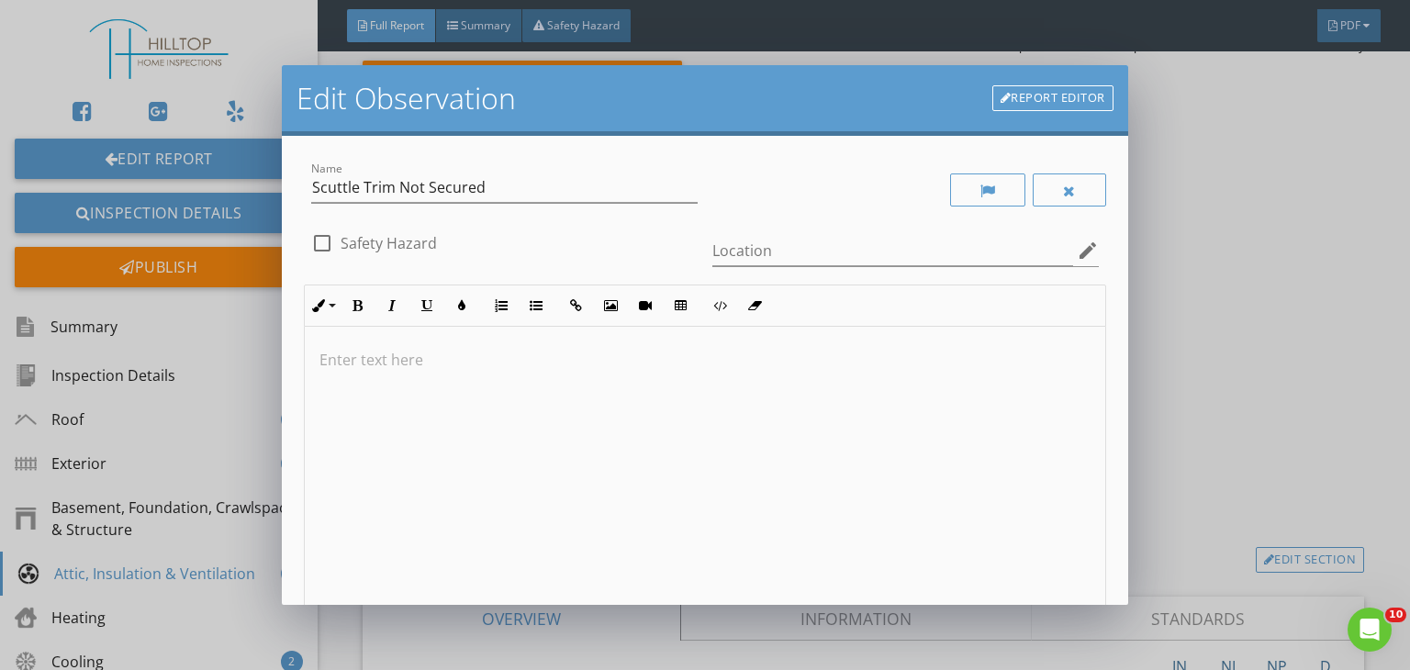
click at [396, 365] on p at bounding box center [705, 360] width 771 height 22
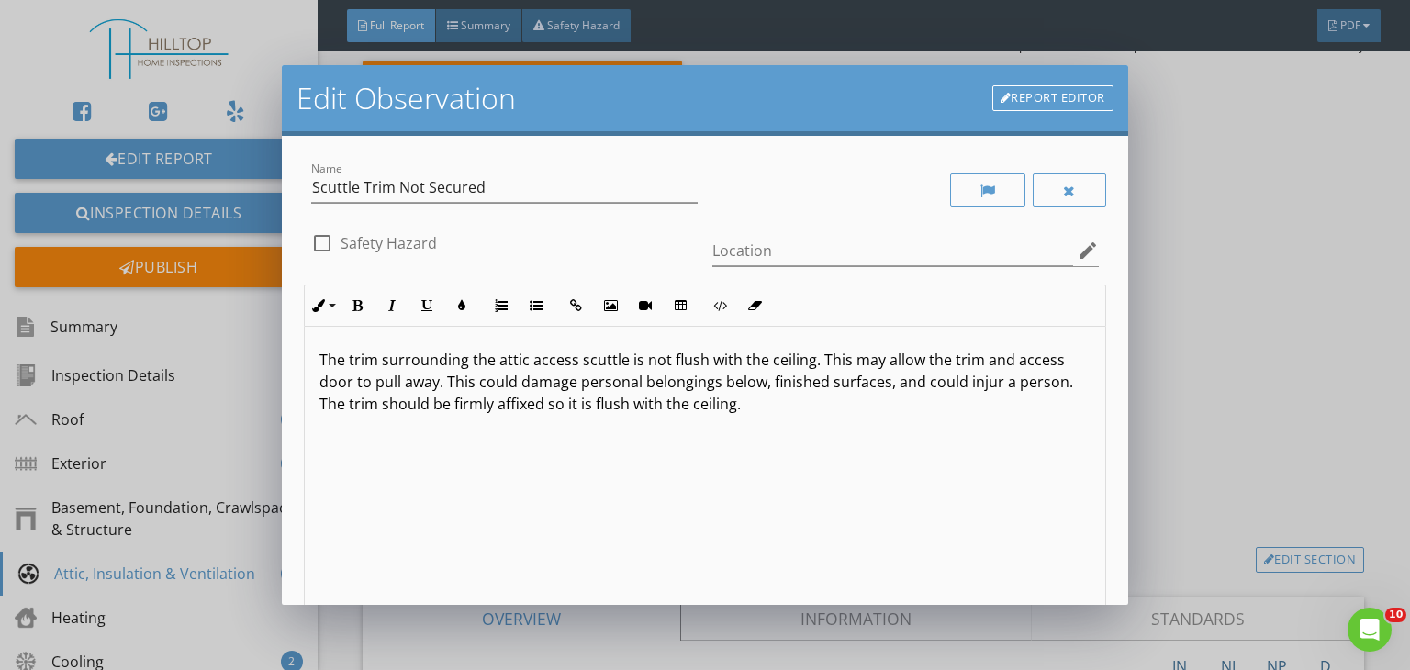
scroll to position [253, 0]
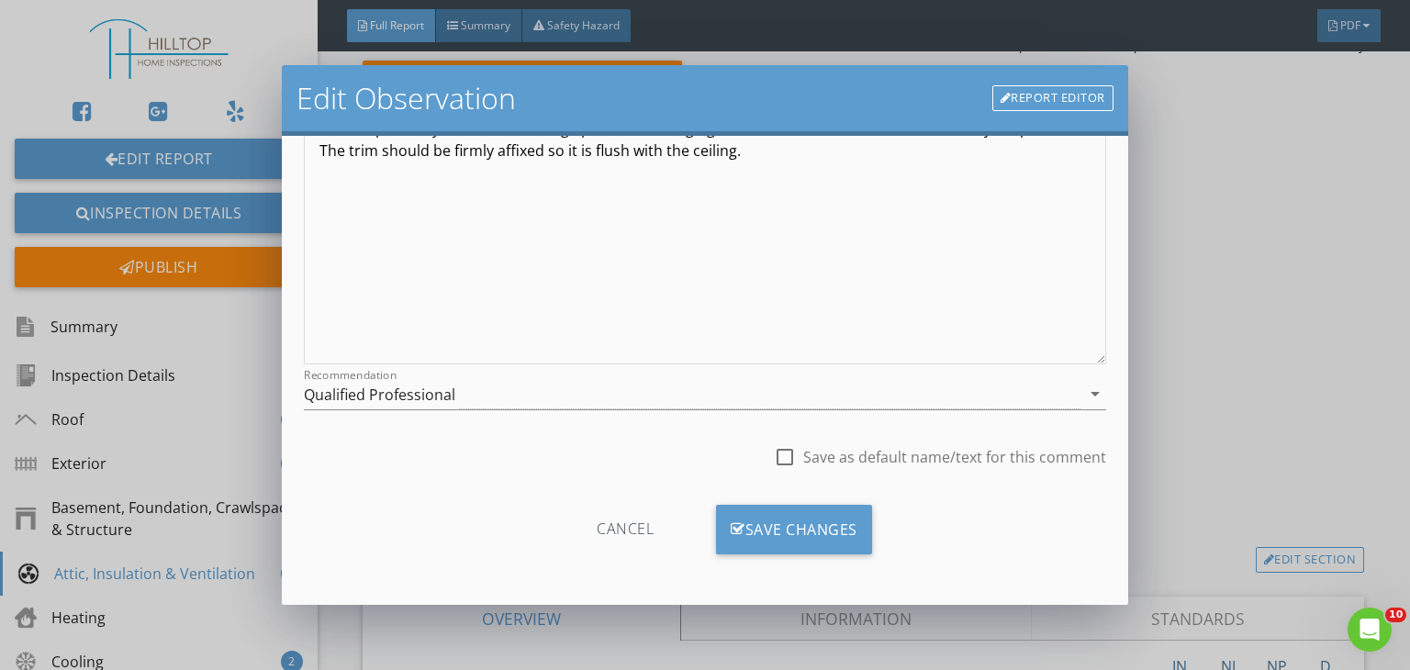
click at [770, 452] on div at bounding box center [784, 457] width 31 height 31
checkbox input "true"
click at [770, 519] on div "Save Changes" at bounding box center [794, 530] width 156 height 50
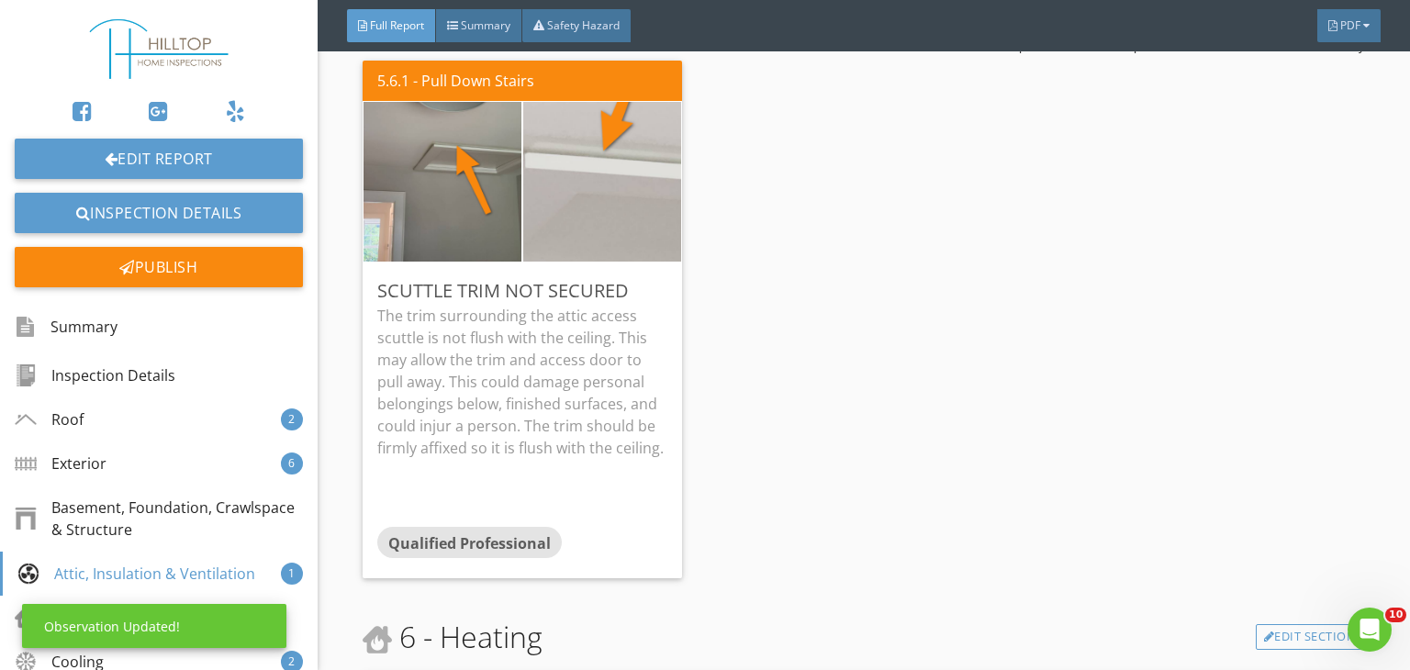
scroll to position [36, 0]
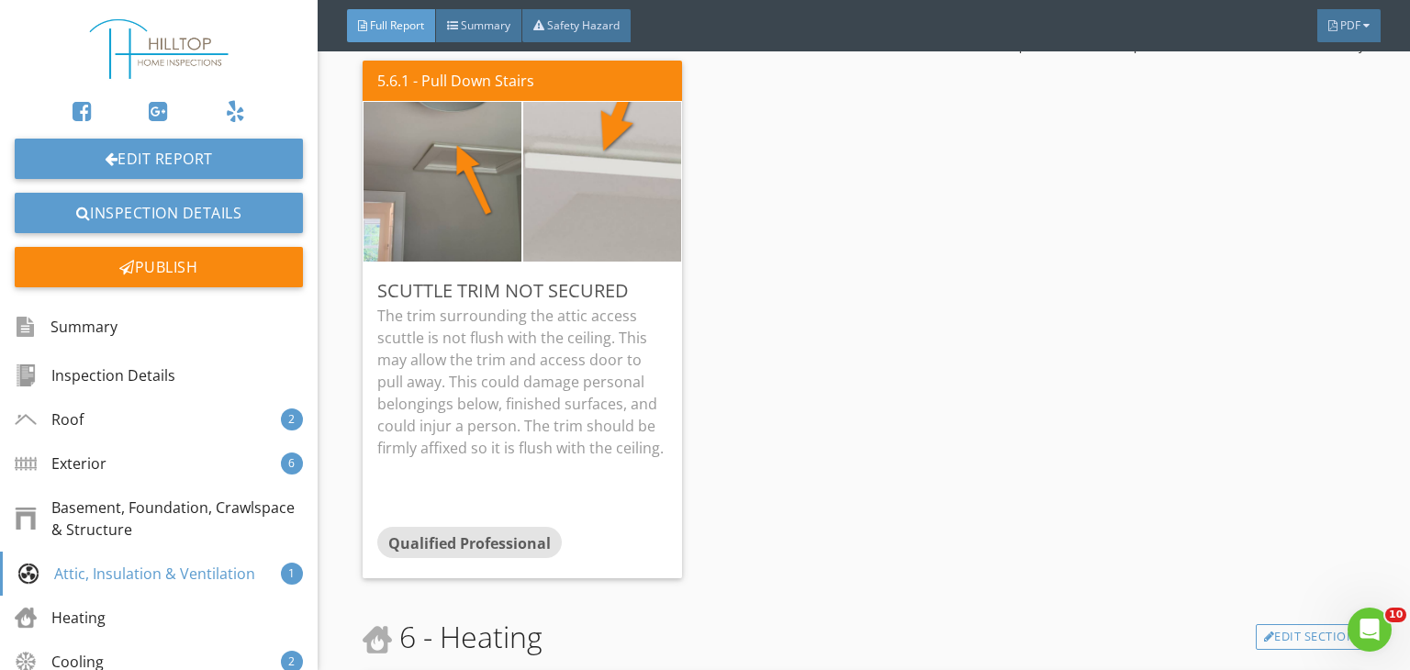
click at [912, 387] on div "5.6.1 - Pull Down Stairs Scuttle Trim Not Secured The trim surrounding the atti…" at bounding box center [864, 319] width 1002 height 532
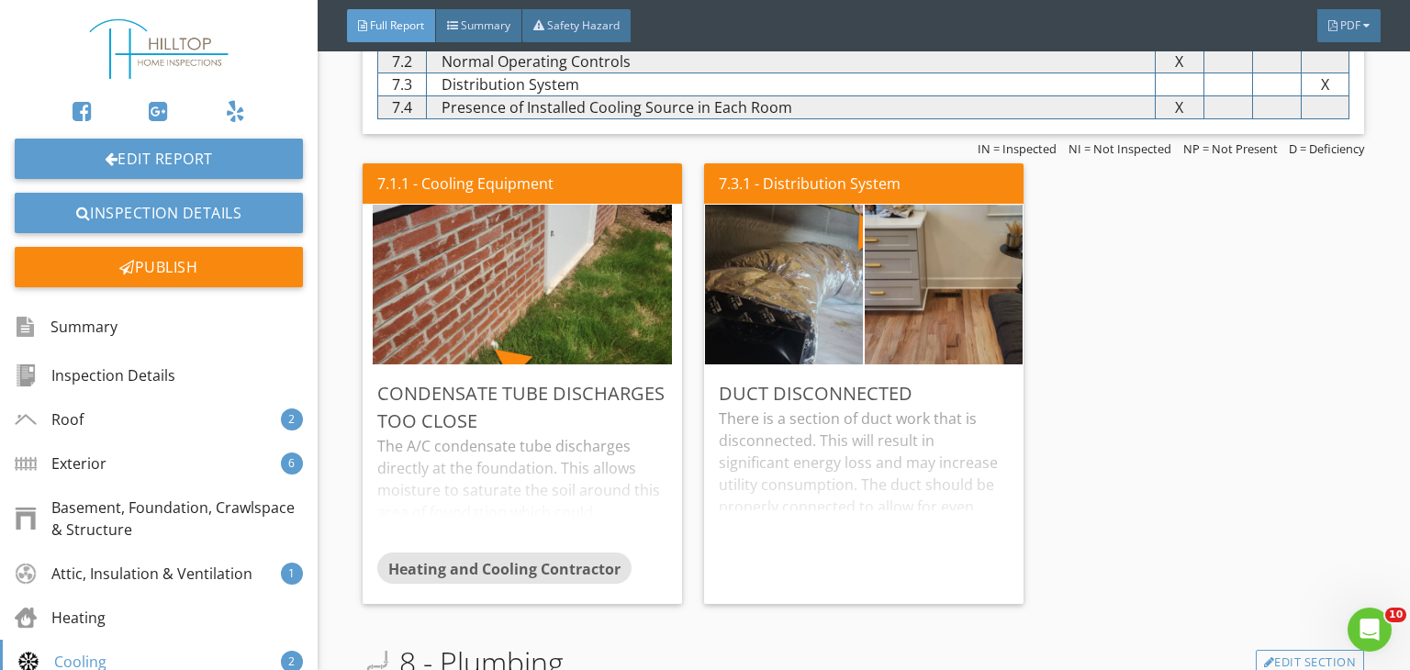
scroll to position [4774, 0]
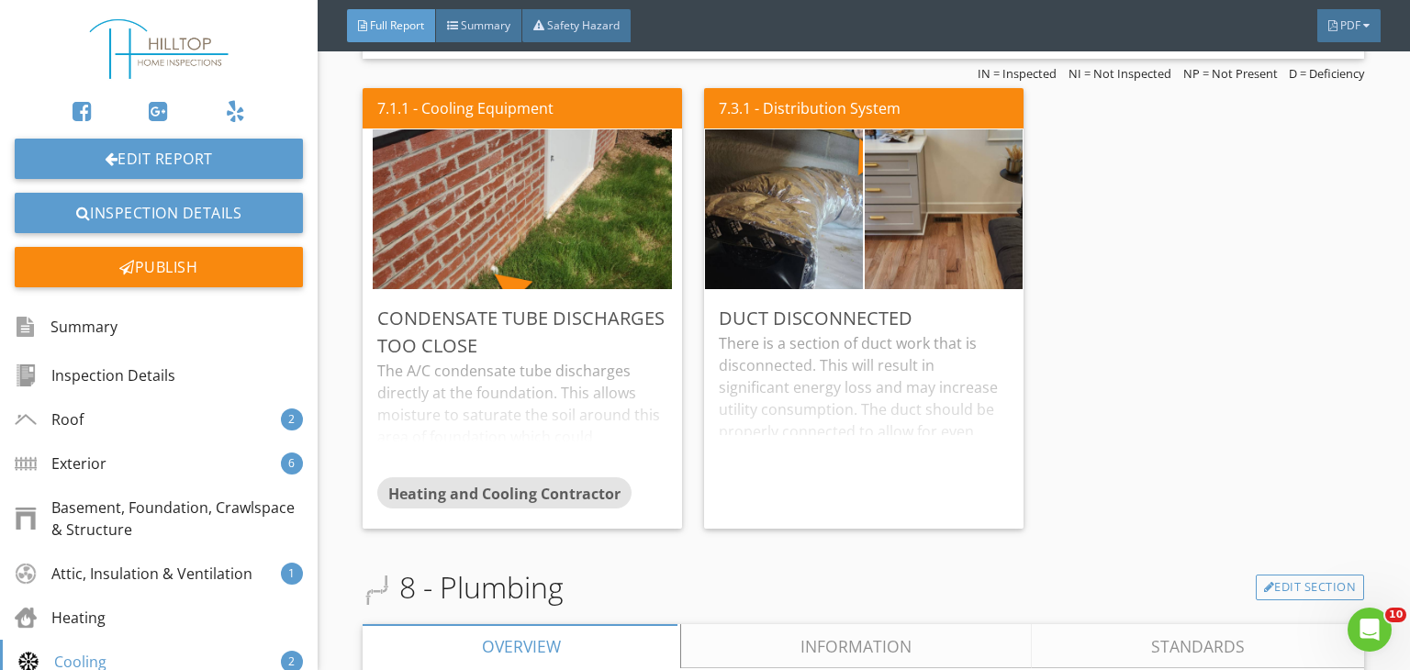
click at [1106, 259] on div "7.1.1 - Cooling Equipment Condensate Tube Discharges Too Close The A/C condensa…" at bounding box center [864, 308] width 1002 height 455
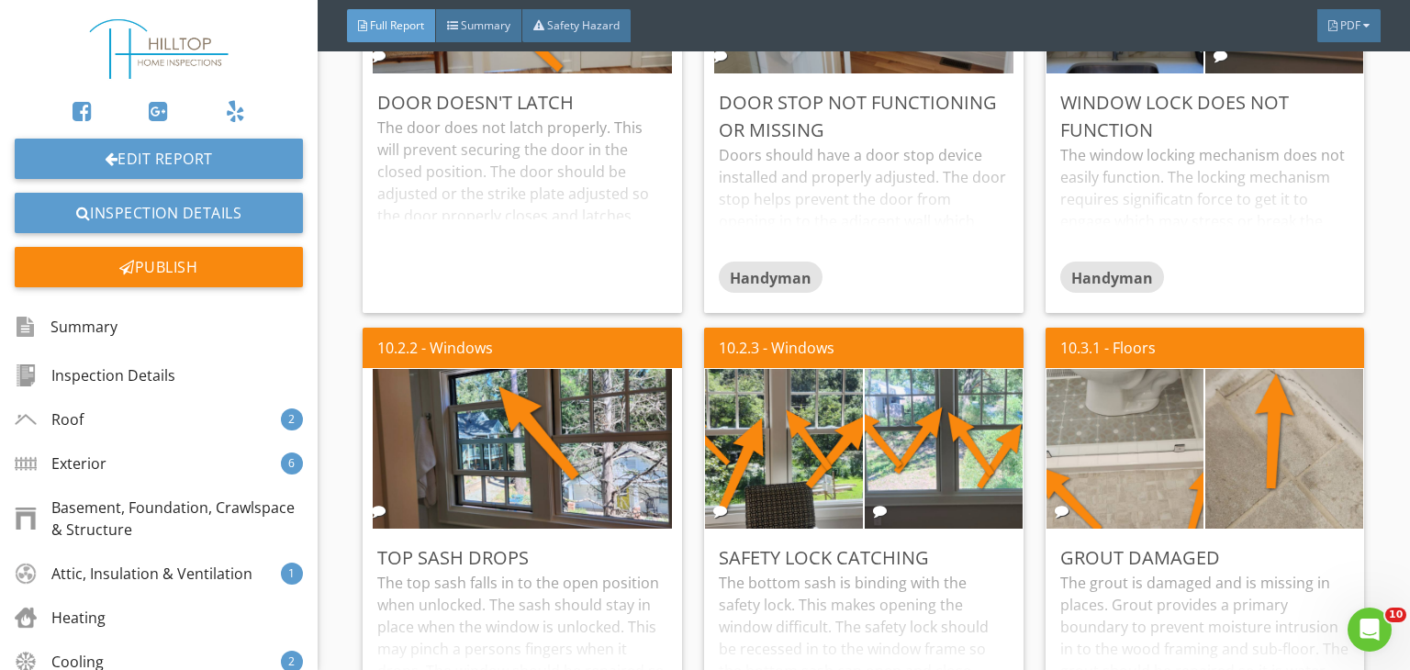
scroll to position [7492, 0]
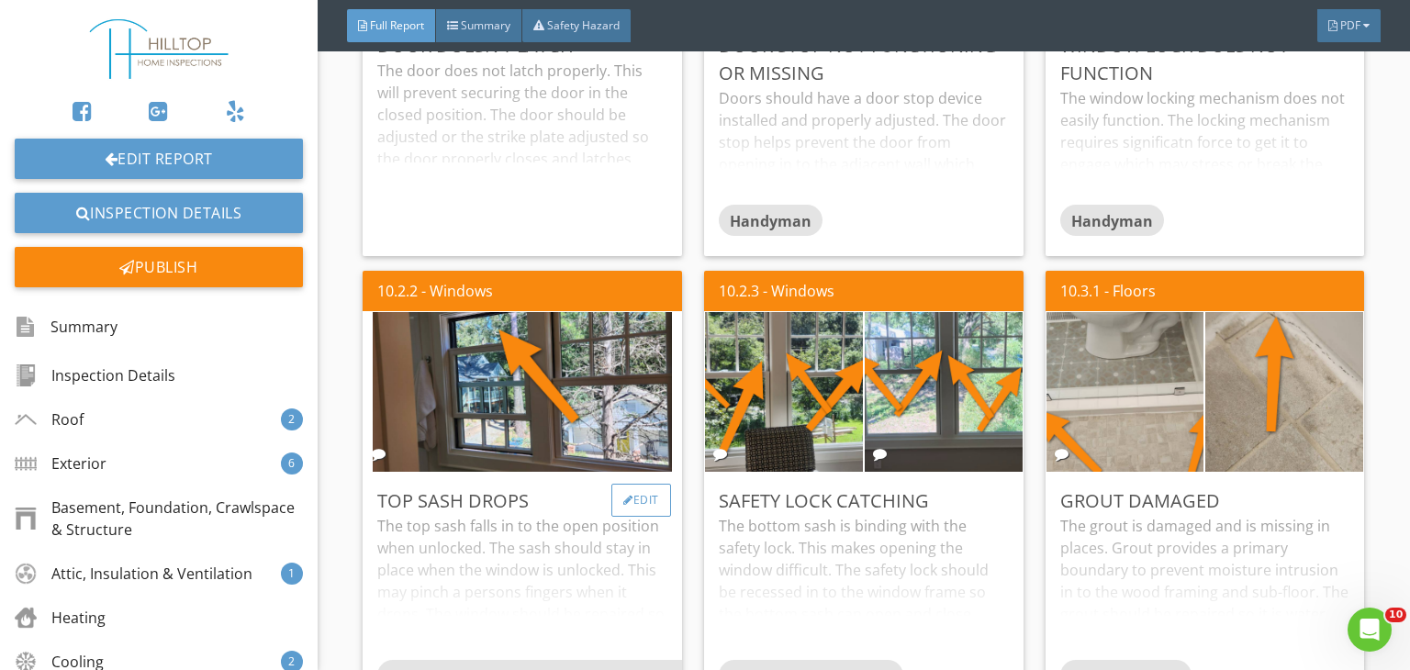
click at [641, 510] on div "Edit" at bounding box center [641, 500] width 60 height 33
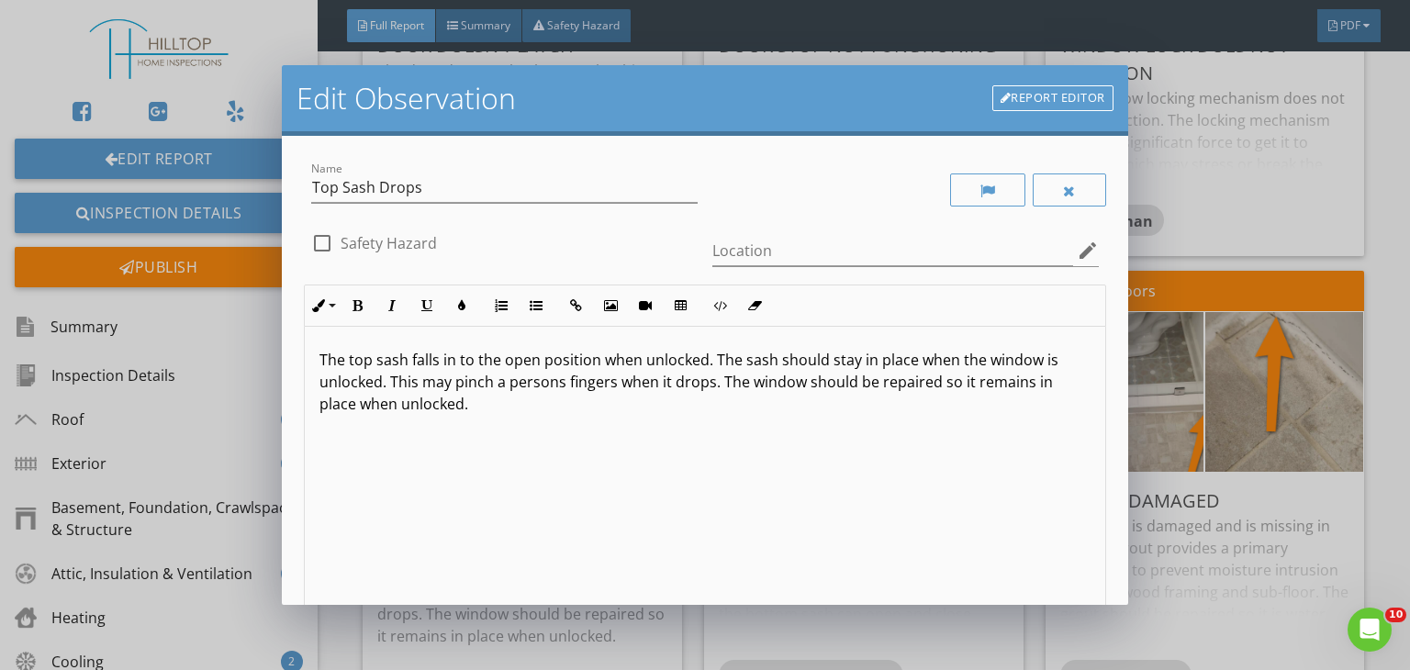
click at [324, 246] on div at bounding box center [322, 243] width 31 height 31
checkbox input "true"
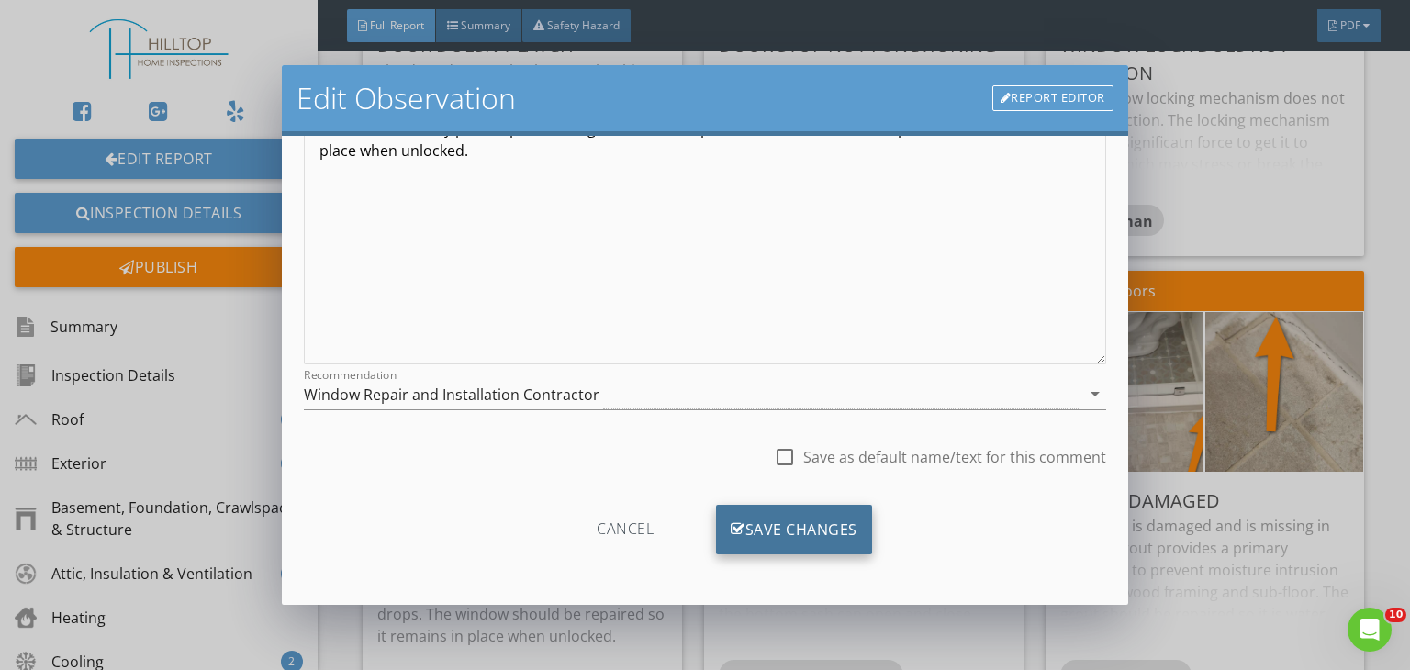
click at [774, 510] on div "Save Changes" at bounding box center [794, 530] width 156 height 50
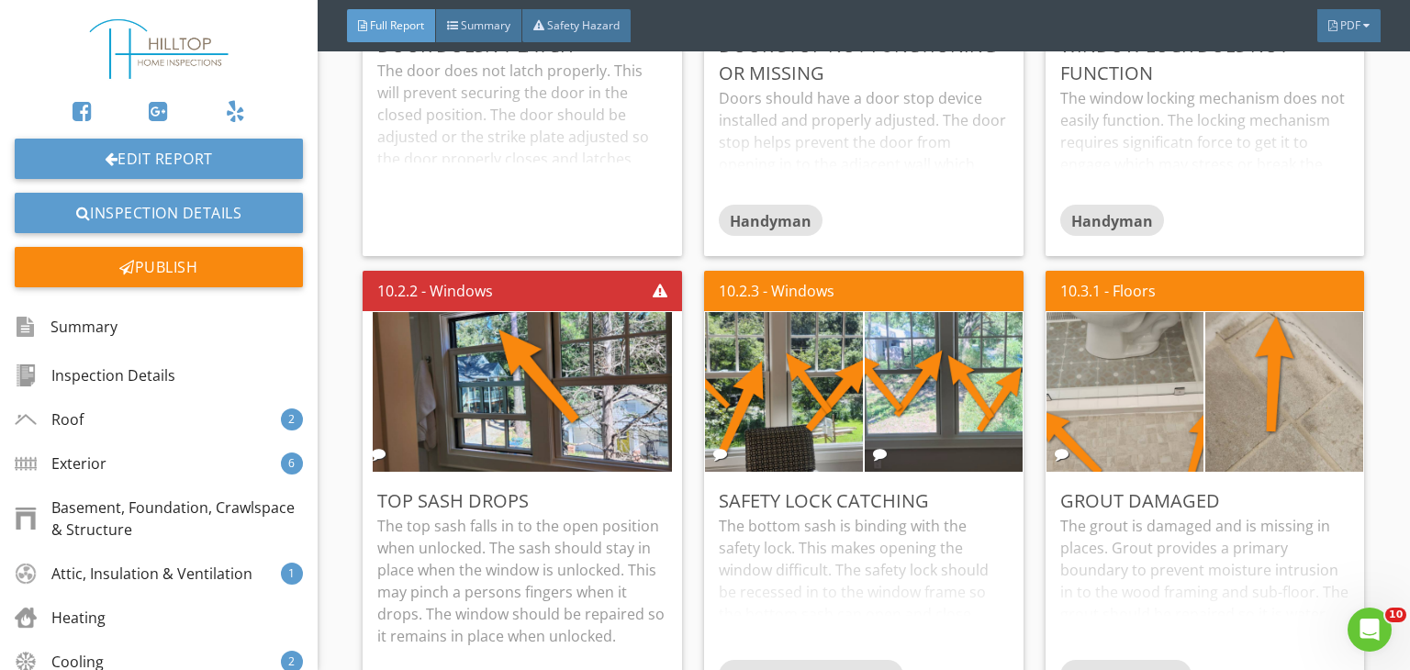
scroll to position [7529, 0]
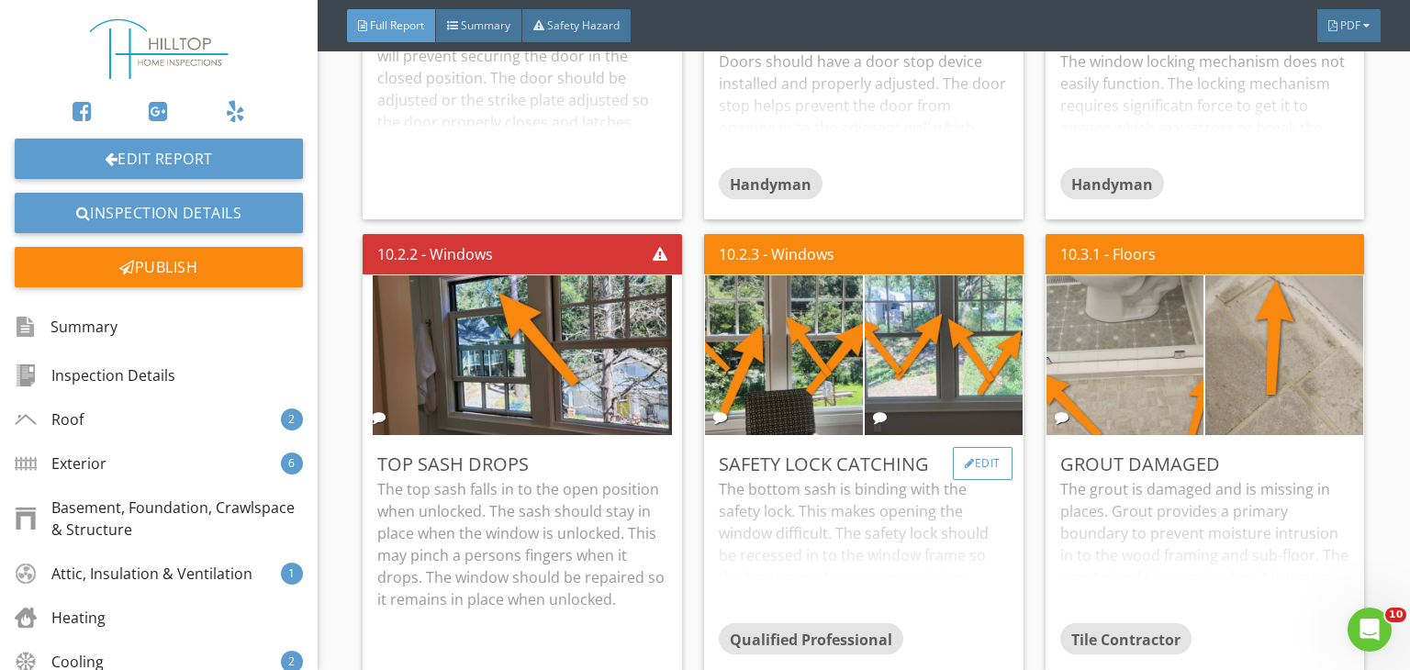
click at [966, 477] on div "Edit" at bounding box center [983, 463] width 60 height 33
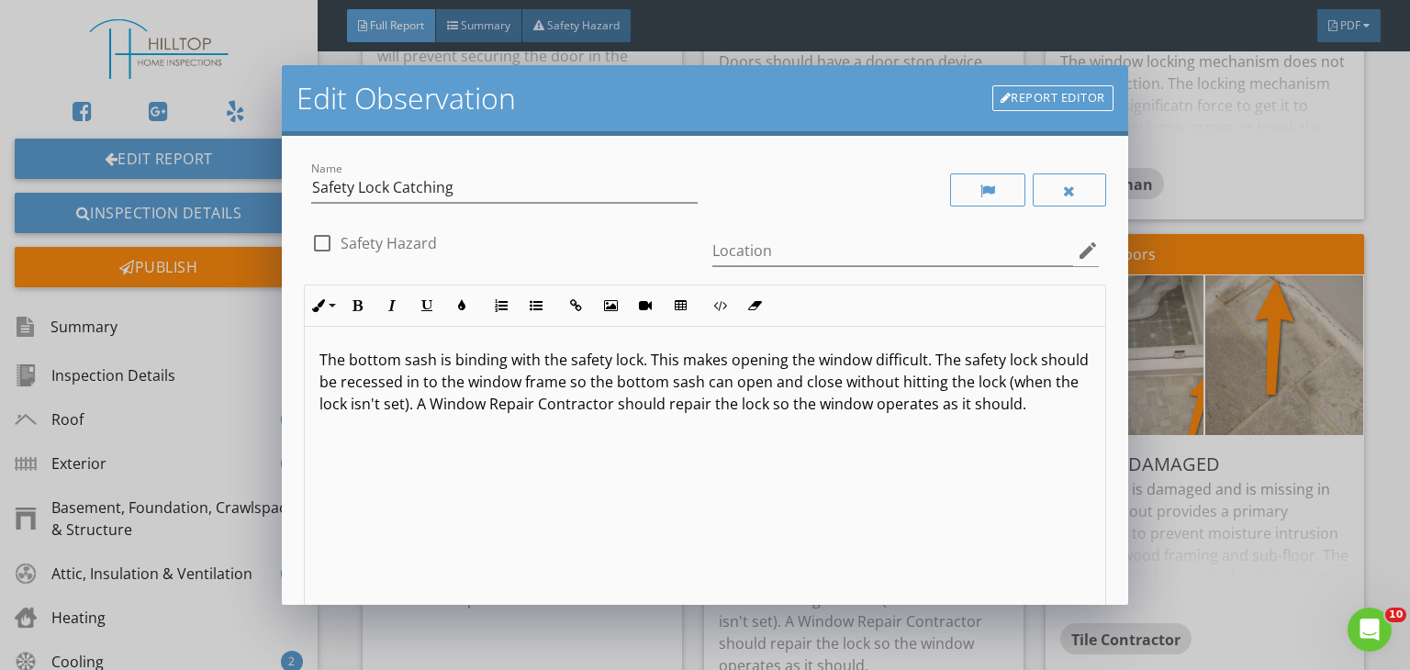
click at [726, 363] on p "The bottom sash is binding with the safety lock. This makes opening the window …" at bounding box center [705, 382] width 771 height 66
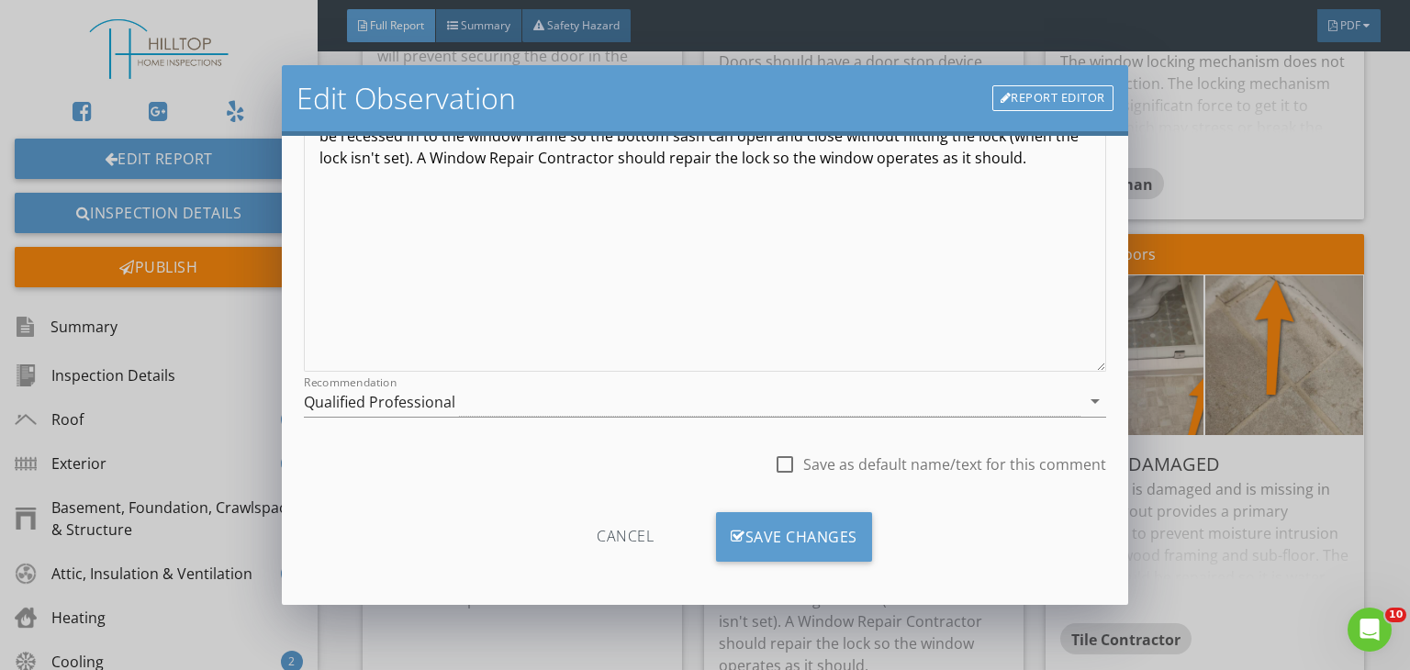
scroll to position [253, 0]
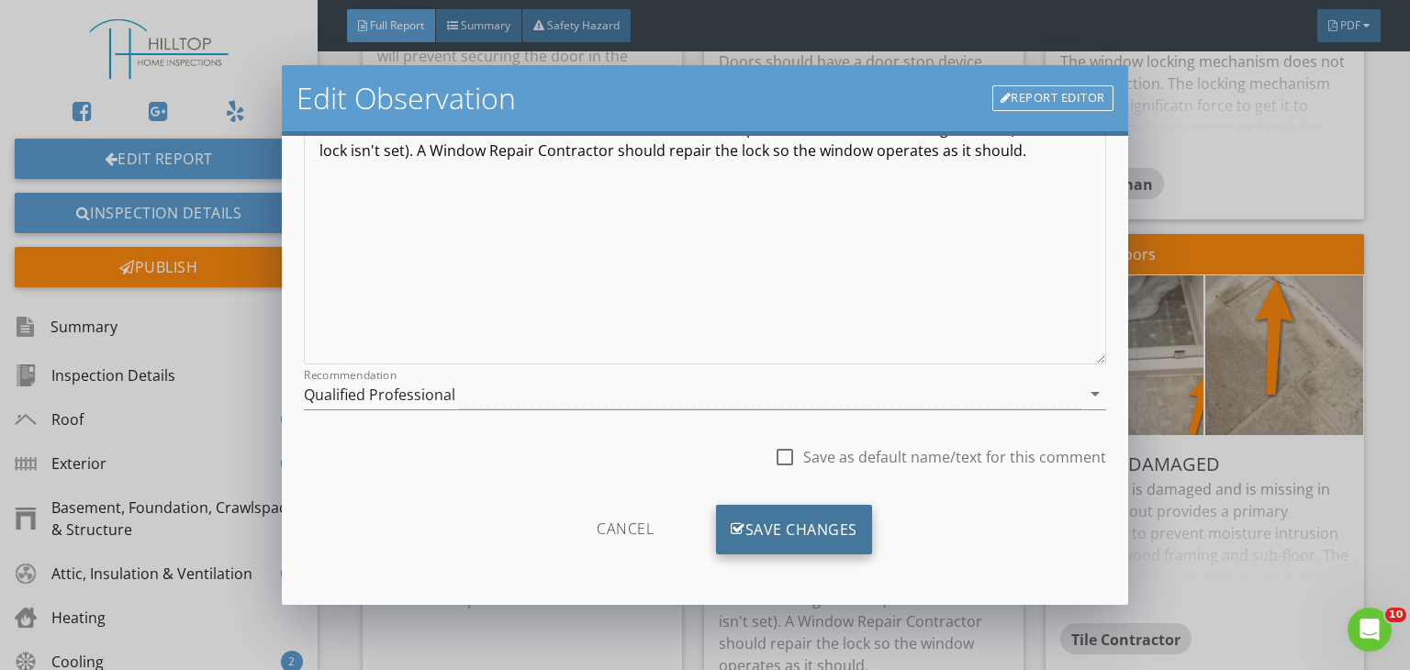
click at [820, 530] on div "Save Changes" at bounding box center [794, 530] width 156 height 50
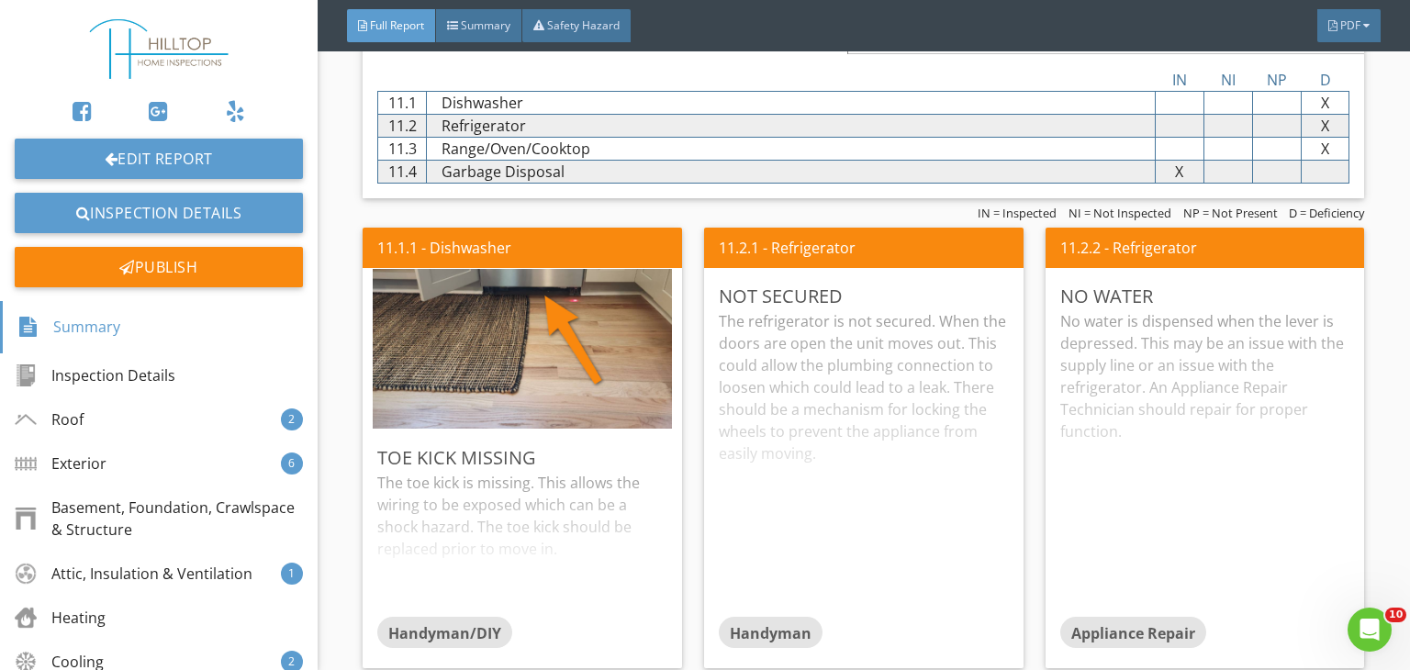
scroll to position [8902, 0]
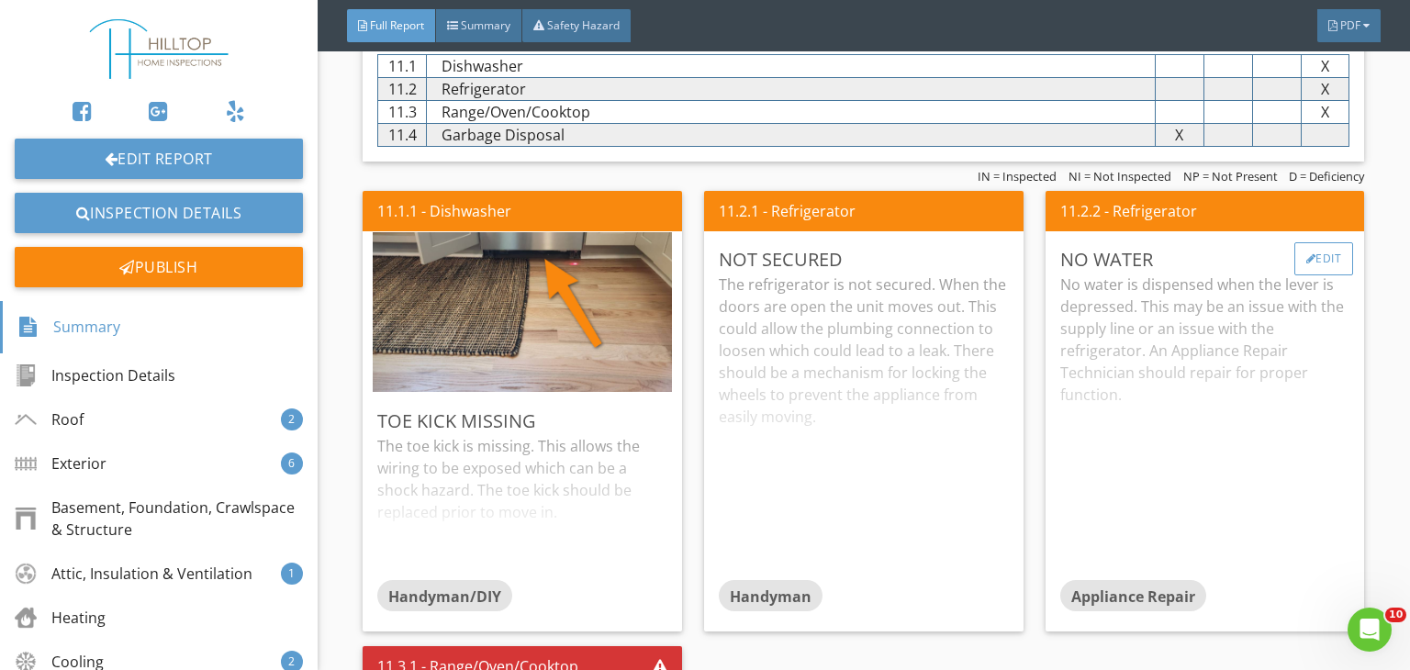
click at [1307, 258] on div "Edit" at bounding box center [1325, 258] width 60 height 33
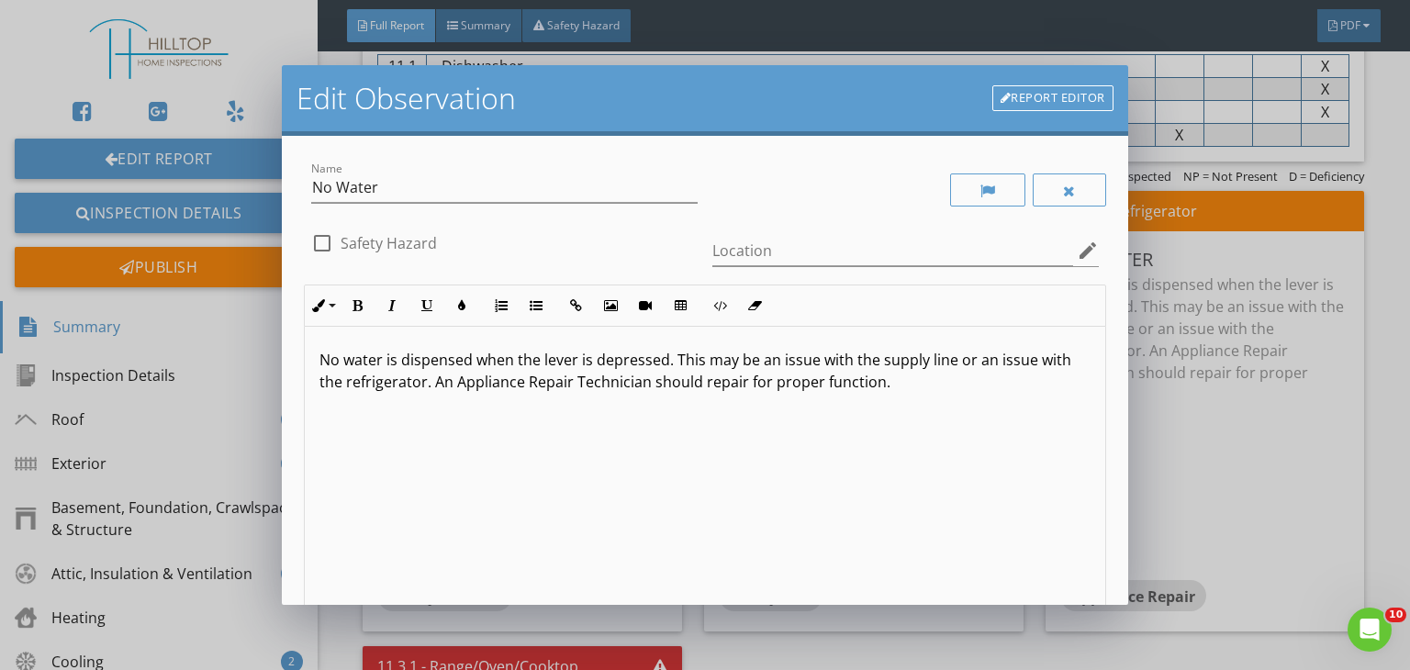
click at [1050, 97] on link "Report Editor" at bounding box center [1053, 98] width 121 height 26
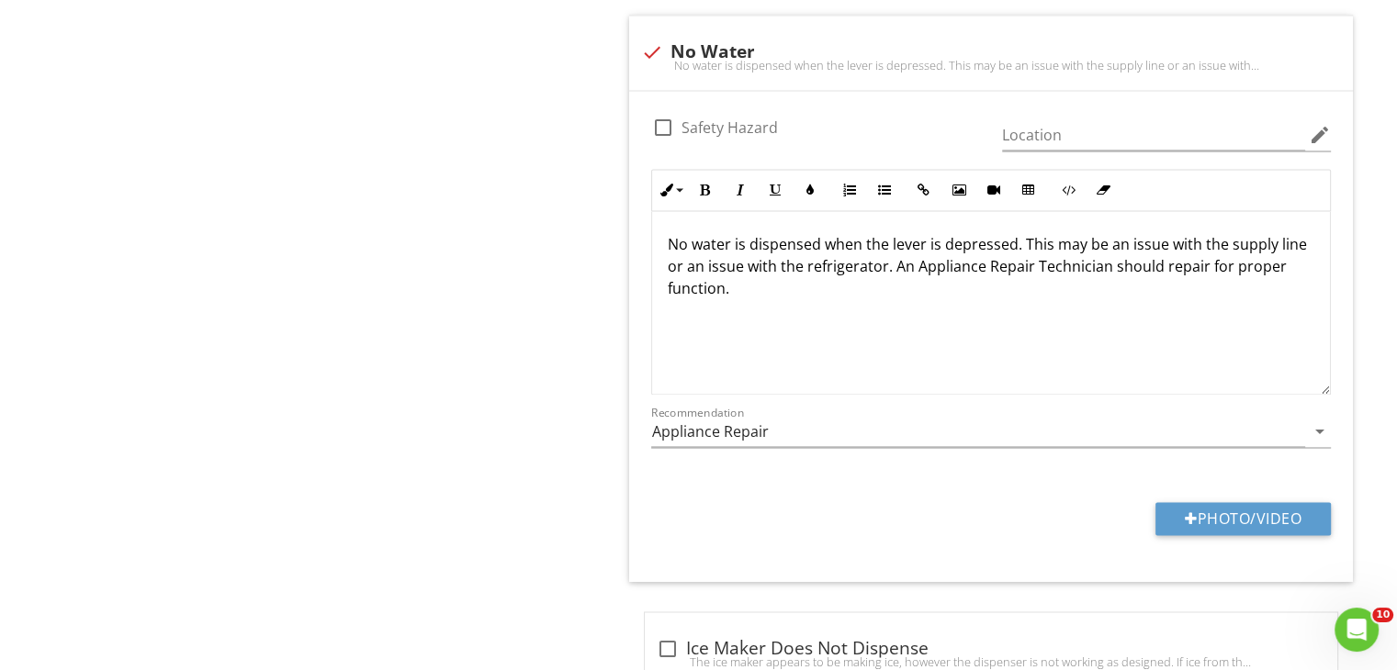
scroll to position [2517, 0]
click at [646, 57] on div "No water is dispensed when the lever is depressed. This may be an issue with th…" at bounding box center [990, 64] width 701 height 15
checkbox input "true"
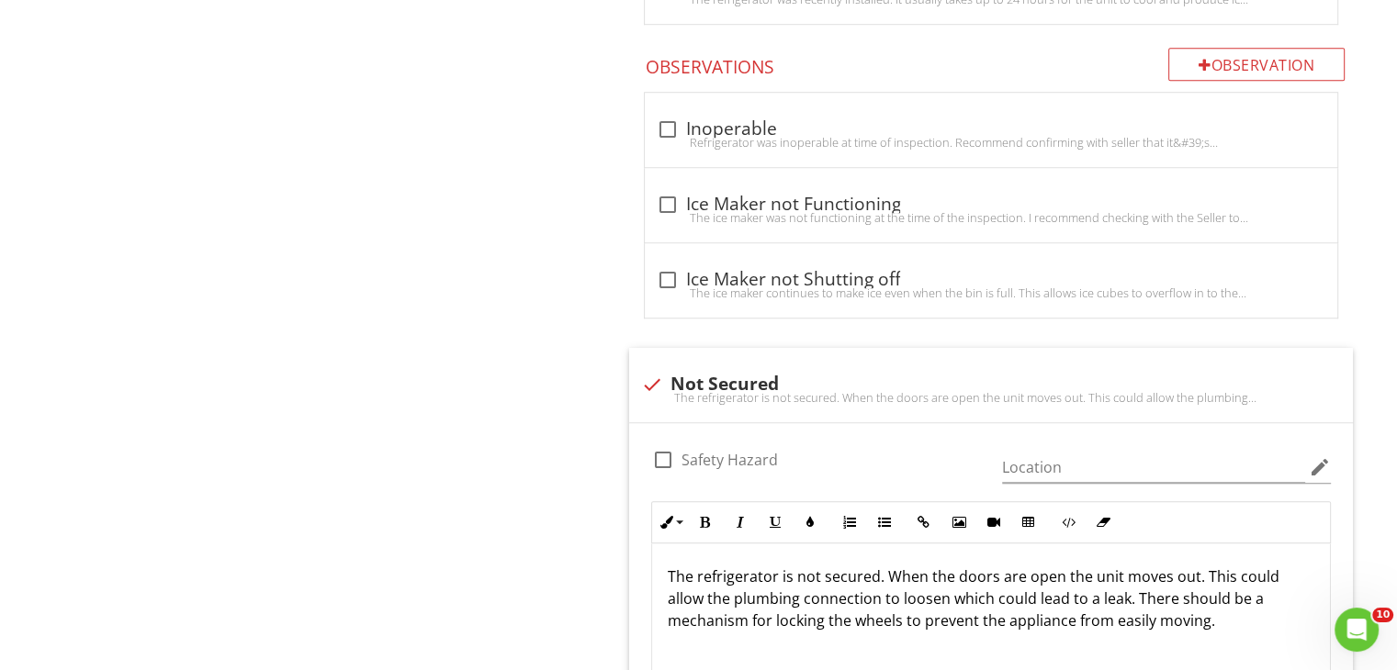
scroll to position [0, 0]
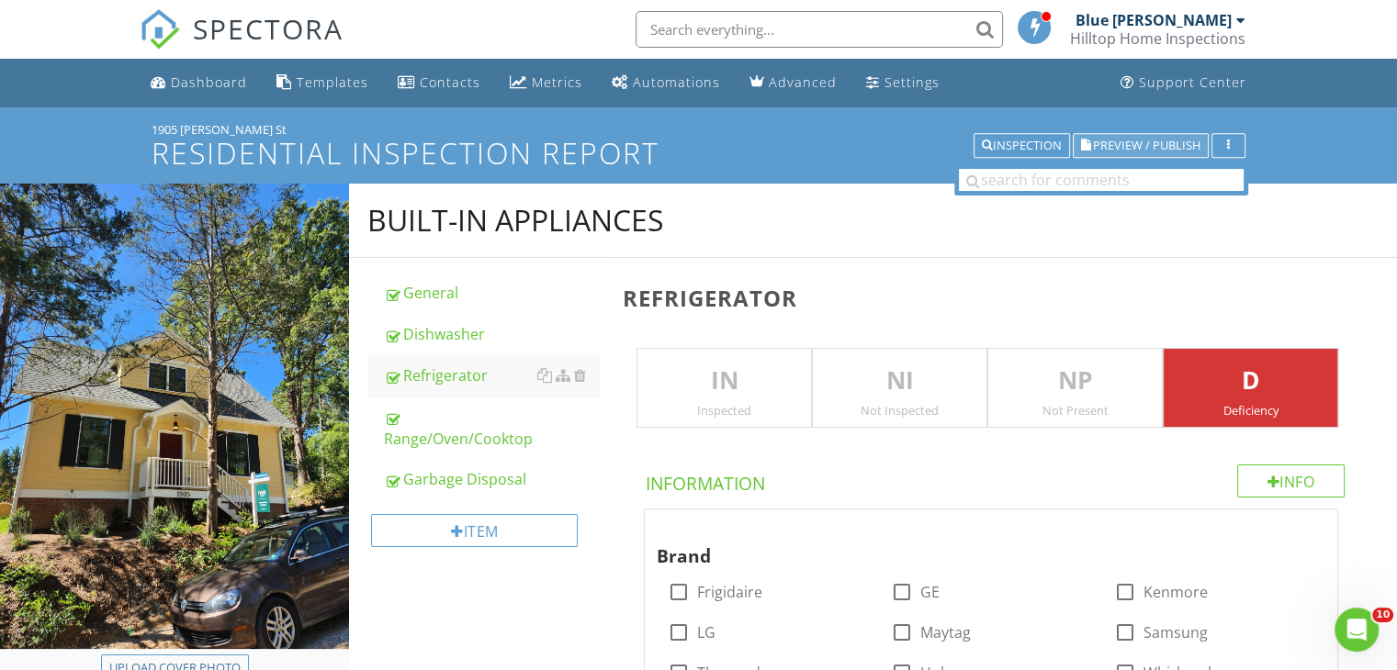
click at [1149, 140] on span "Preview / Publish" at bounding box center [1146, 146] width 107 height 12
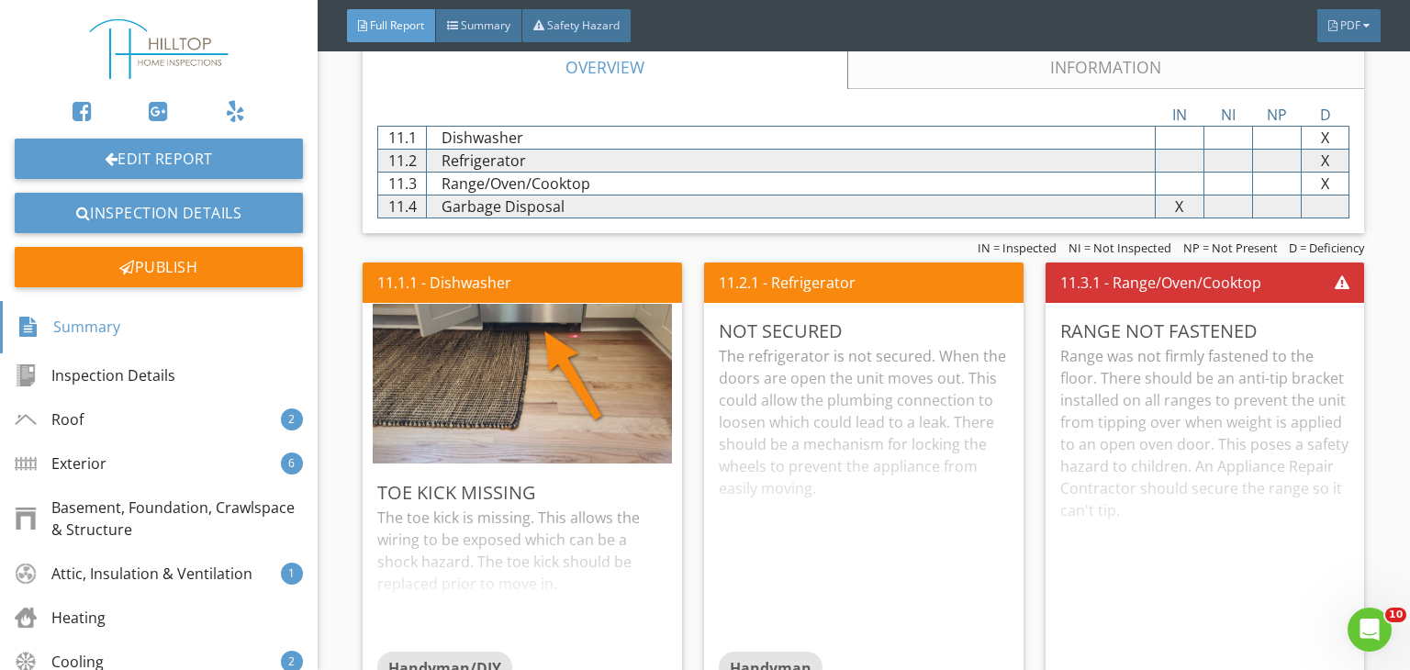
scroll to position [8599, 0]
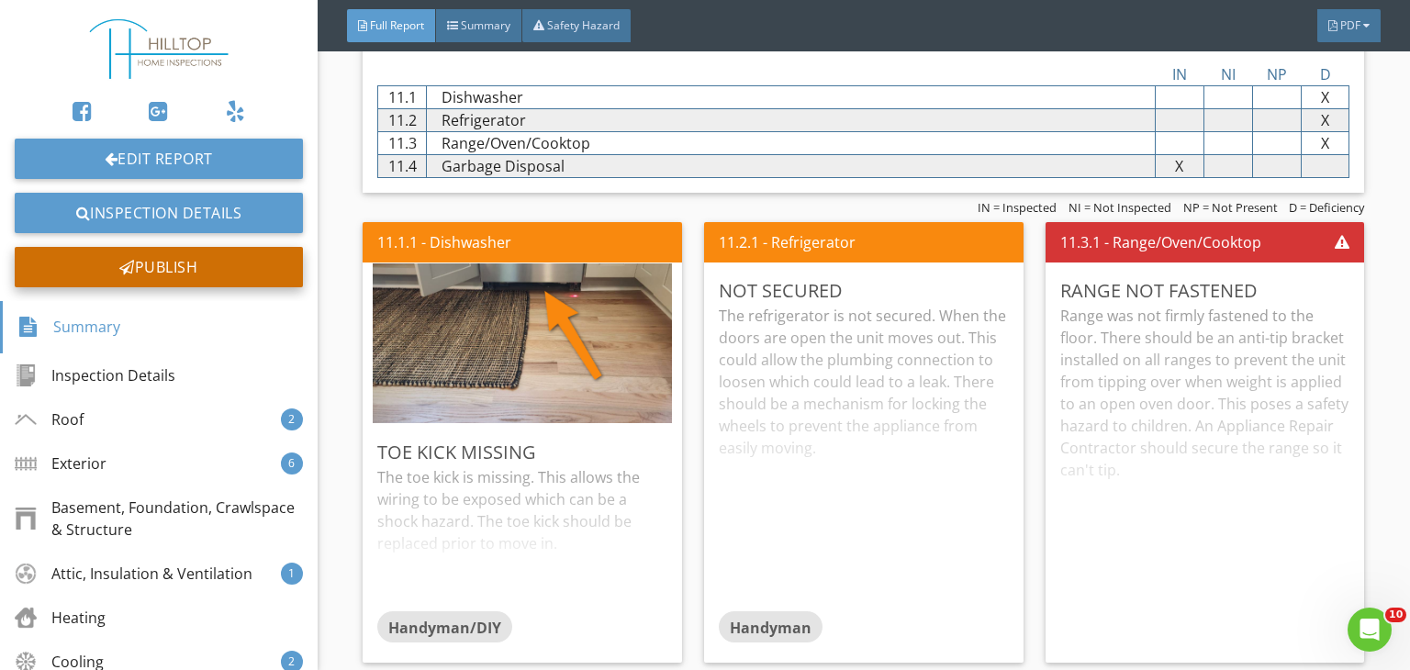
click at [153, 267] on div "Publish" at bounding box center [159, 267] width 288 height 40
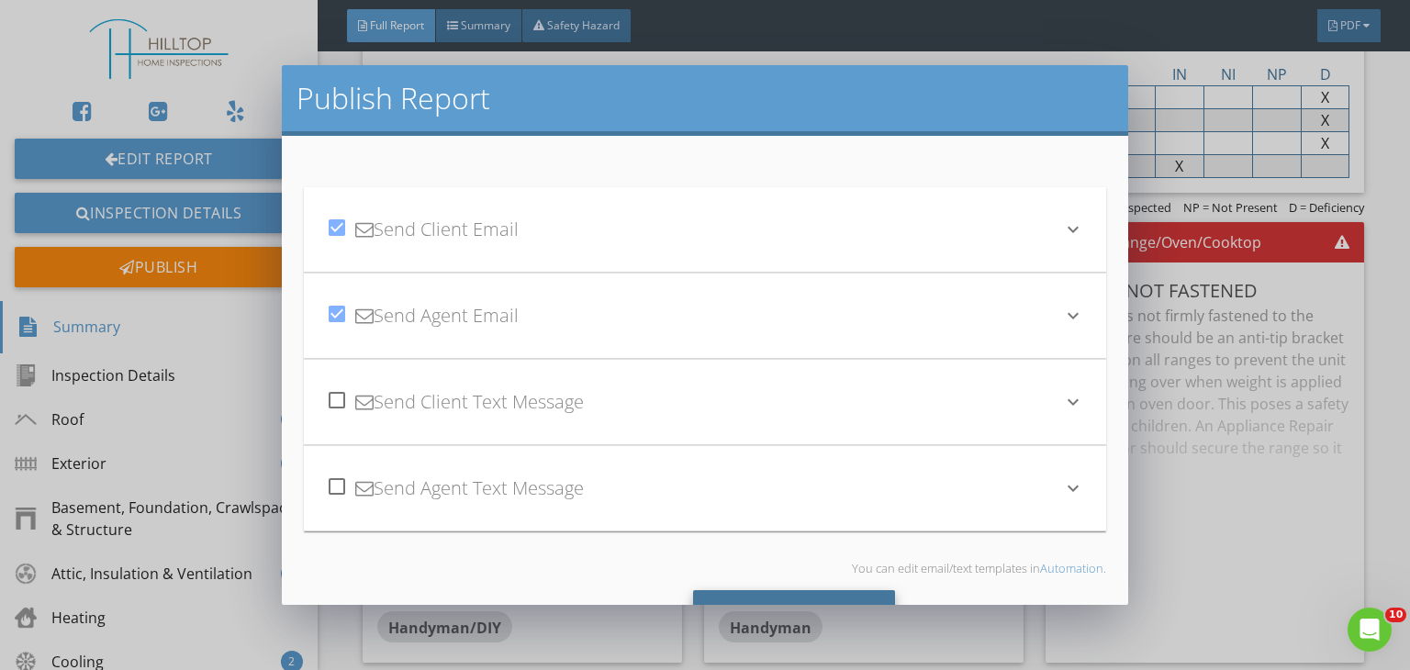
click at [780, 594] on div "Send All" at bounding box center [794, 615] width 203 height 50
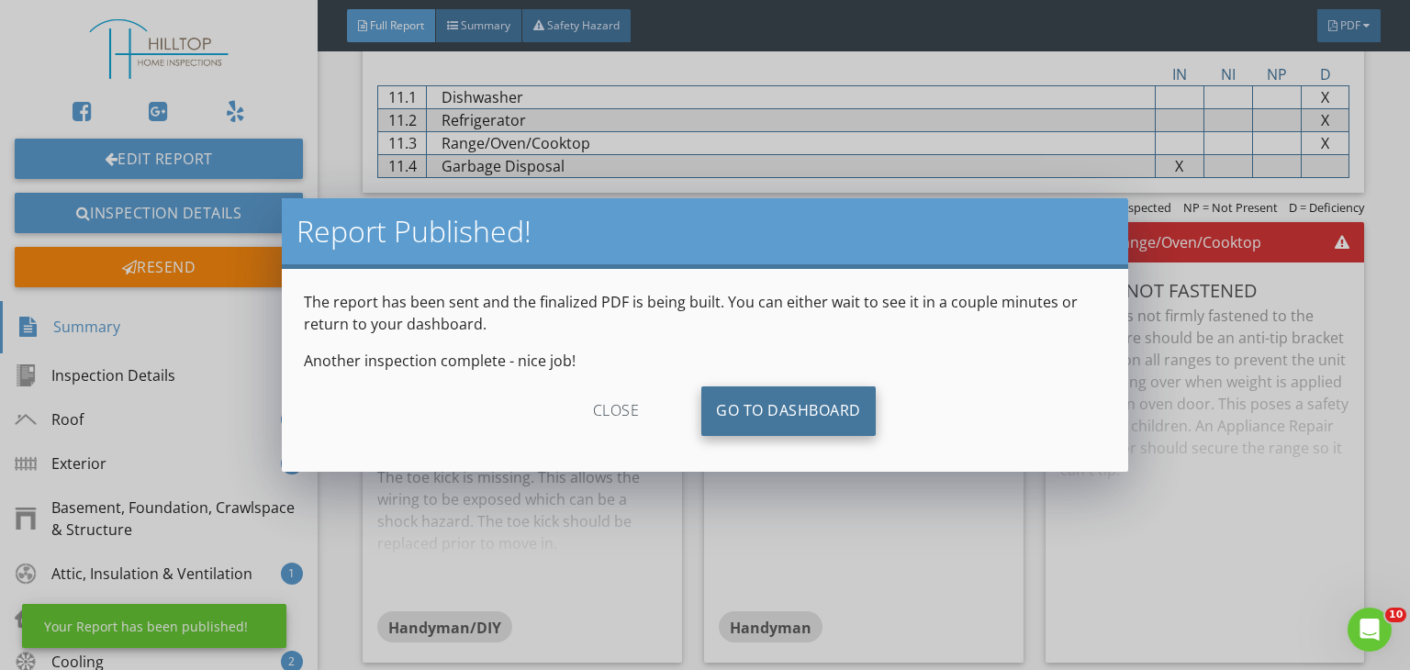
click at [778, 394] on link "Go To Dashboard" at bounding box center [788, 412] width 174 height 50
